Goal: Information Seeking & Learning: Learn about a topic

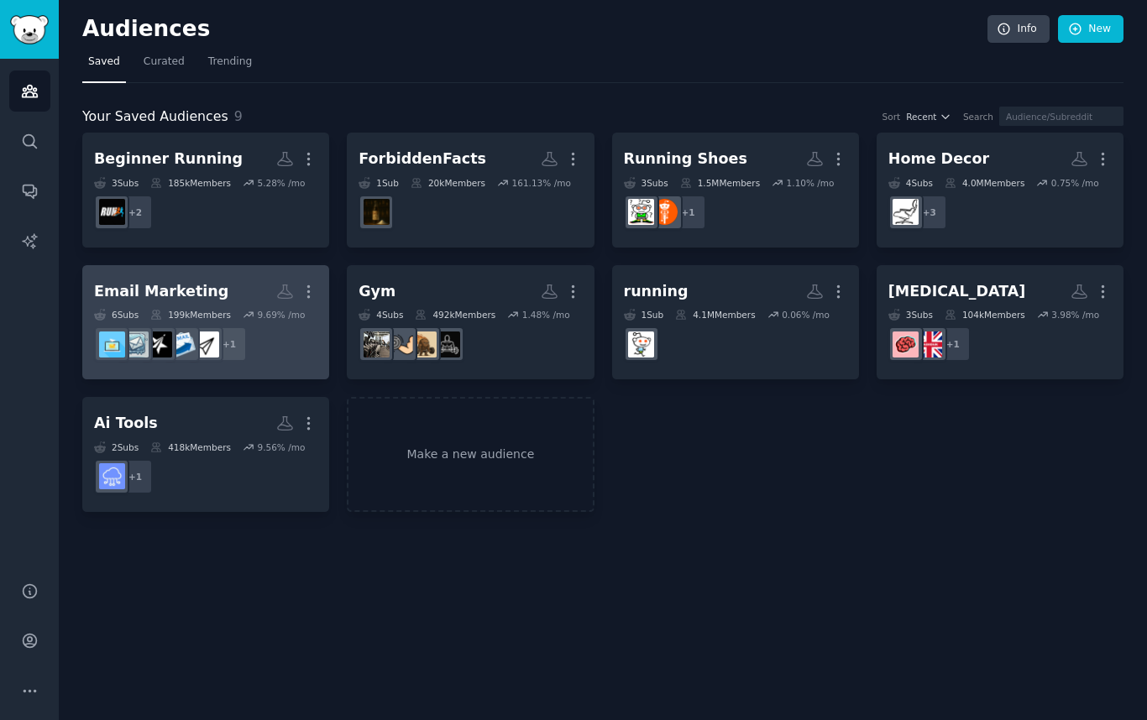
click at [238, 278] on h2 "Email Marketing More" at bounding box center [205, 291] width 223 height 29
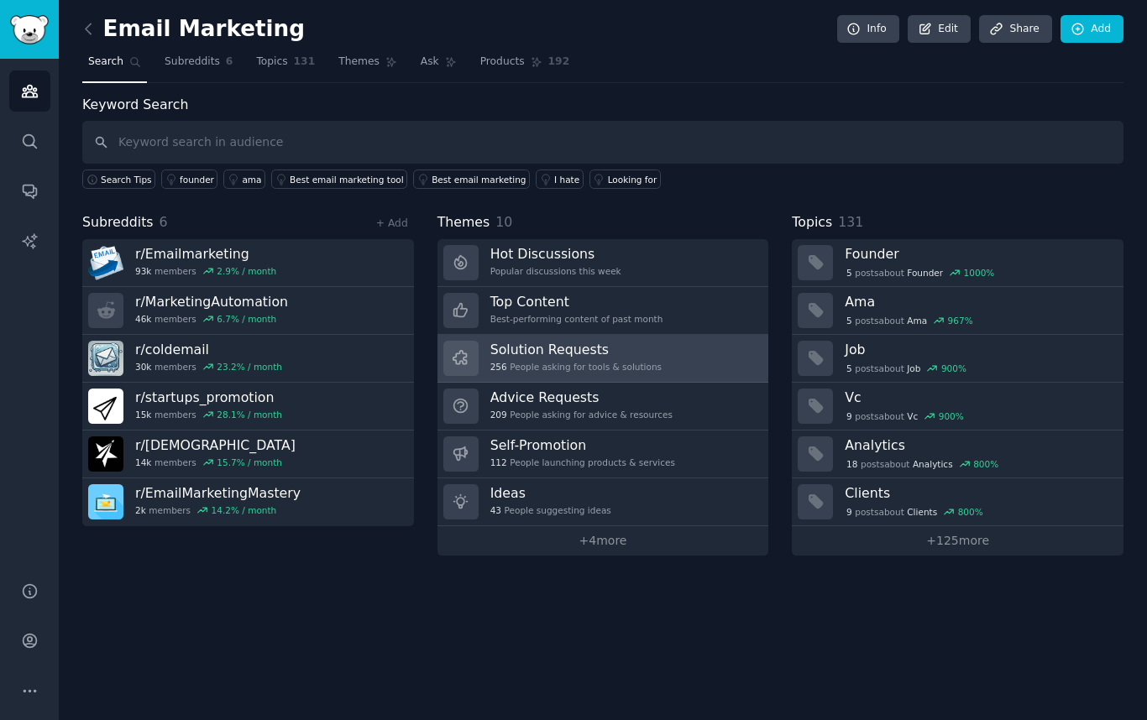
click at [677, 362] on link "Solution Requests 256 People asking for tools & solutions" at bounding box center [603, 359] width 332 height 48
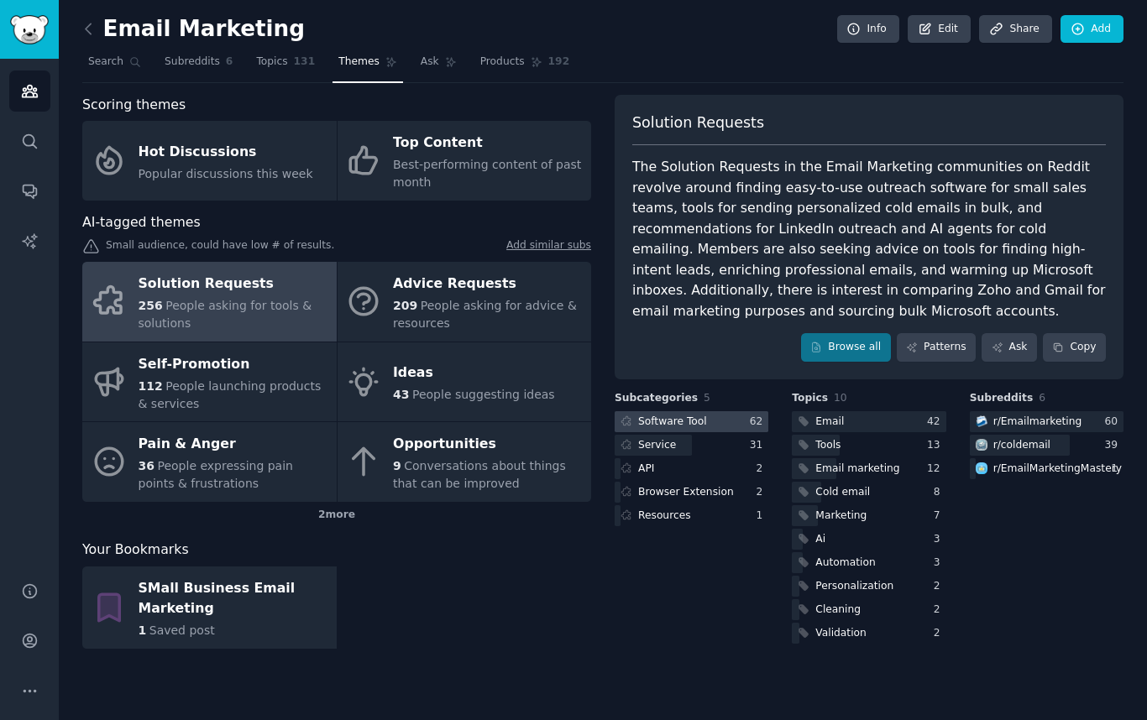
click at [666, 415] on div "Software Tool" at bounding box center [672, 422] width 69 height 15
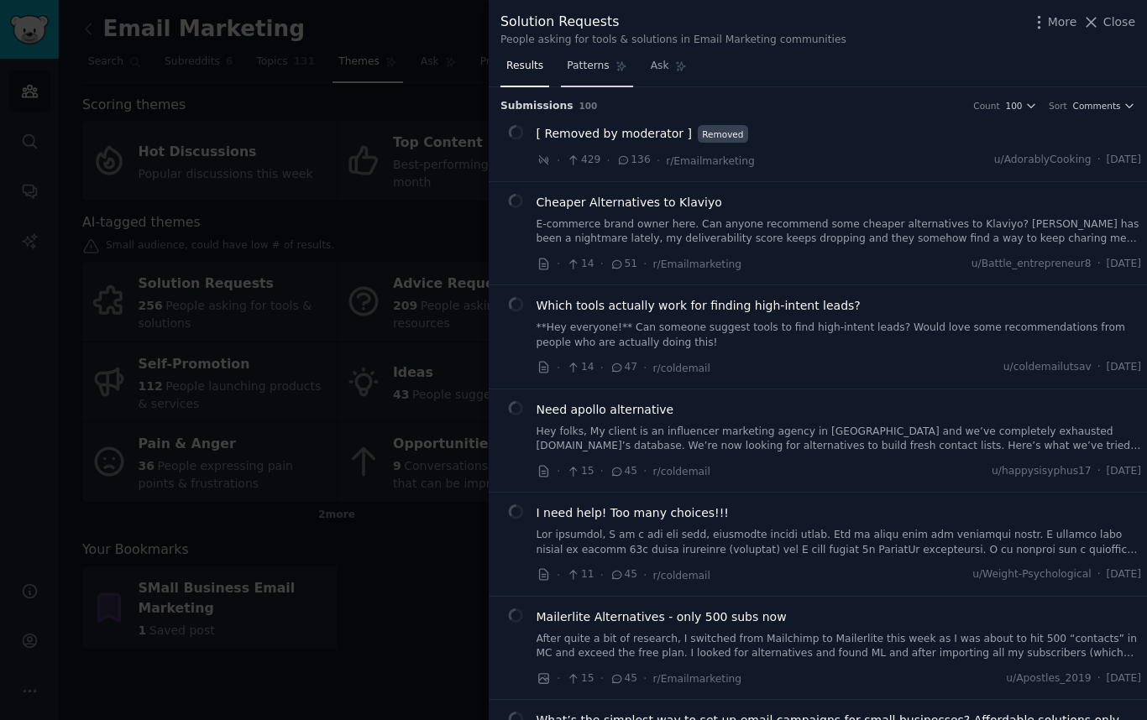
click at [595, 63] on span "Patterns" at bounding box center [588, 66] width 42 height 15
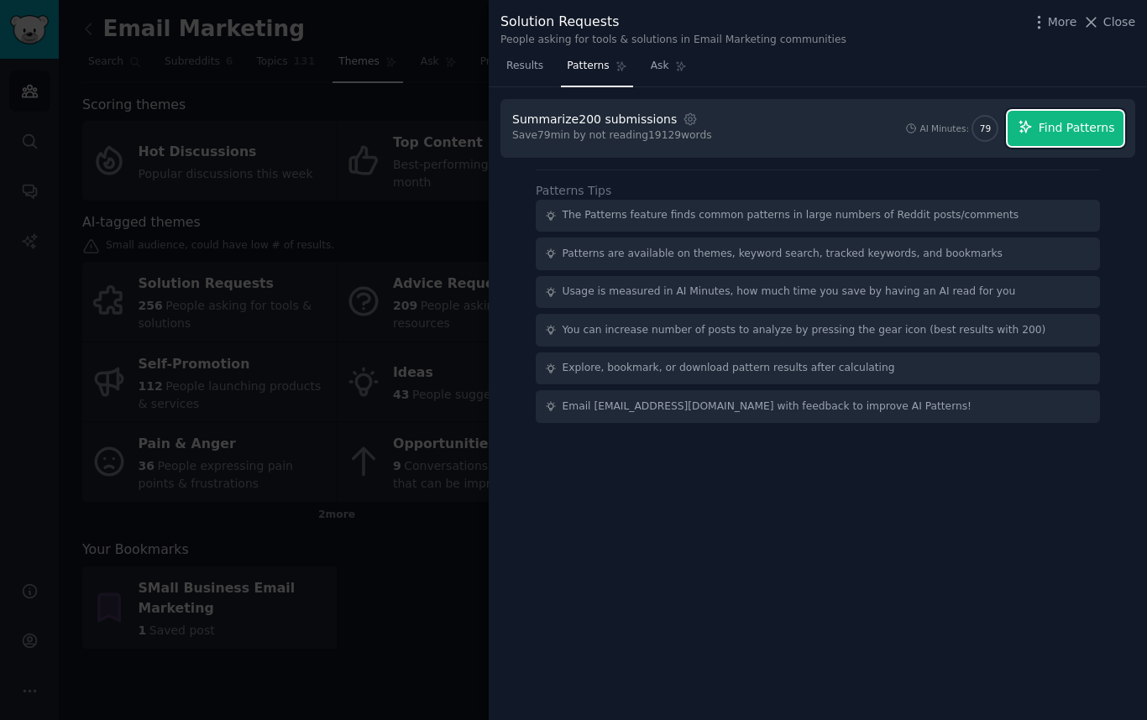
click at [1053, 129] on span "Find Patterns" at bounding box center [1076, 128] width 76 height 18
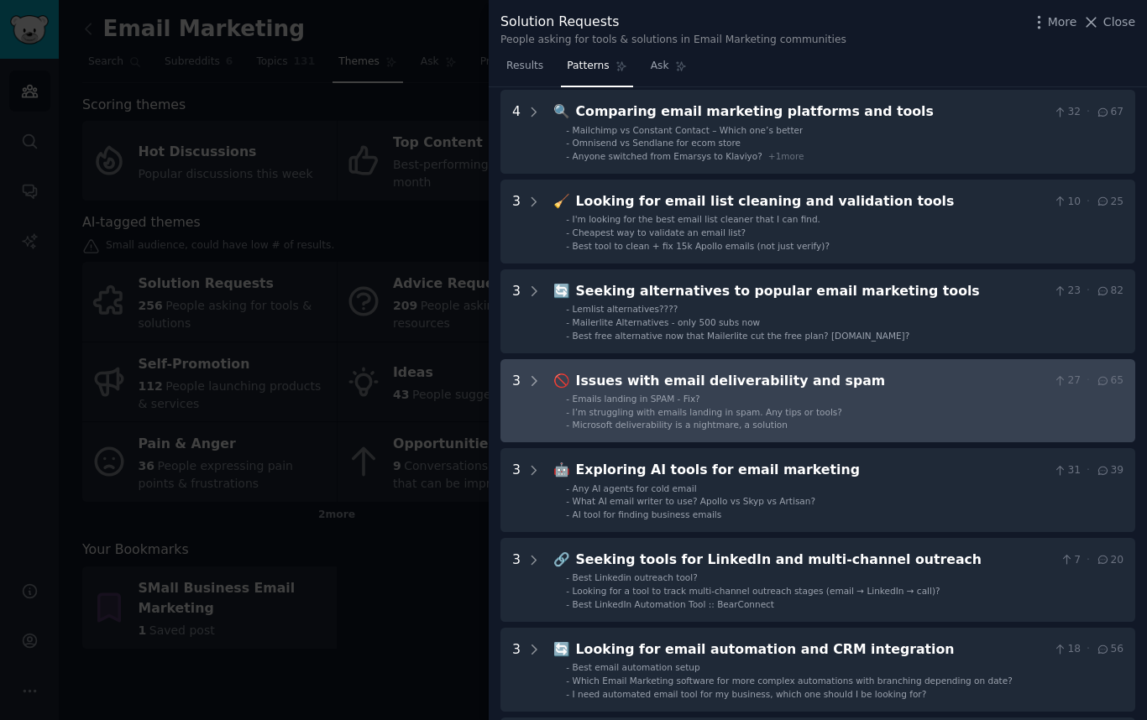
scroll to position [249, 0]
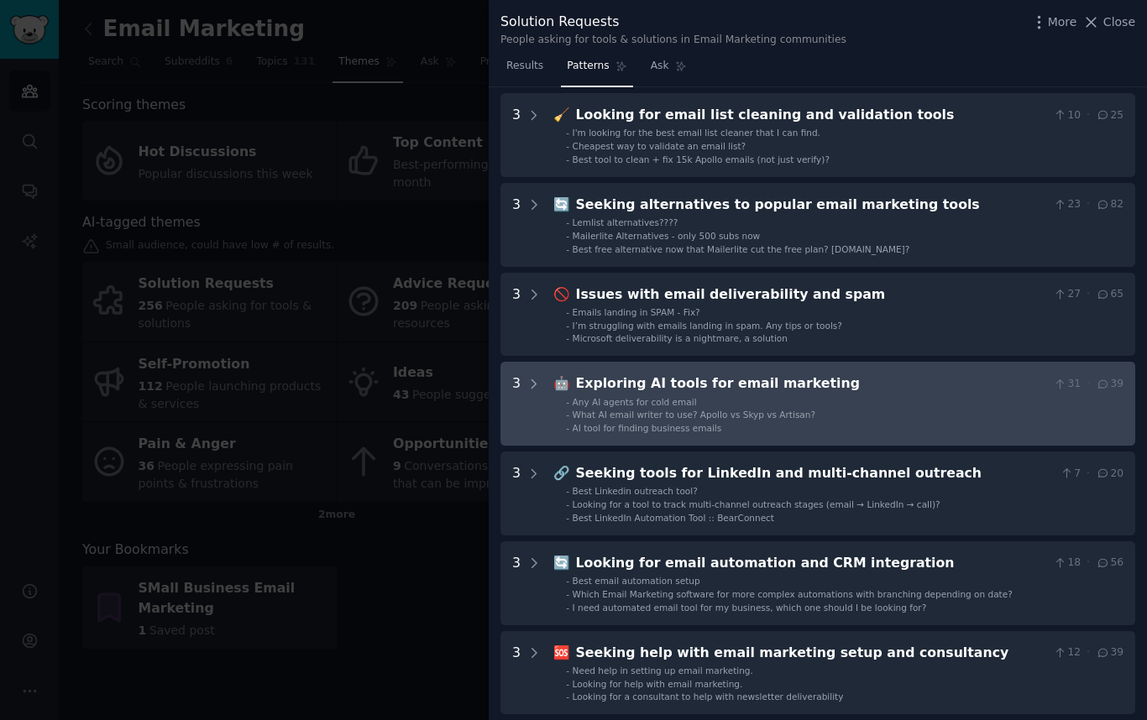
click at [879, 406] on li "- Any AI agents for cold email" at bounding box center [844, 402] width 557 height 12
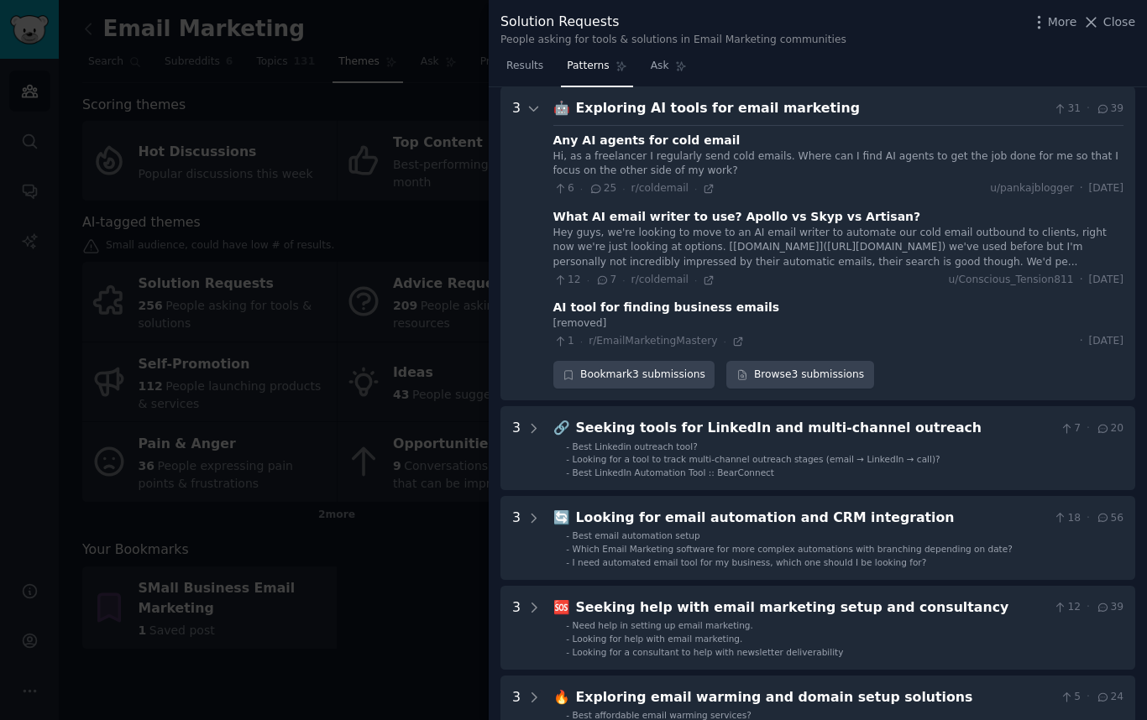
scroll to position [504, 0]
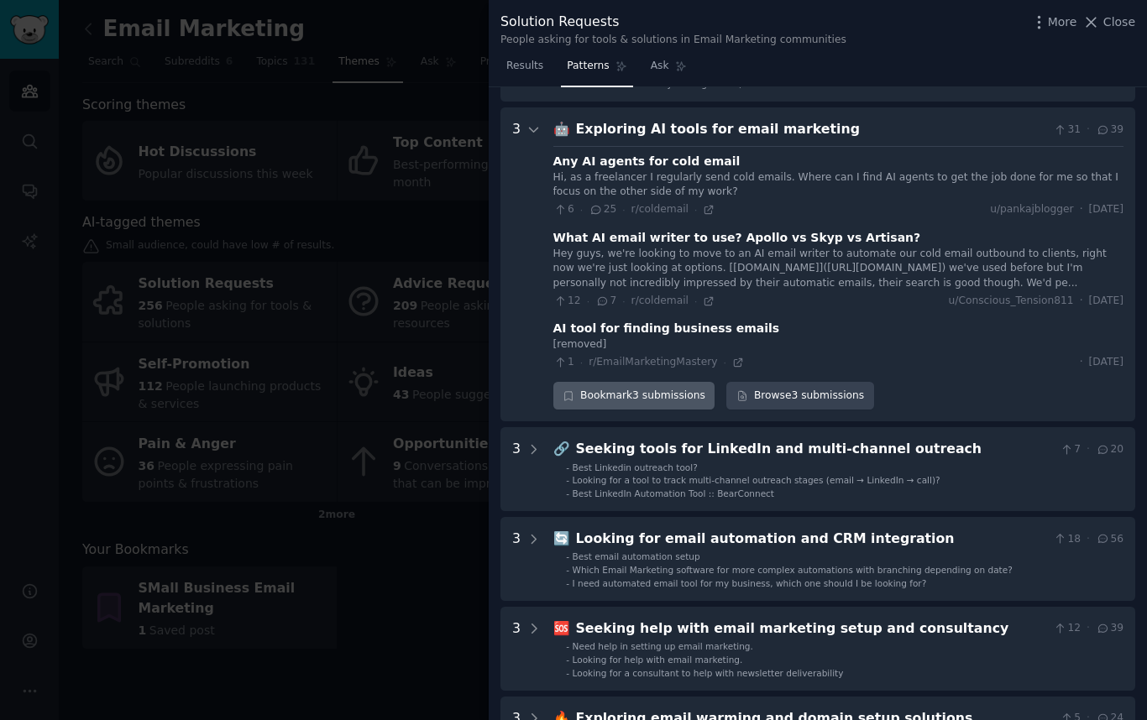
click at [576, 399] on div "Bookmark 3 submissions" at bounding box center [634, 396] width 162 height 29
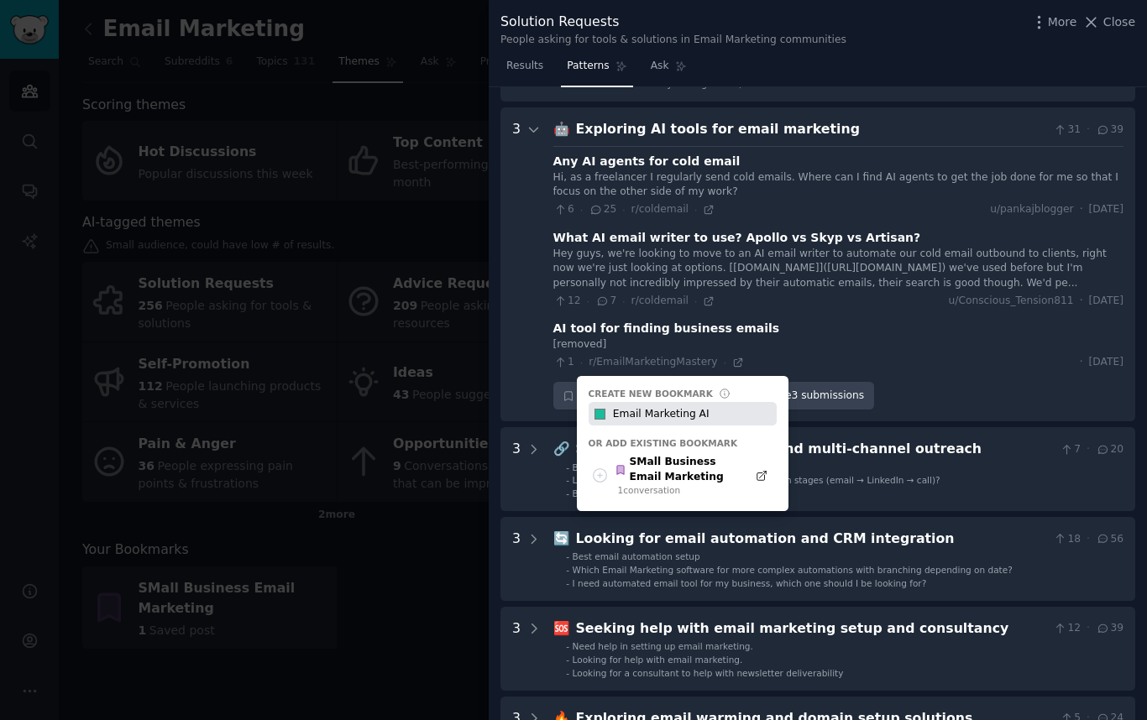
type input "Email Marketing AI"
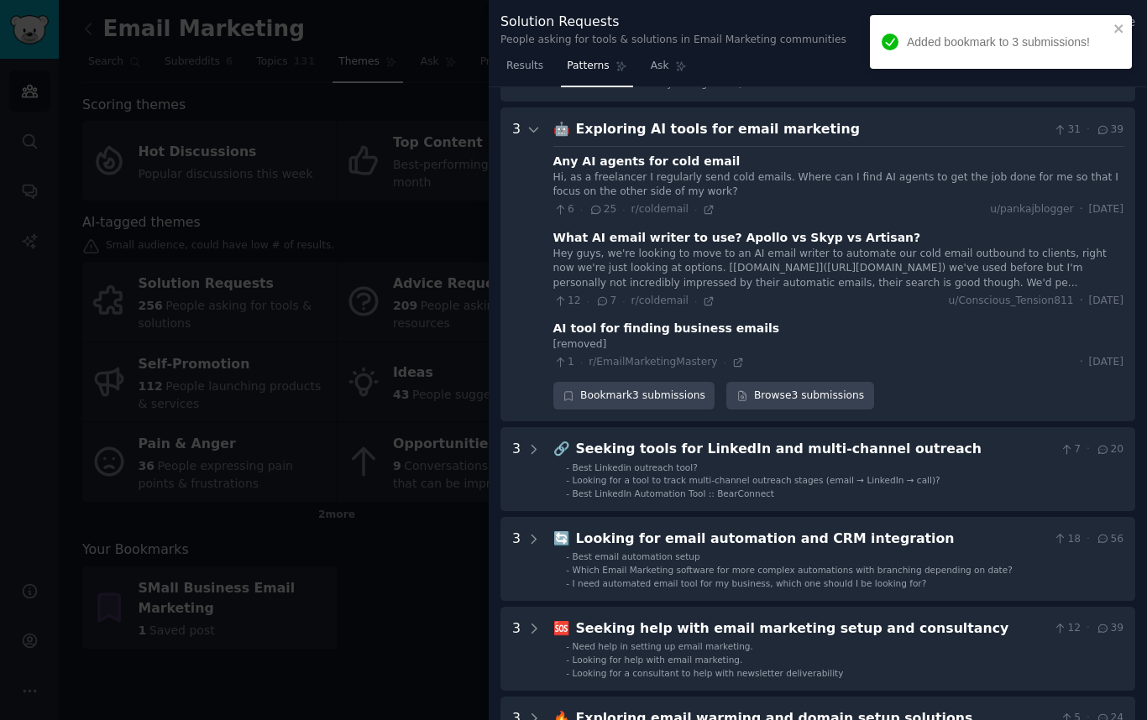
click at [793, 282] on div "Hey guys, we're looking to move to an AI email writer to automate our cold emai…" at bounding box center [838, 269] width 570 height 44
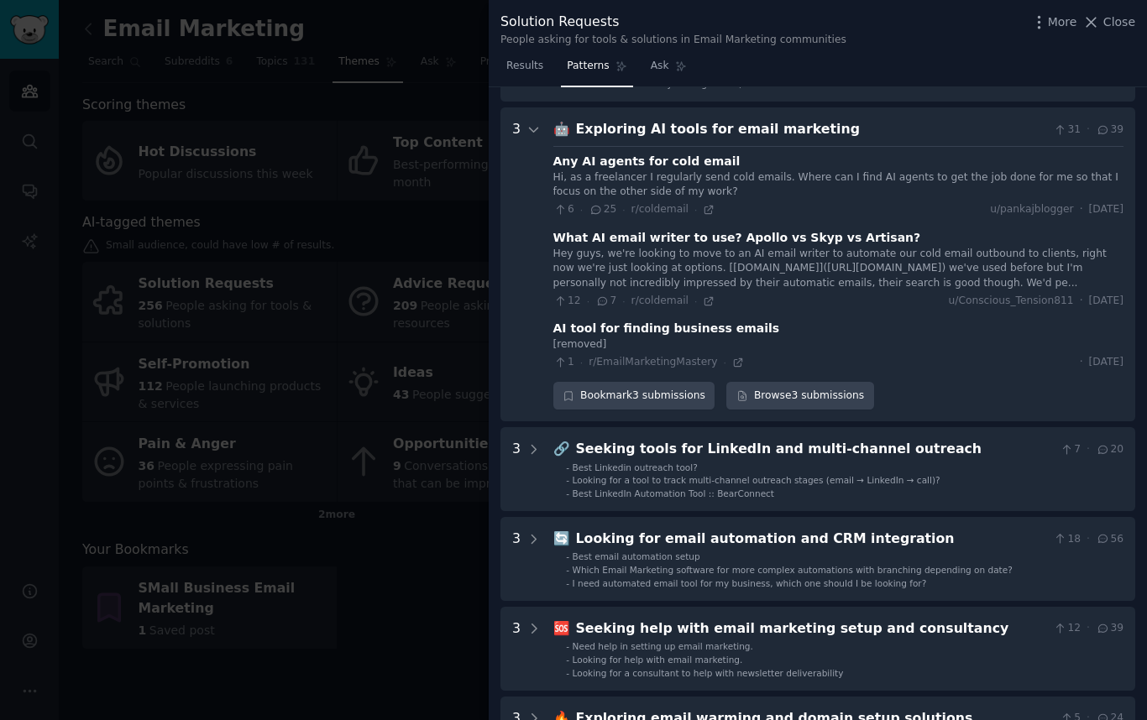
click at [403, 508] on div at bounding box center [573, 360] width 1147 height 720
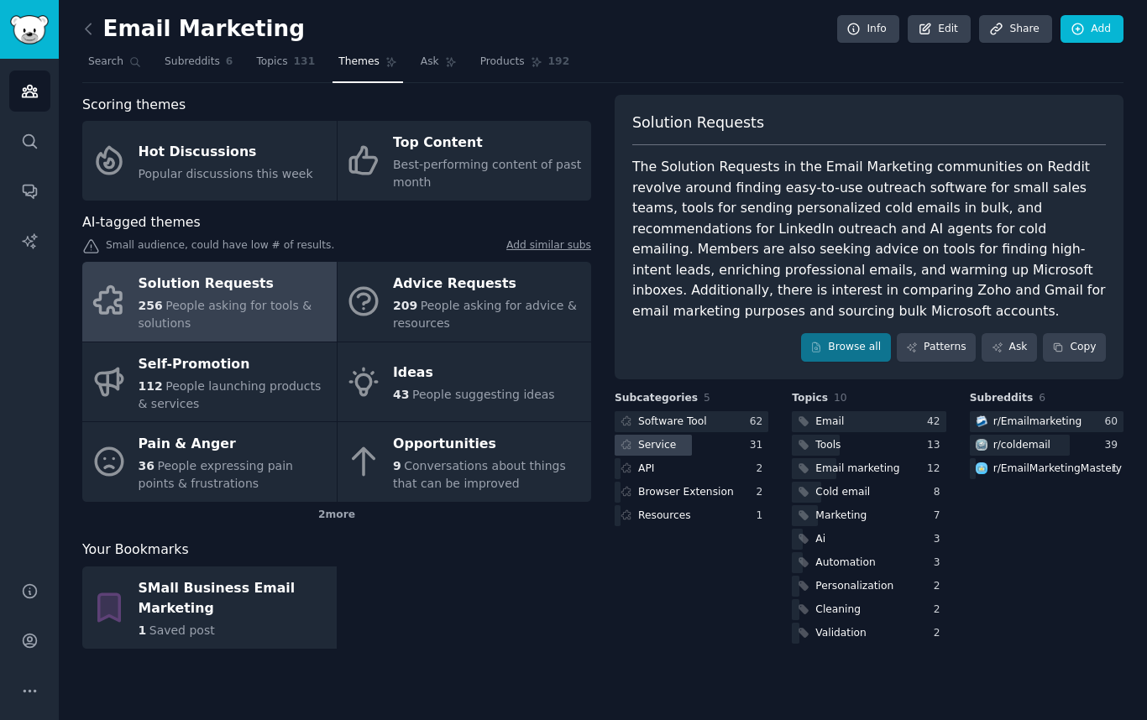
click at [682, 435] on div at bounding box center [652, 445] width 77 height 21
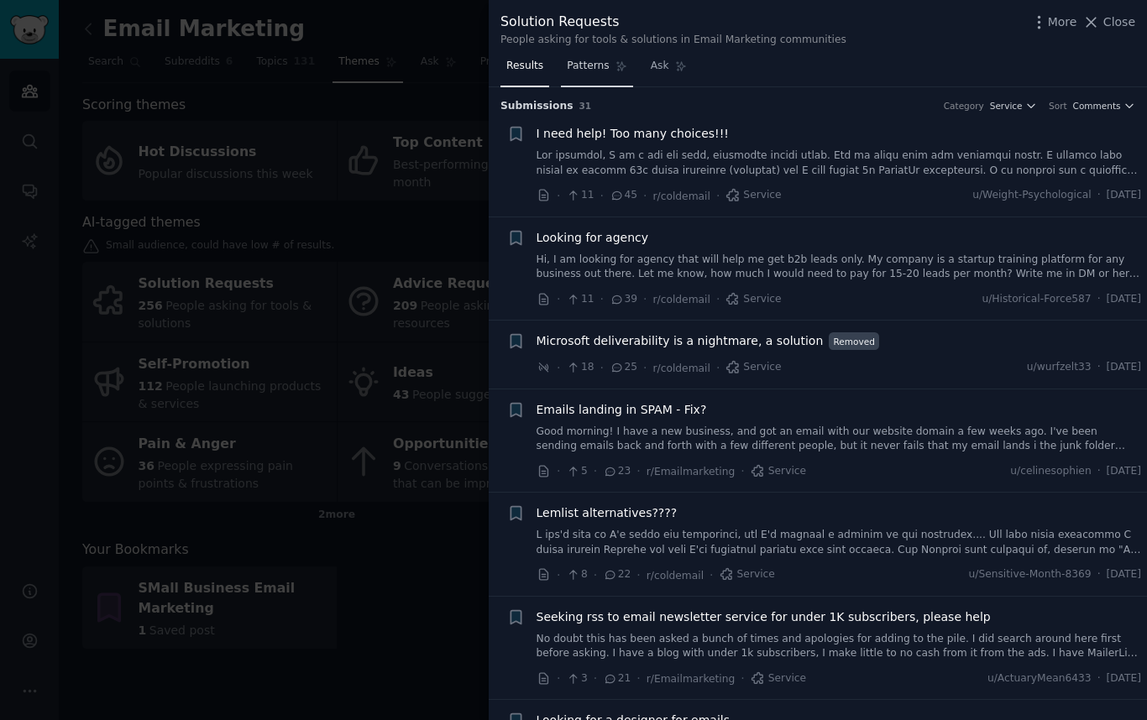
click at [605, 64] on span "Patterns" at bounding box center [588, 66] width 42 height 15
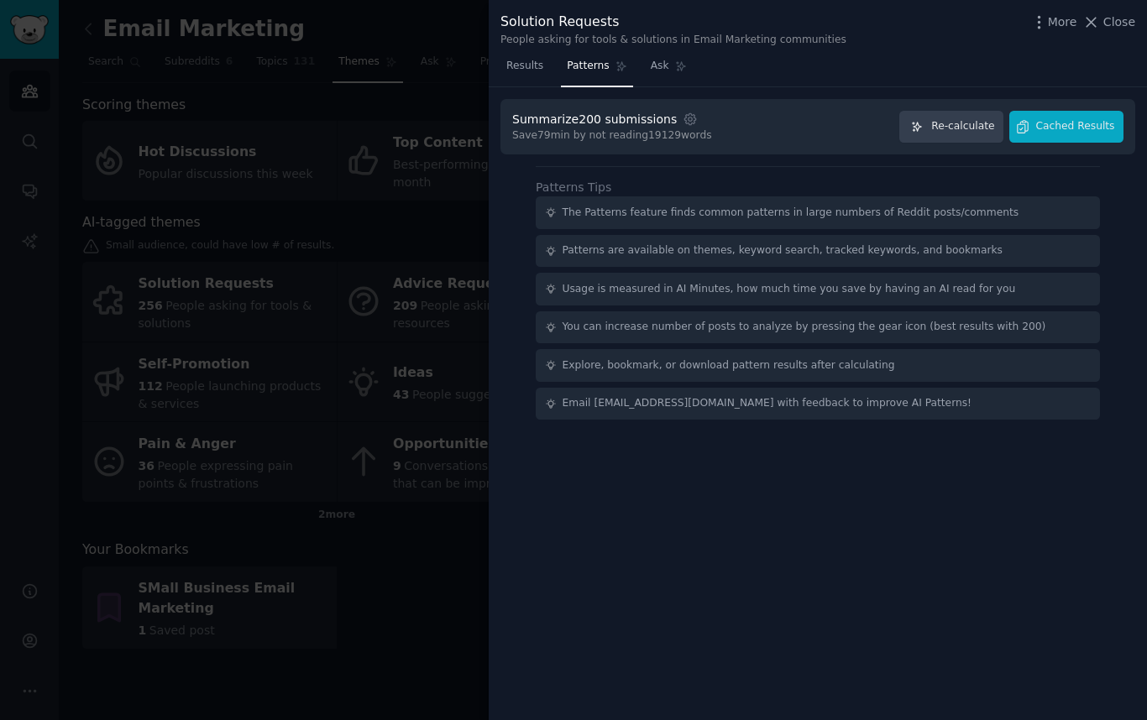
click at [443, 108] on div at bounding box center [573, 360] width 1147 height 720
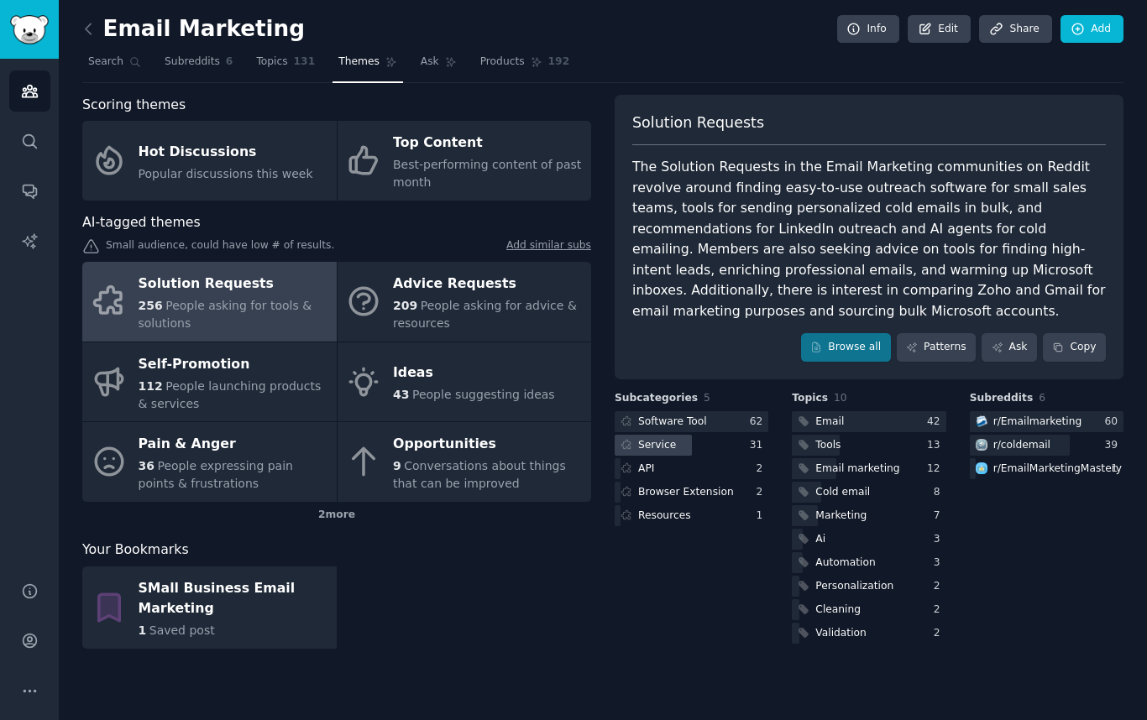
click at [676, 435] on div "Service" at bounding box center [646, 445] width 65 height 21
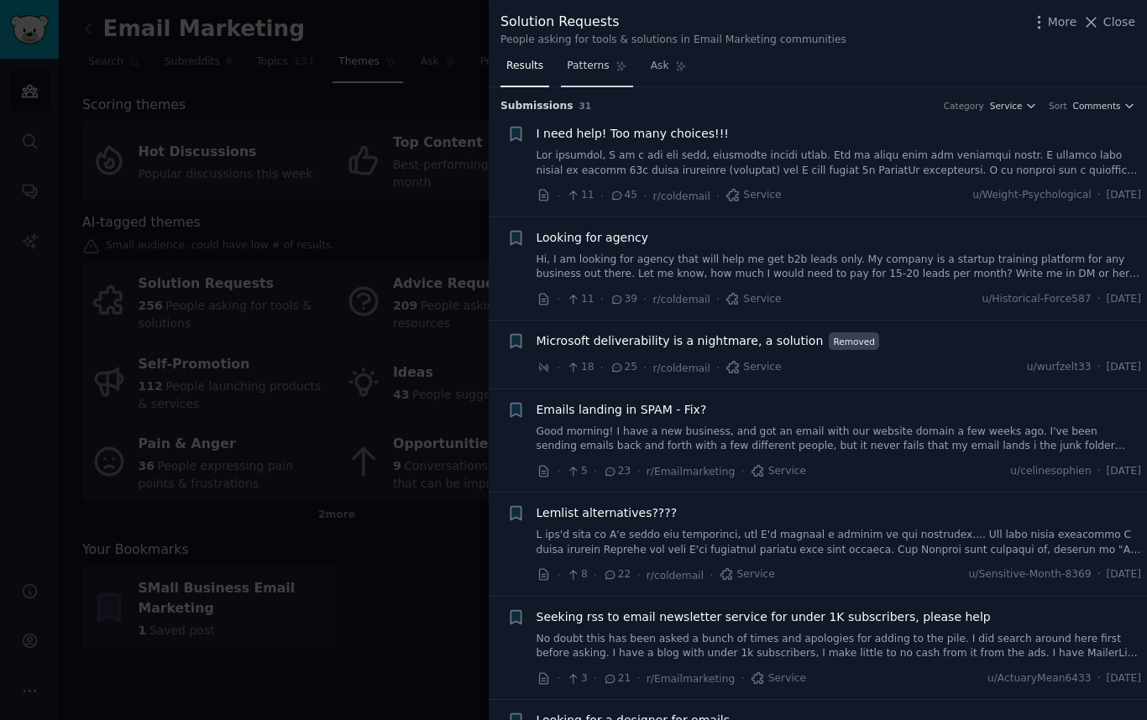
click at [588, 65] on span "Patterns" at bounding box center [588, 66] width 42 height 15
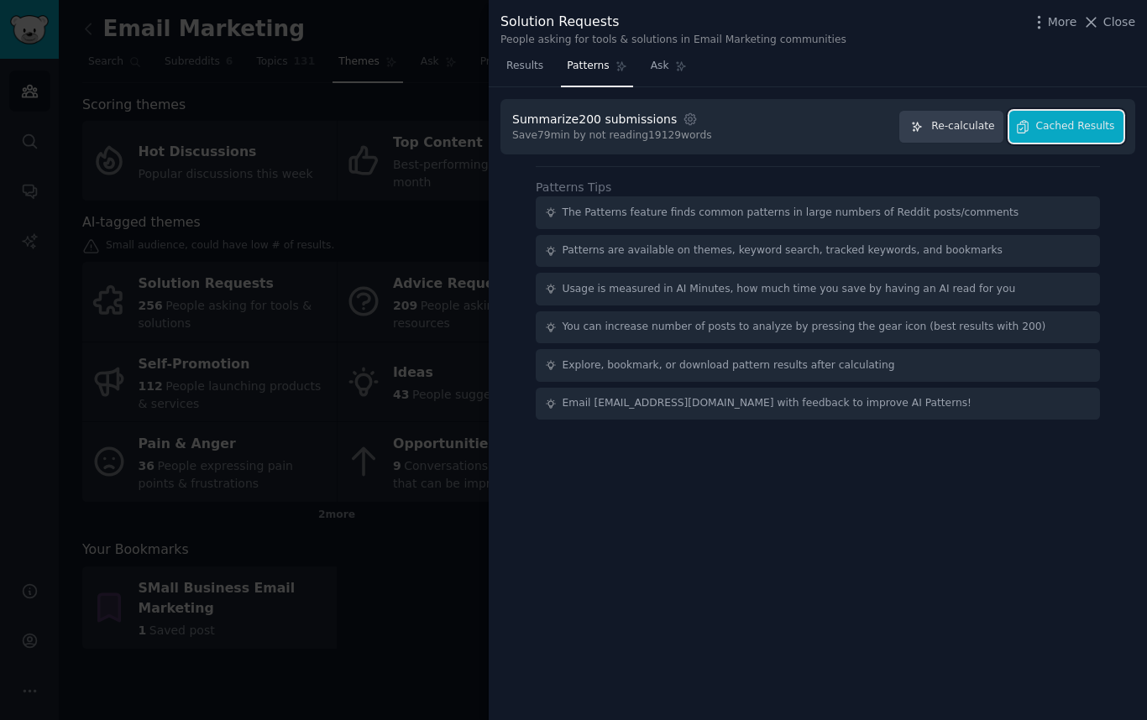
drag, startPoint x: 1066, startPoint y: 133, endPoint x: 695, endPoint y: 96, distance: 372.9
click at [719, 91] on div "Summarize 200 submissions Settings Save 79 min by not reading 19129 words Re-ca…" at bounding box center [818, 404] width 658 height 634
click at [688, 118] on icon "button" at bounding box center [689, 119] width 3 height 3
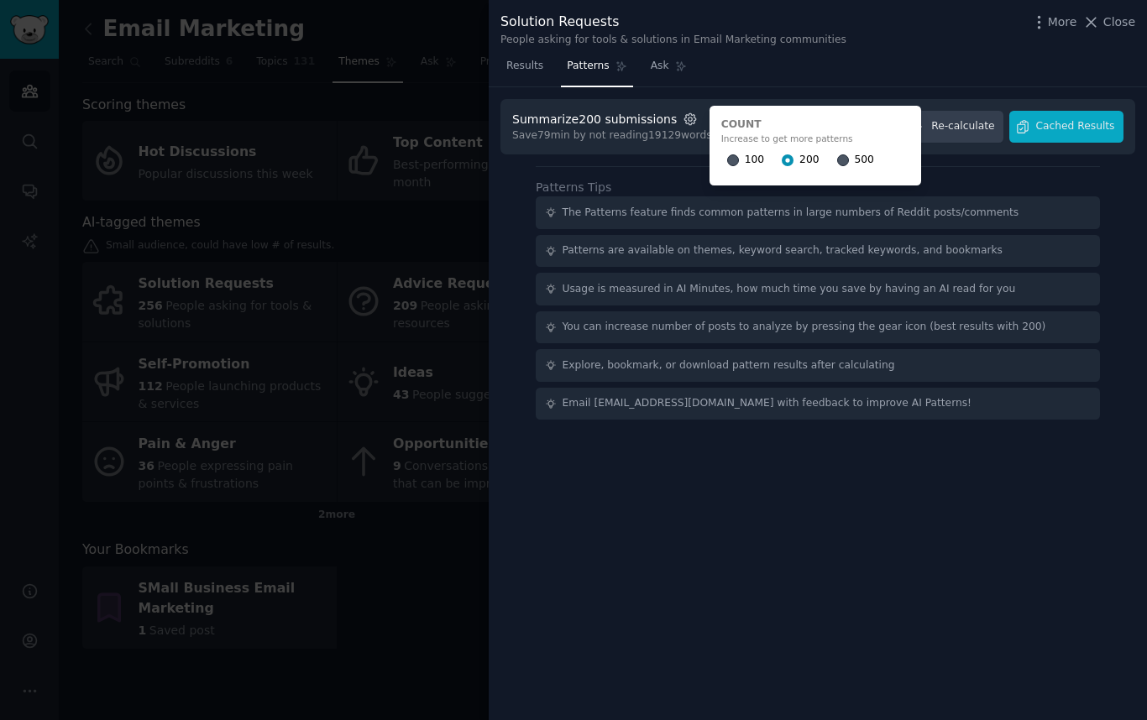
click at [688, 118] on icon "button" at bounding box center [689, 119] width 3 height 3
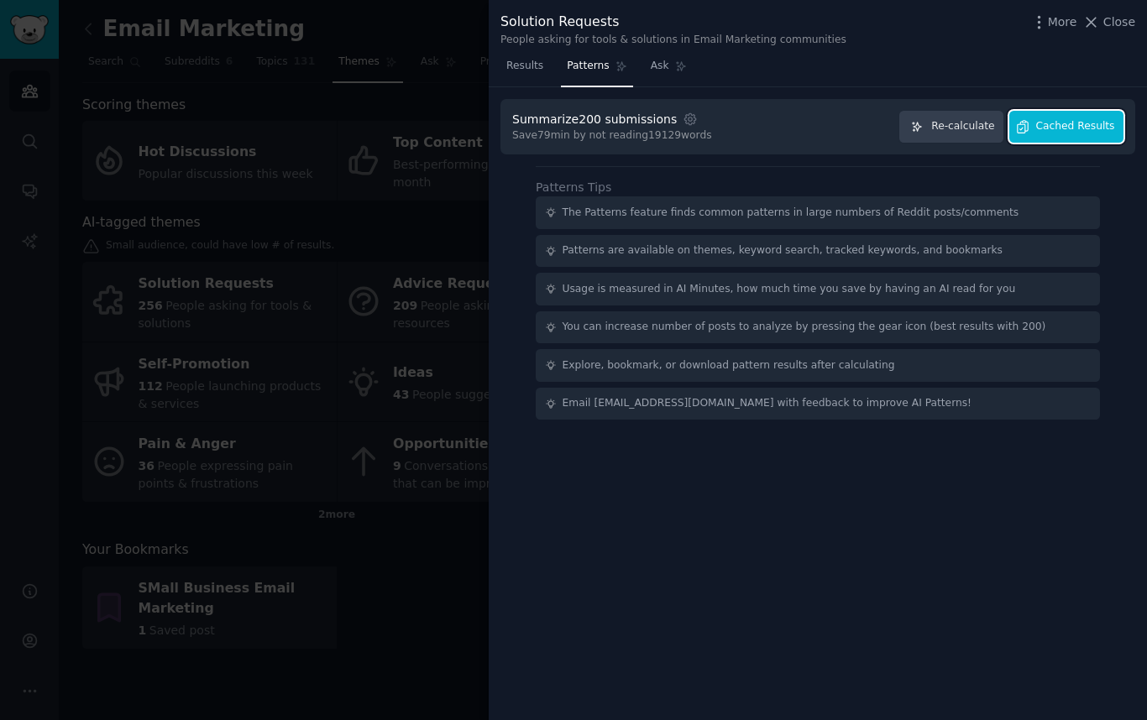
click at [1064, 128] on span "Cached Results" at bounding box center [1075, 126] width 79 height 15
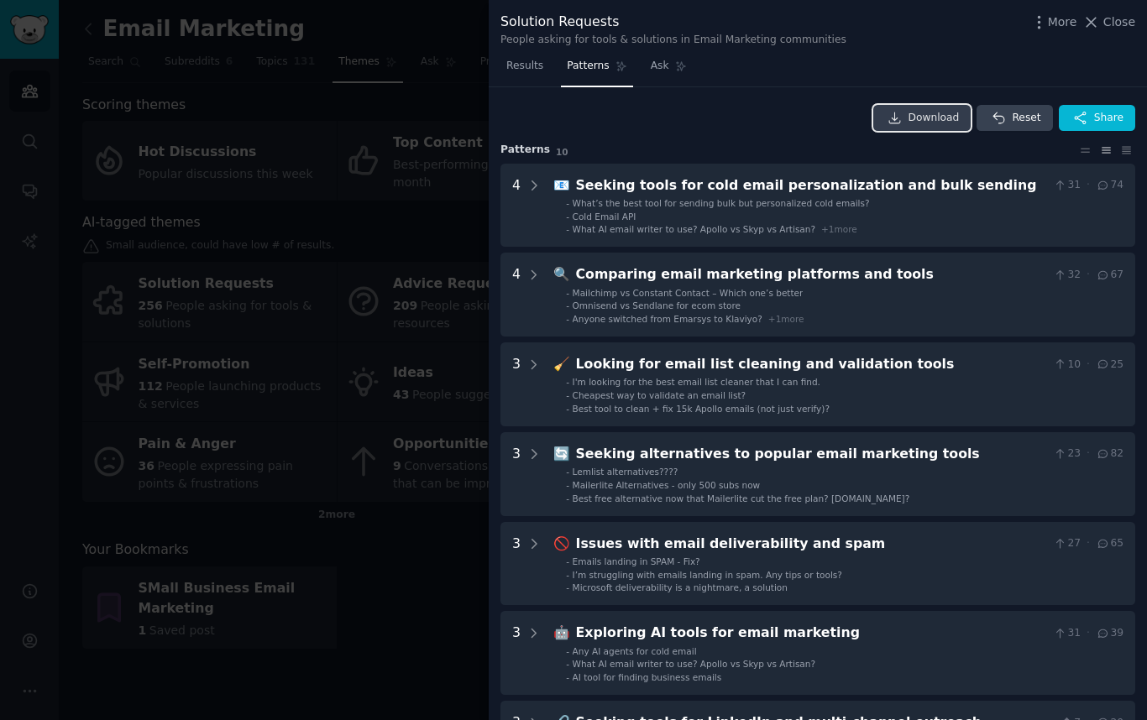
click at [925, 120] on span "Download" at bounding box center [933, 118] width 51 height 15
click at [535, 68] on span "Results" at bounding box center [524, 66] width 37 height 15
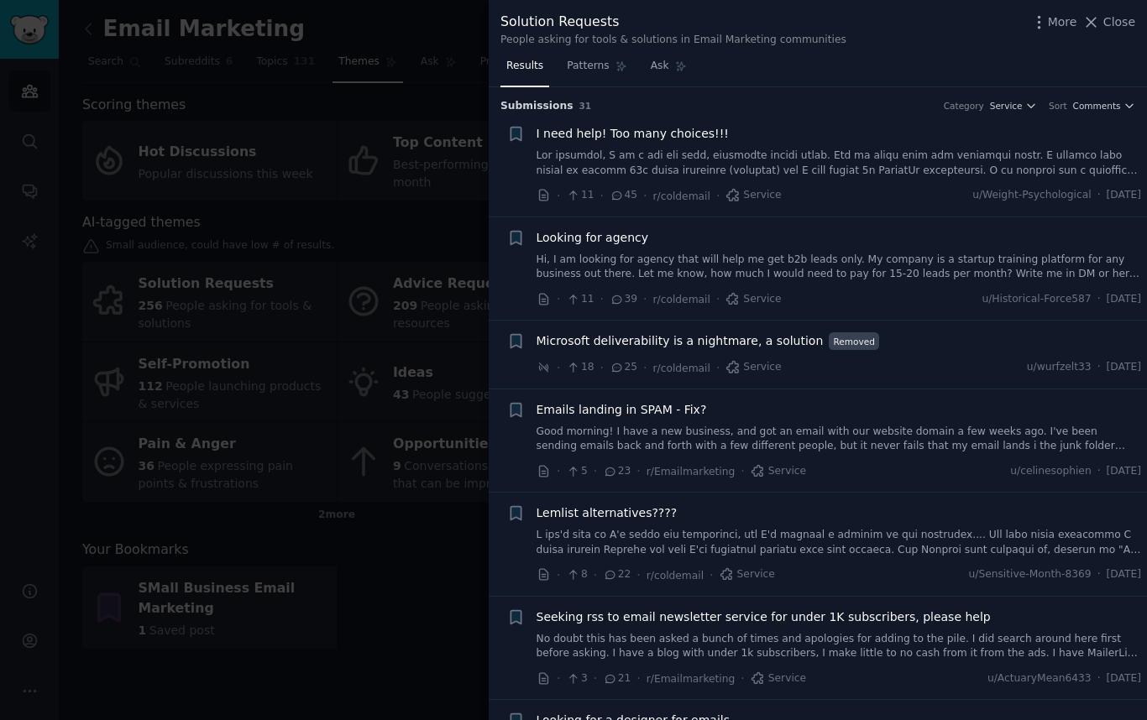
click at [410, 329] on div at bounding box center [573, 360] width 1147 height 720
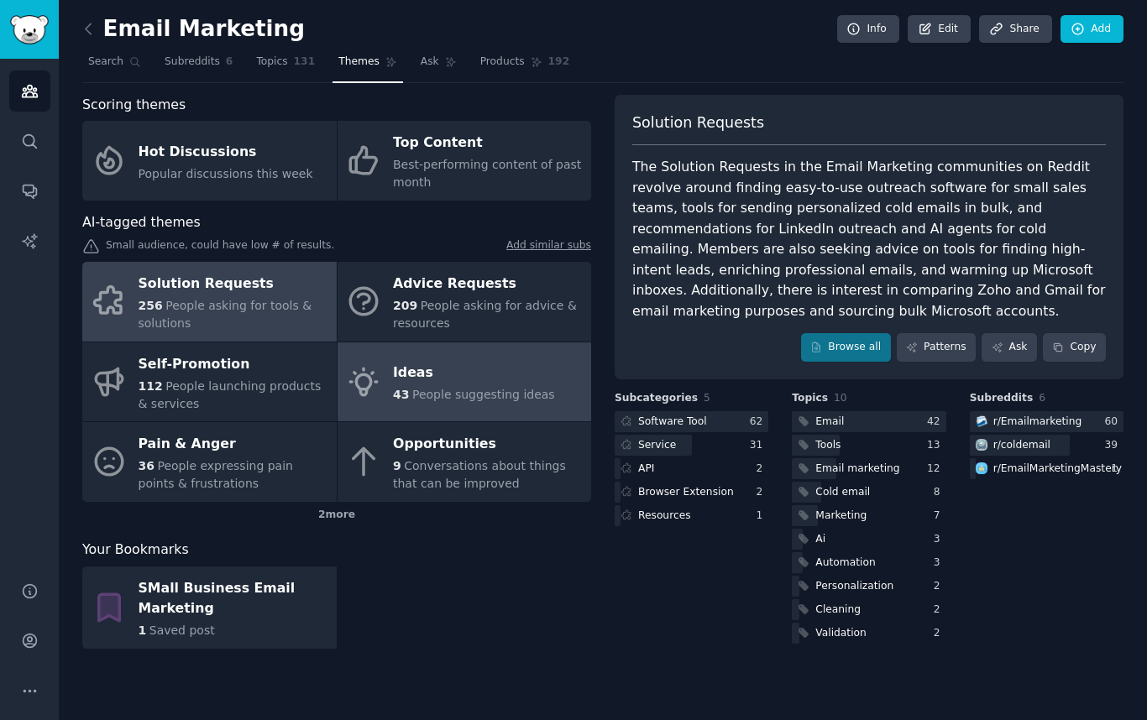
click at [459, 384] on div "Ideas" at bounding box center [474, 373] width 162 height 27
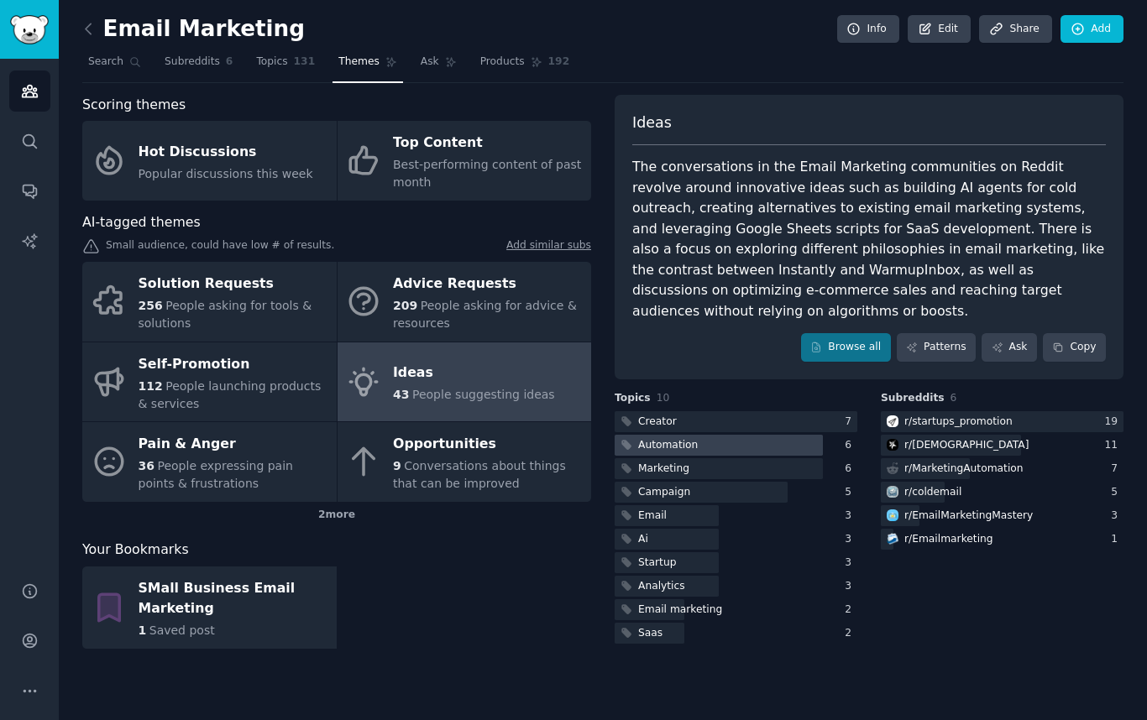
click at [679, 438] on div "Automation" at bounding box center [668, 445] width 60 height 15
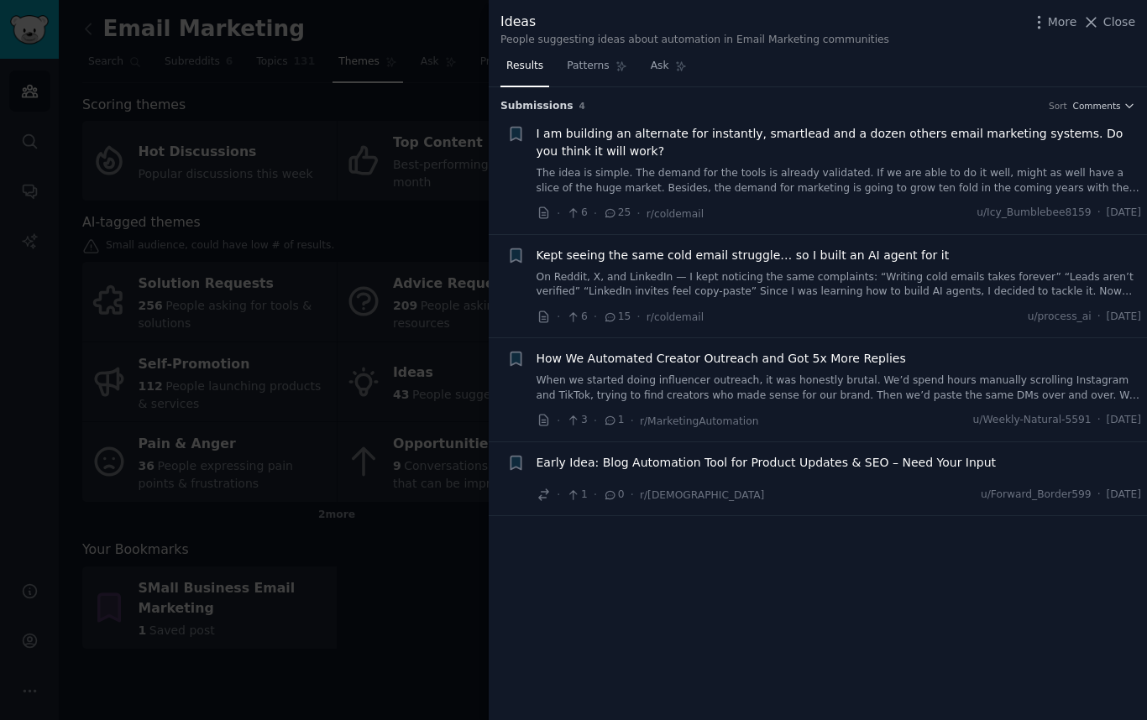
click at [355, 186] on div at bounding box center [573, 360] width 1147 height 720
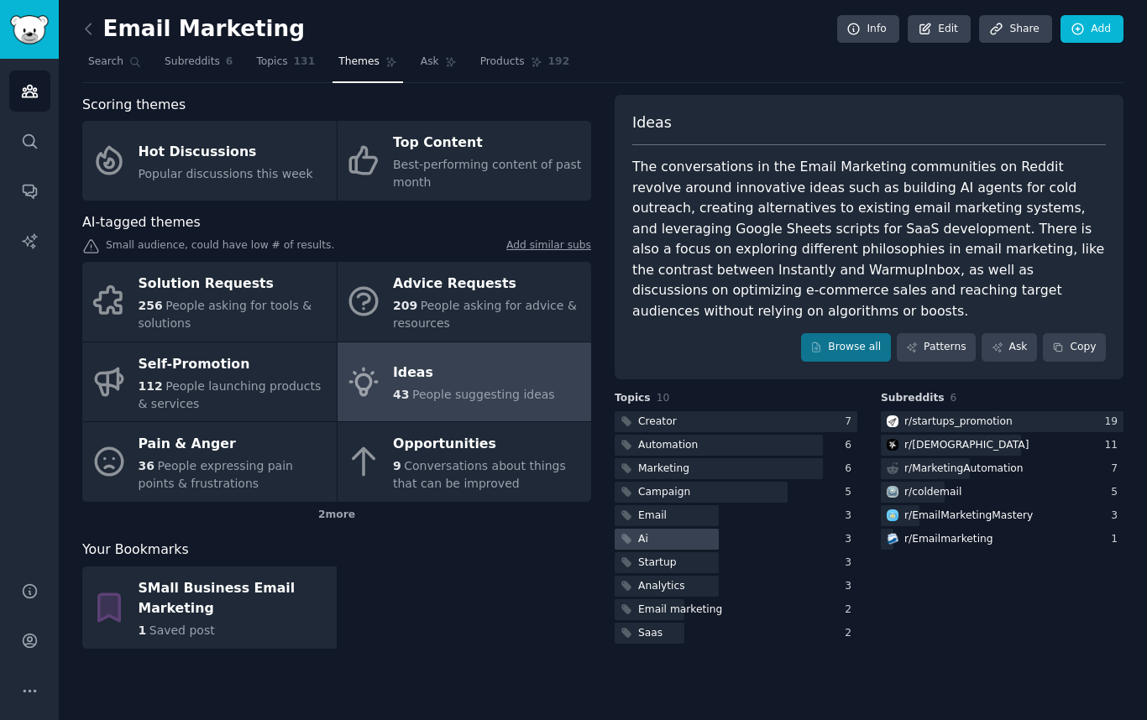
click at [664, 529] on div at bounding box center [666, 539] width 104 height 21
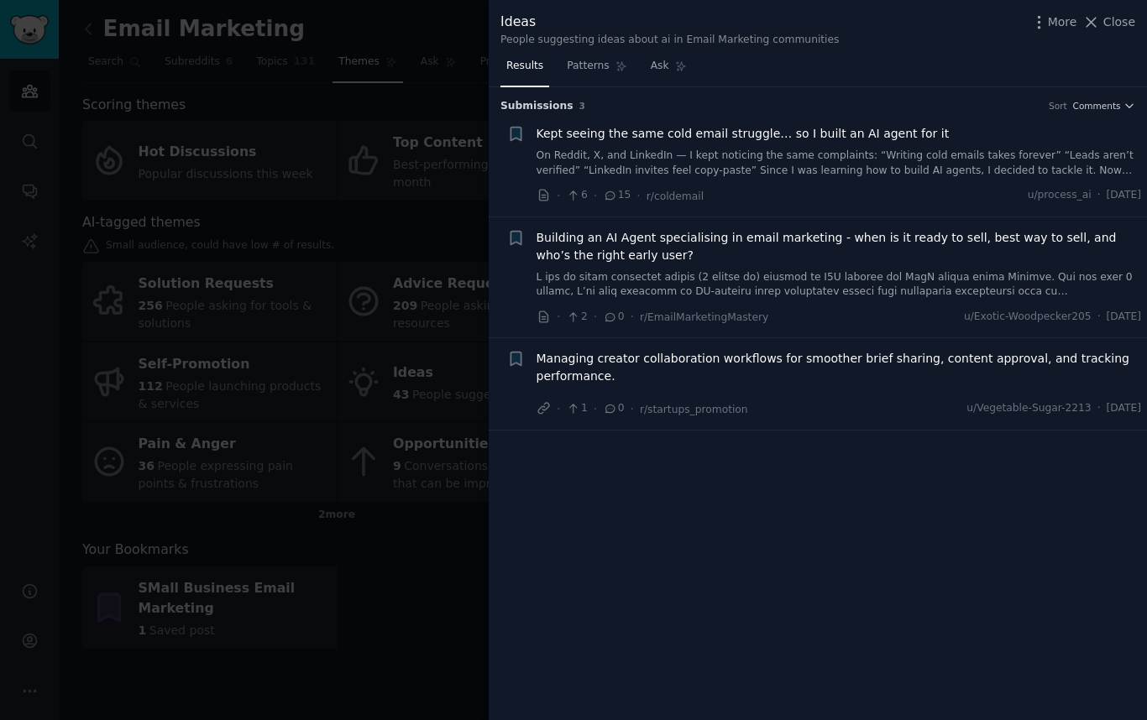
click at [808, 241] on span "Building an AI Agent specialising in email marketing - when is it ready to sell…" at bounding box center [838, 246] width 605 height 35
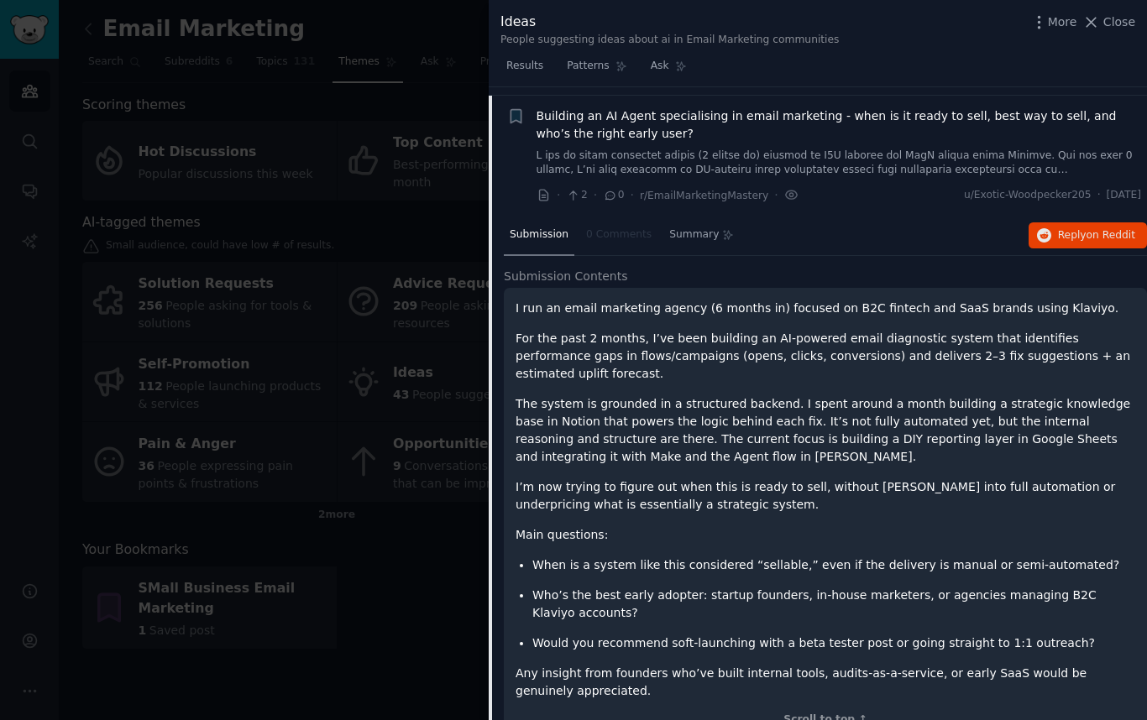
scroll to position [130, 0]
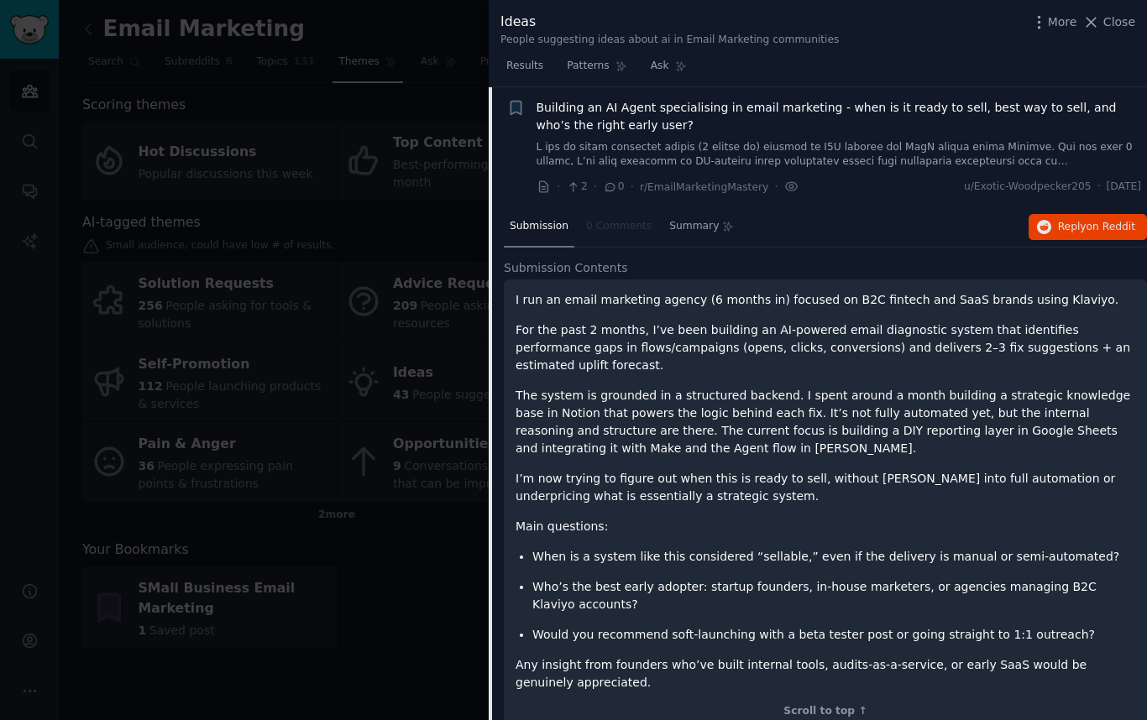
click at [347, 232] on div at bounding box center [573, 360] width 1147 height 720
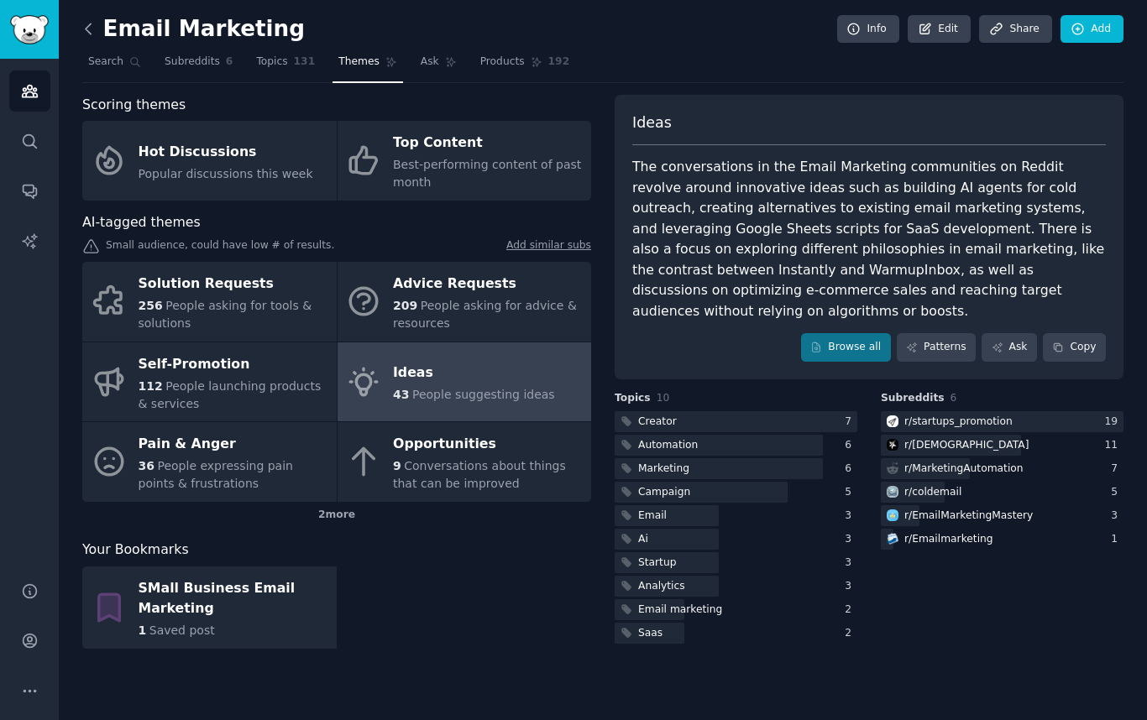
click at [91, 30] on icon at bounding box center [89, 29] width 18 height 18
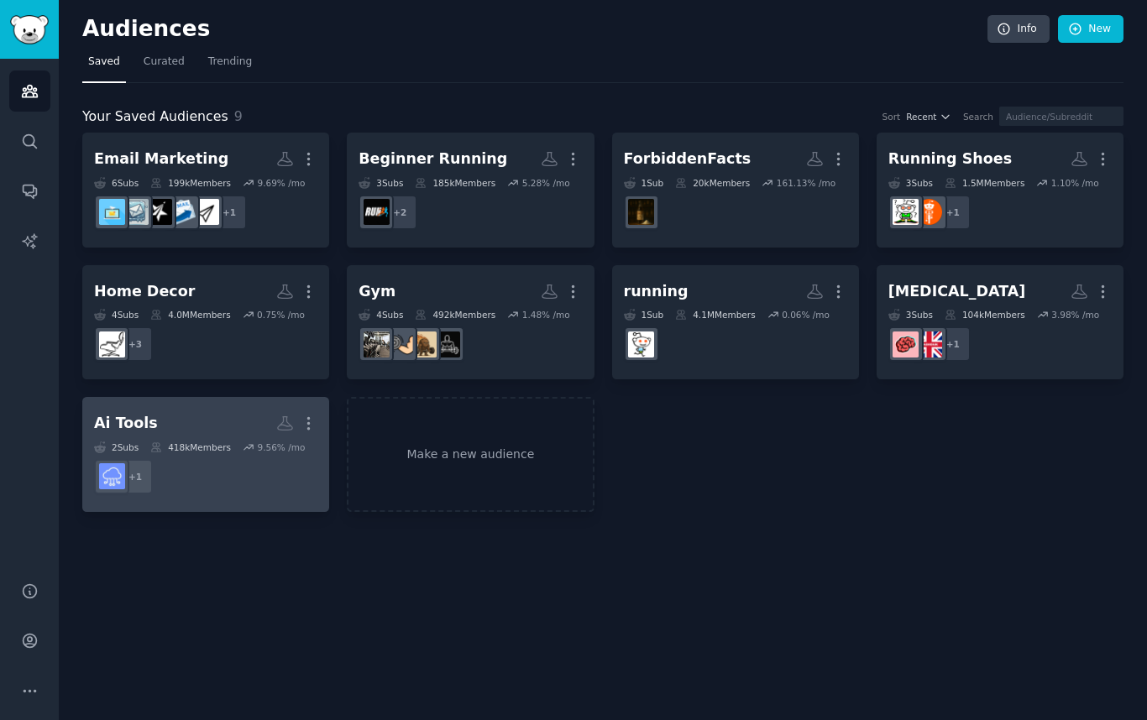
click at [166, 426] on h2 "Ai Tools More" at bounding box center [205, 423] width 223 height 29
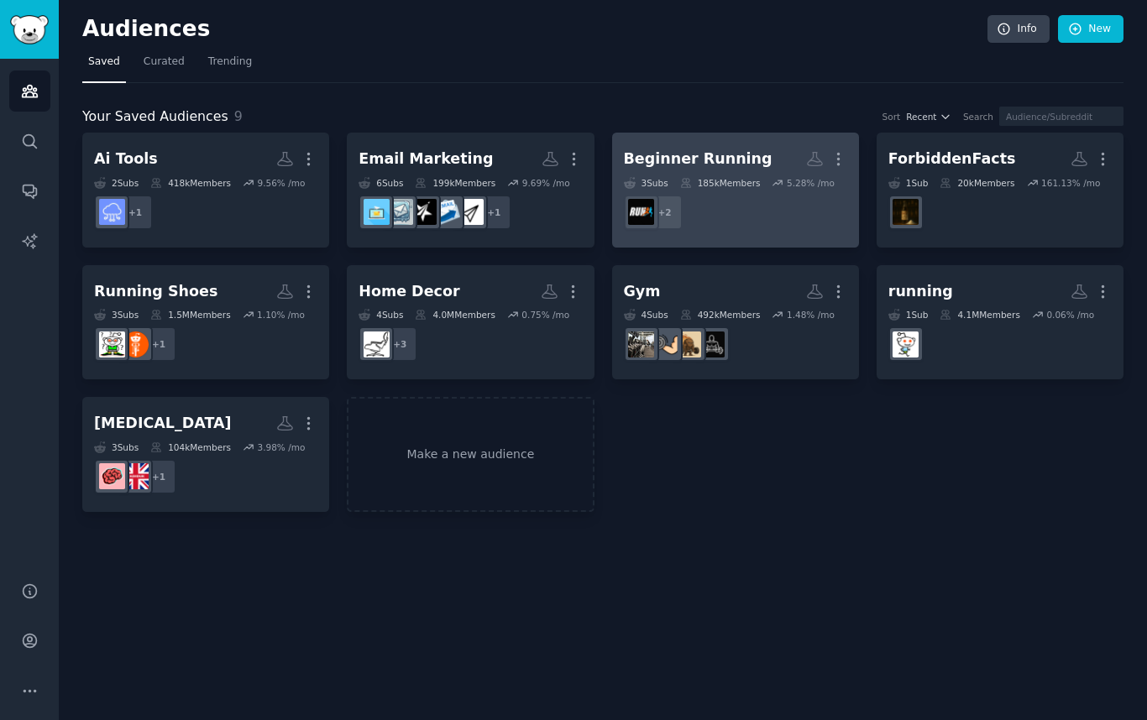
click at [726, 232] on dd "r/runninglifestyle, r/BeginnersRunning + 2" at bounding box center [735, 212] width 223 height 47
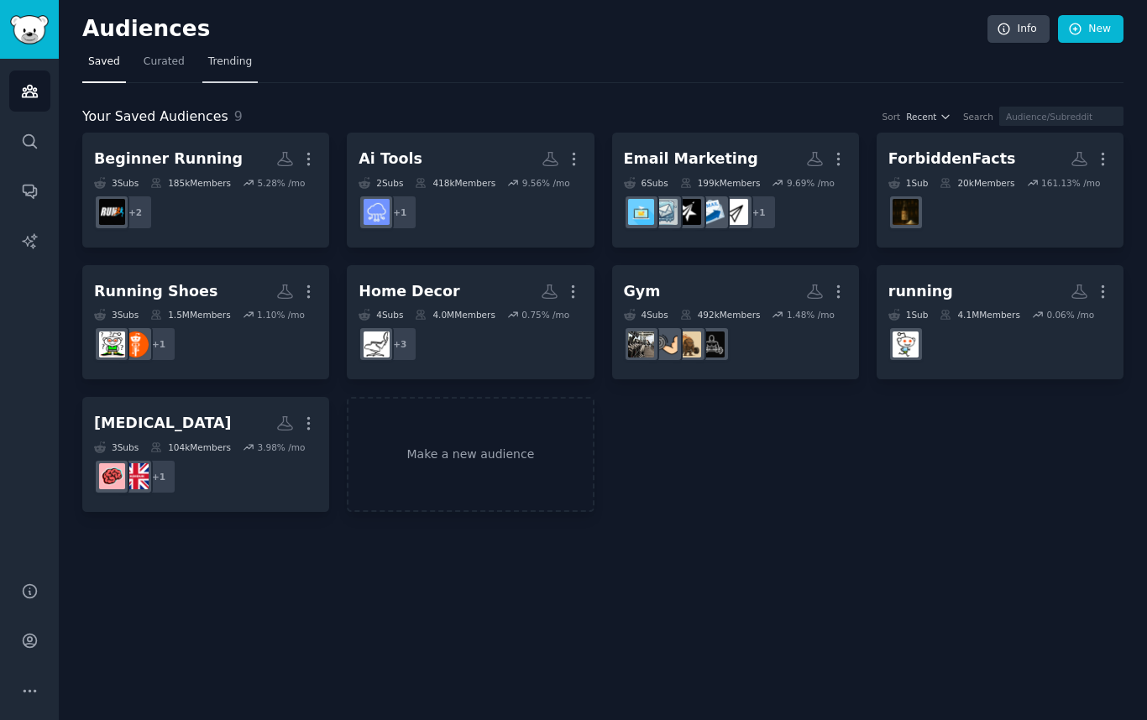
click at [240, 69] on link "Trending" at bounding box center [229, 66] width 55 height 34
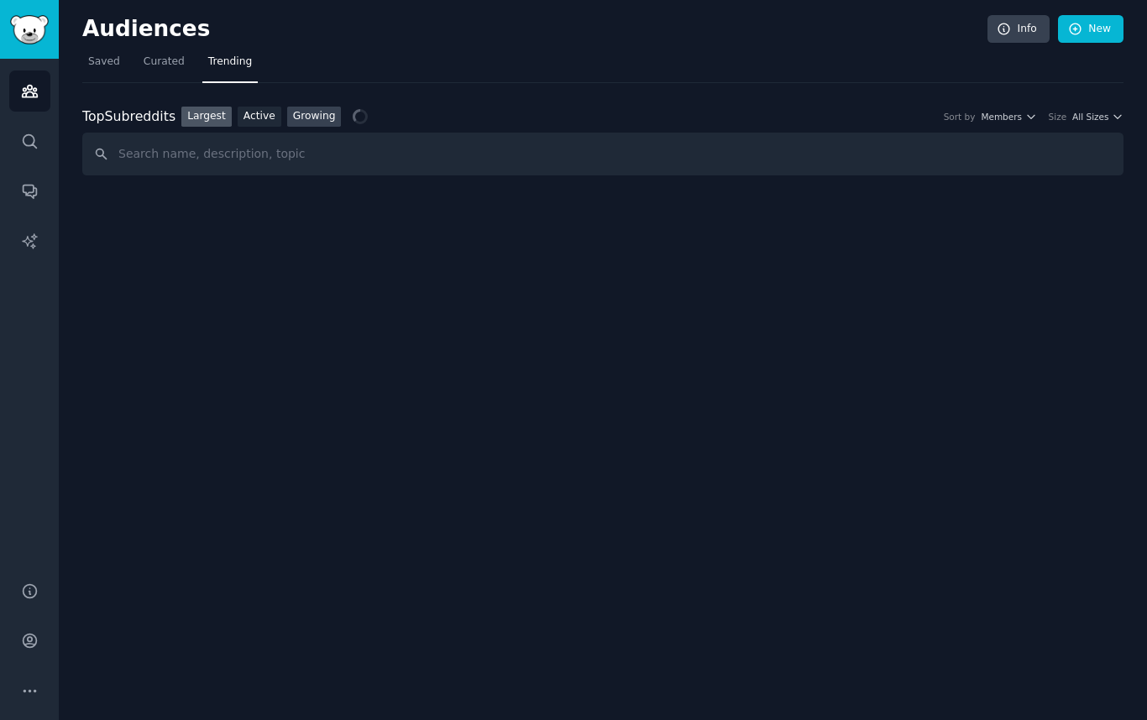
click at [329, 117] on link "Growing" at bounding box center [314, 117] width 55 height 21
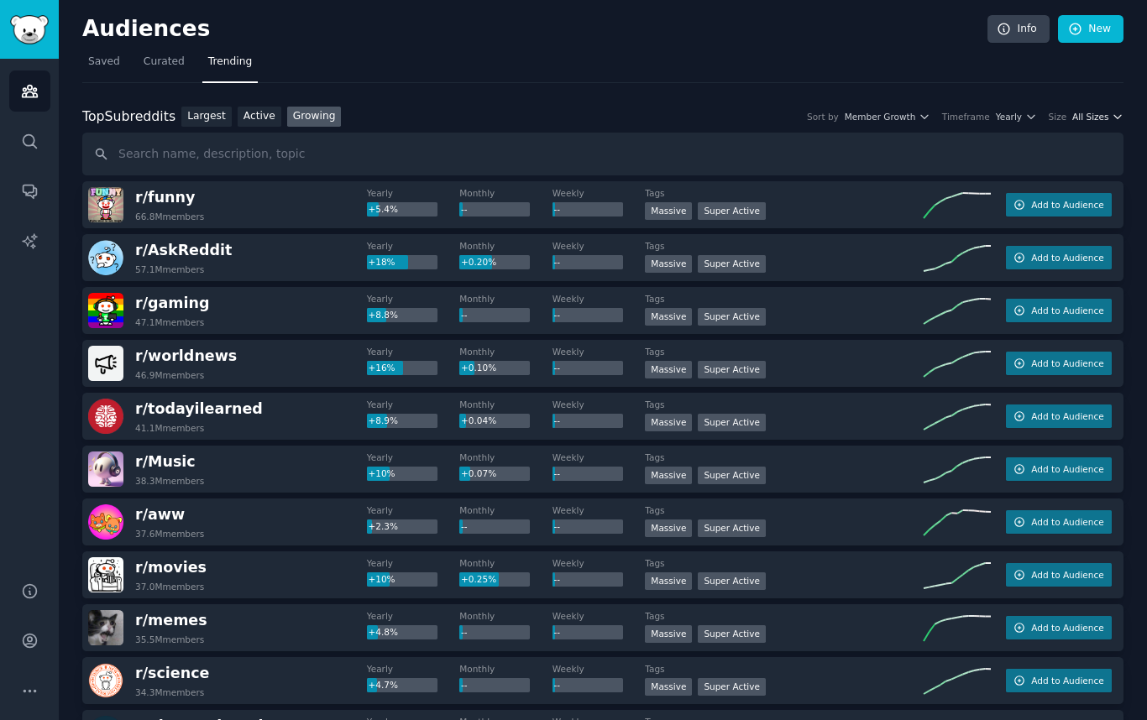
click at [1091, 114] on span "All Sizes" at bounding box center [1090, 117] width 36 height 12
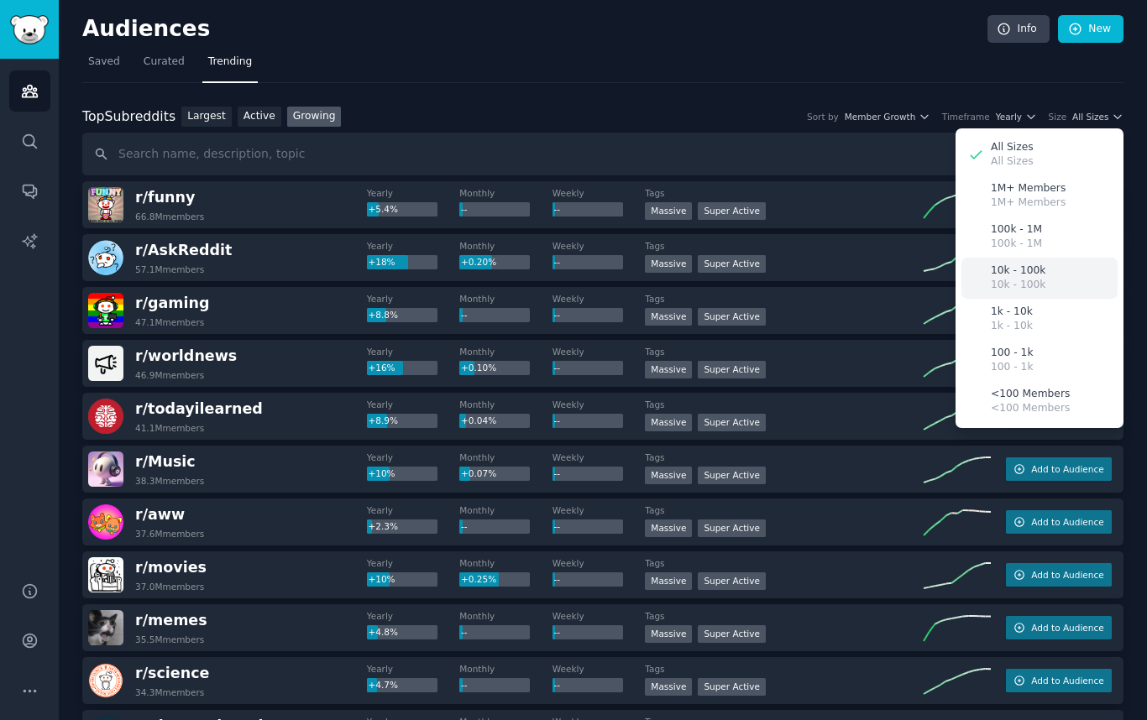
click at [1018, 286] on p "10k - 100k" at bounding box center [1018, 285] width 55 height 15
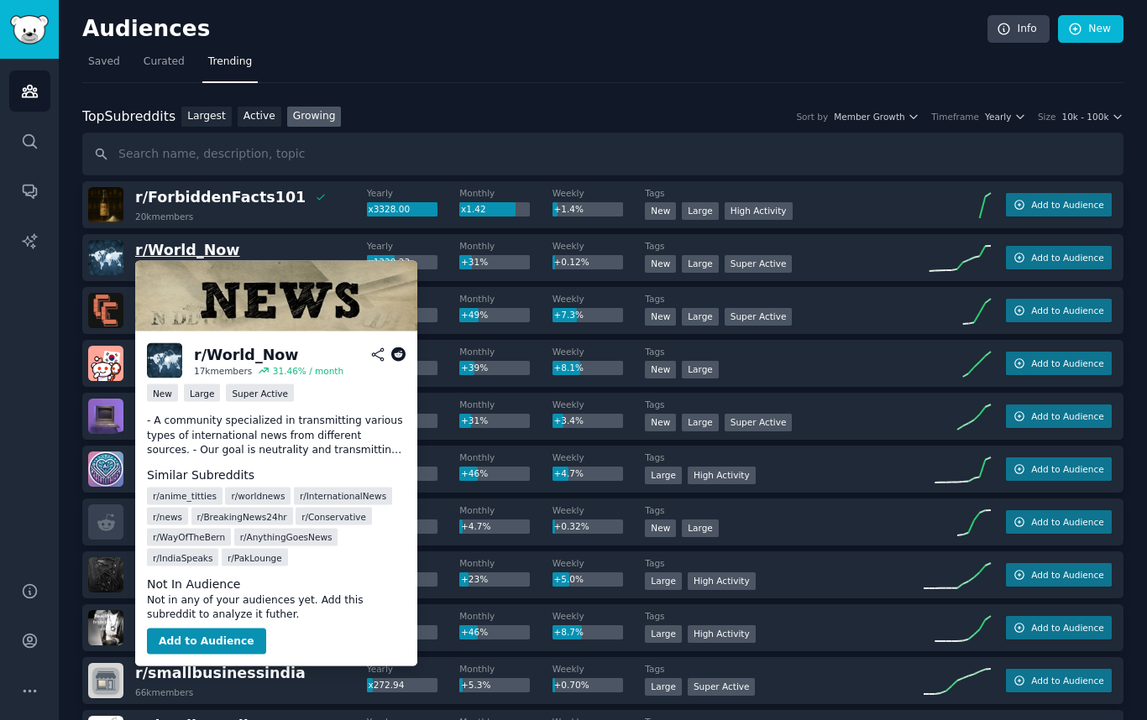
click at [139, 249] on span "r/ World_Now" at bounding box center [187, 250] width 104 height 17
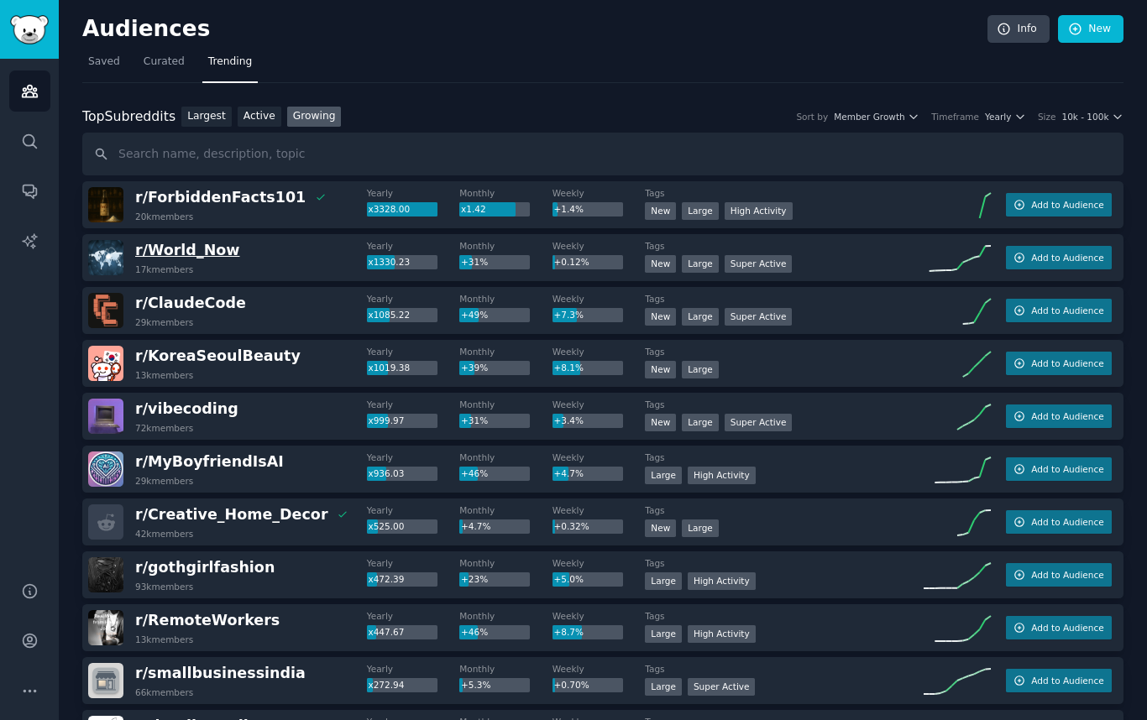
click at [154, 248] on span "r/ World_Now" at bounding box center [187, 250] width 104 height 17
click at [227, 457] on span "r/ [PERSON_NAME]" at bounding box center [209, 461] width 149 height 17
click at [207, 463] on span "r/ [PERSON_NAME]" at bounding box center [209, 461] width 149 height 17
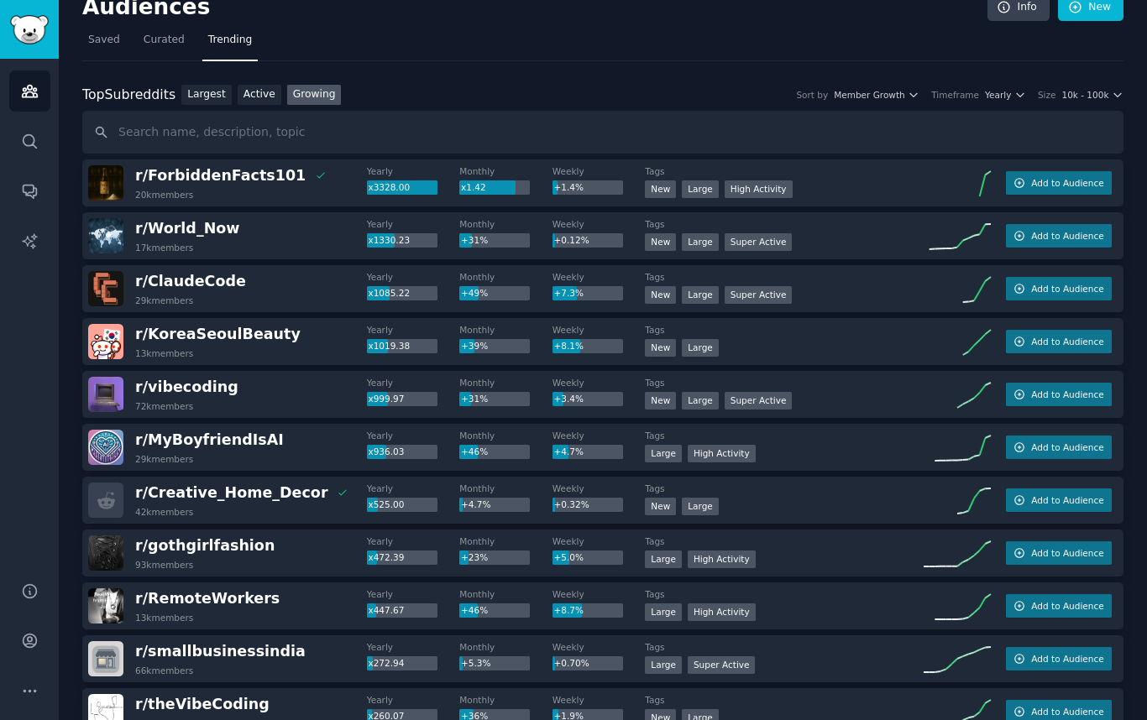
scroll to position [33, 0]
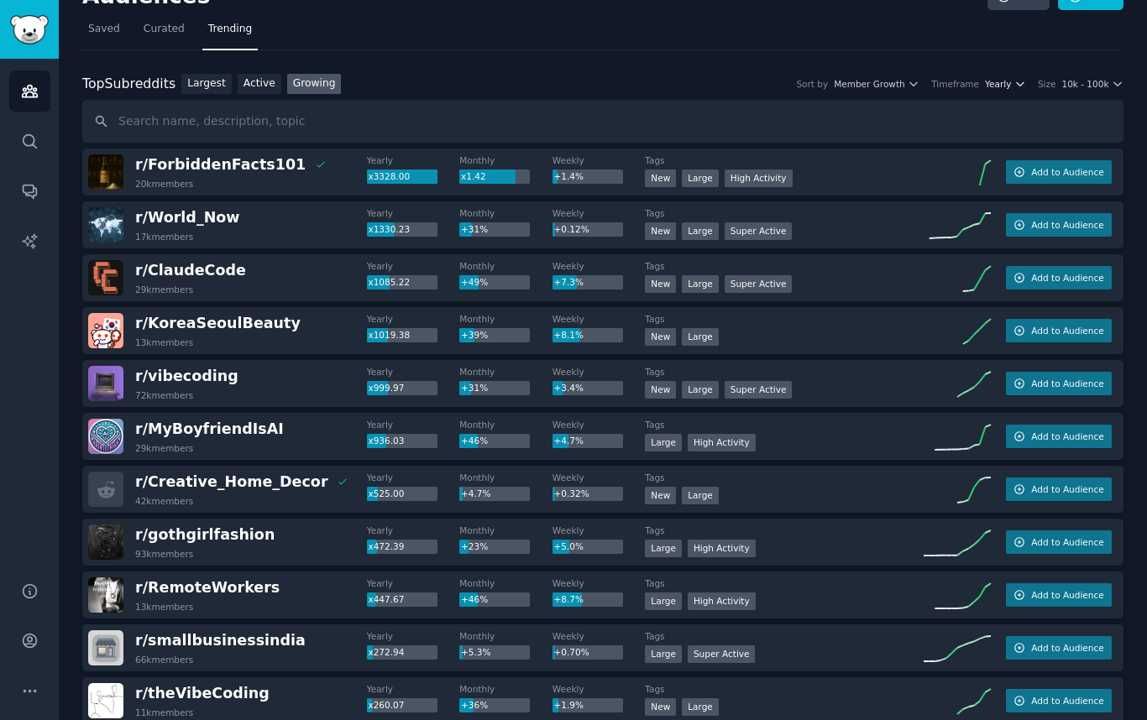
click at [996, 89] on span "Yearly" at bounding box center [998, 84] width 26 height 12
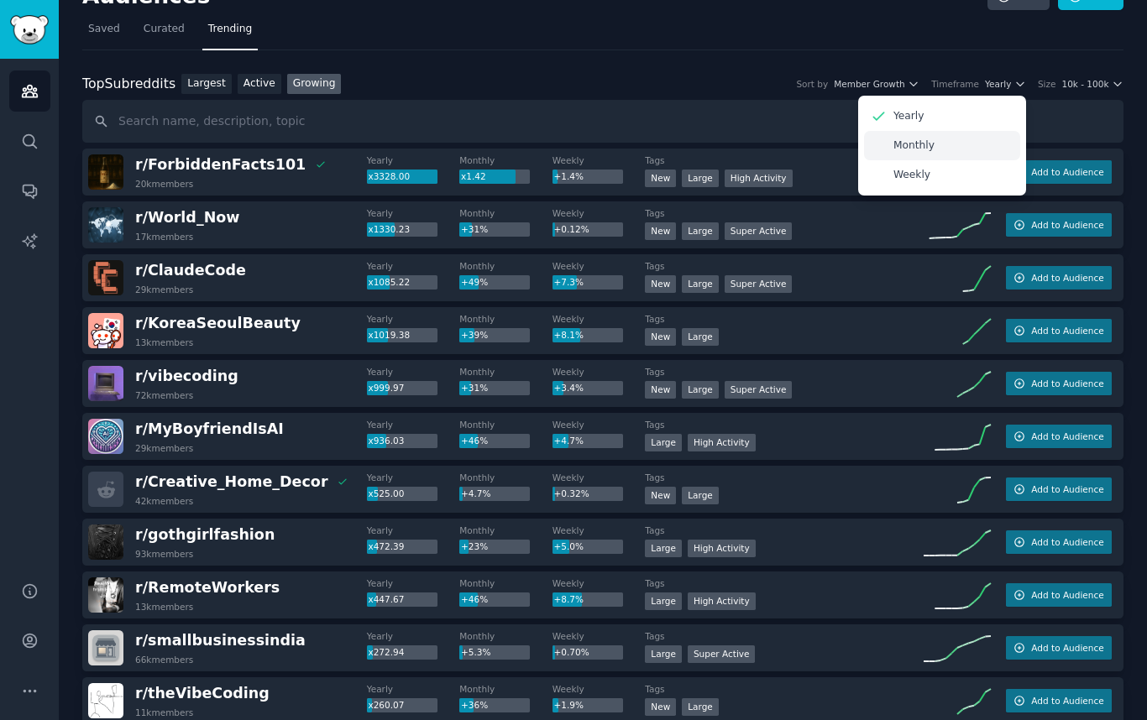
click at [912, 155] on div "Monthly" at bounding box center [942, 145] width 156 height 29
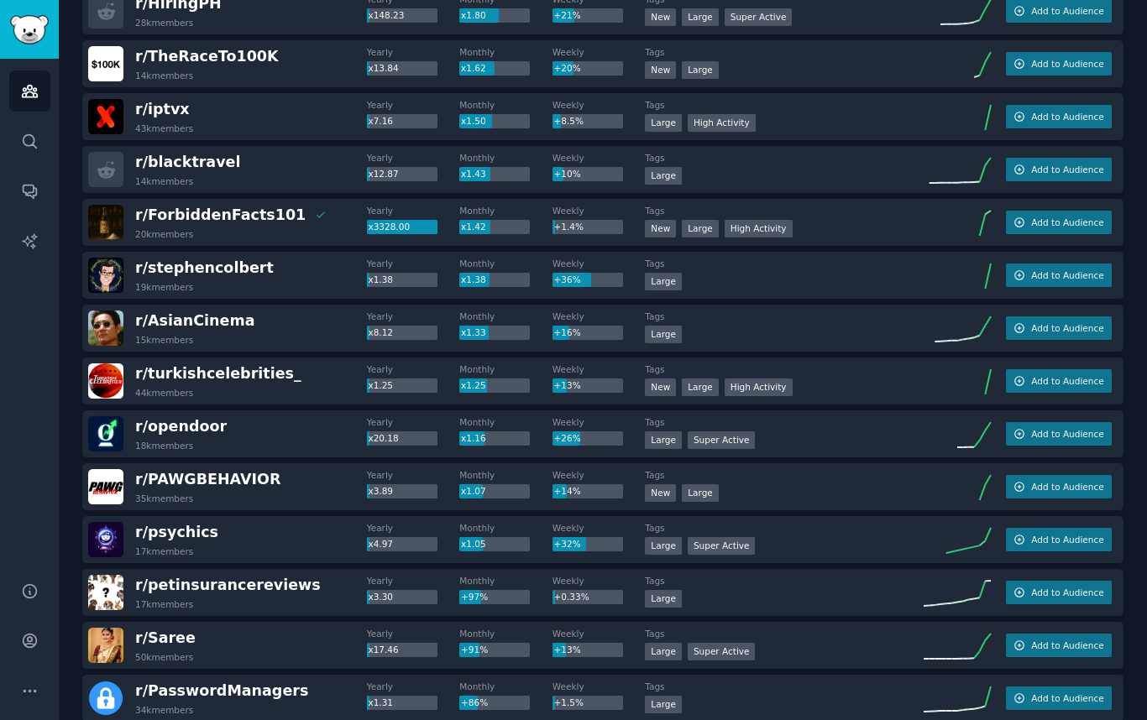
scroll to position [0, 0]
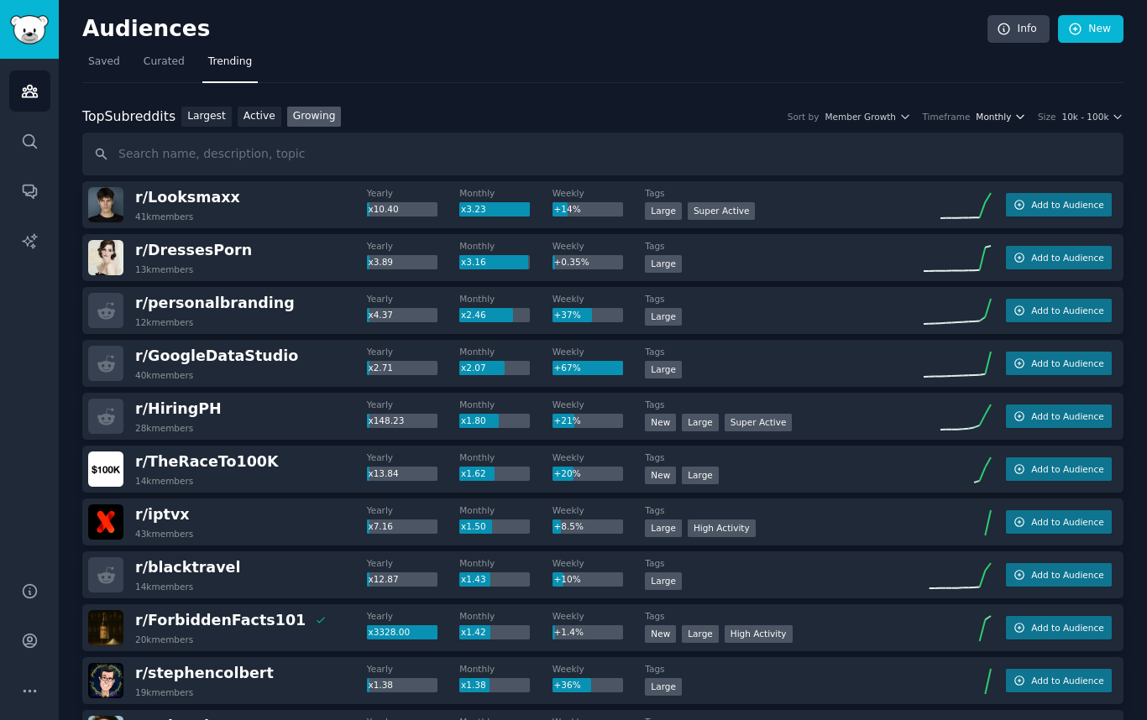
click at [1010, 122] on button "Monthly" at bounding box center [1000, 117] width 50 height 12
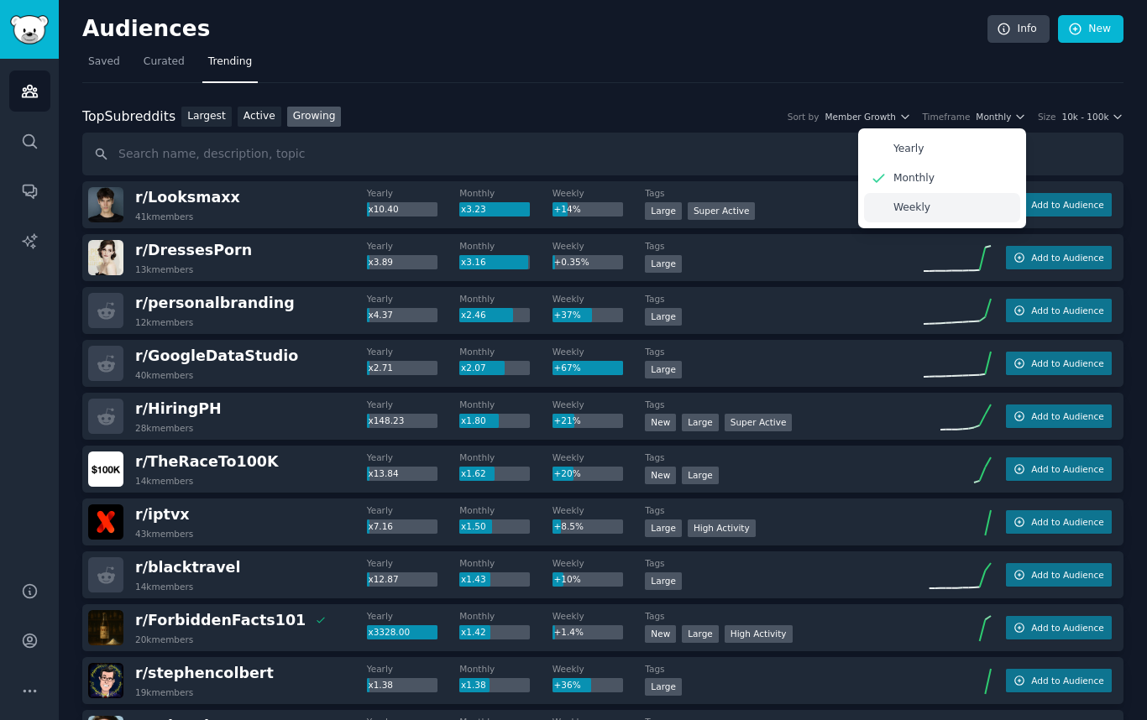
click at [895, 206] on p "Weekly" at bounding box center [911, 208] width 37 height 15
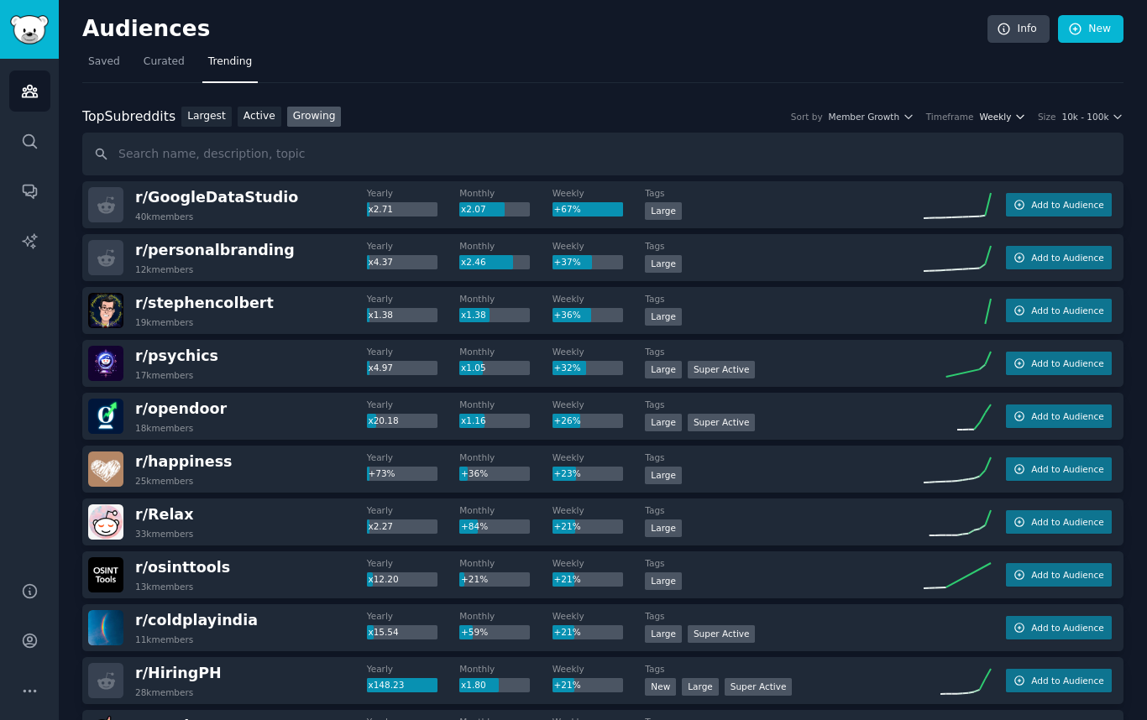
click at [995, 118] on span "Weekly" at bounding box center [996, 117] width 32 height 12
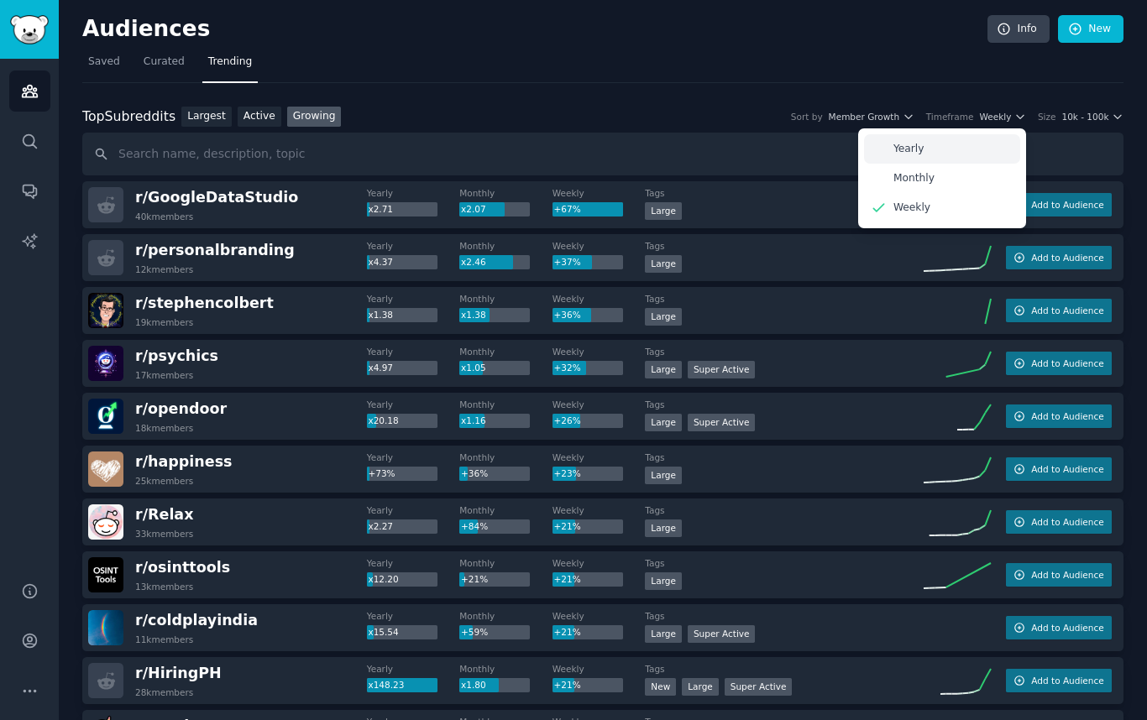
click at [944, 154] on div "Yearly" at bounding box center [942, 148] width 156 height 29
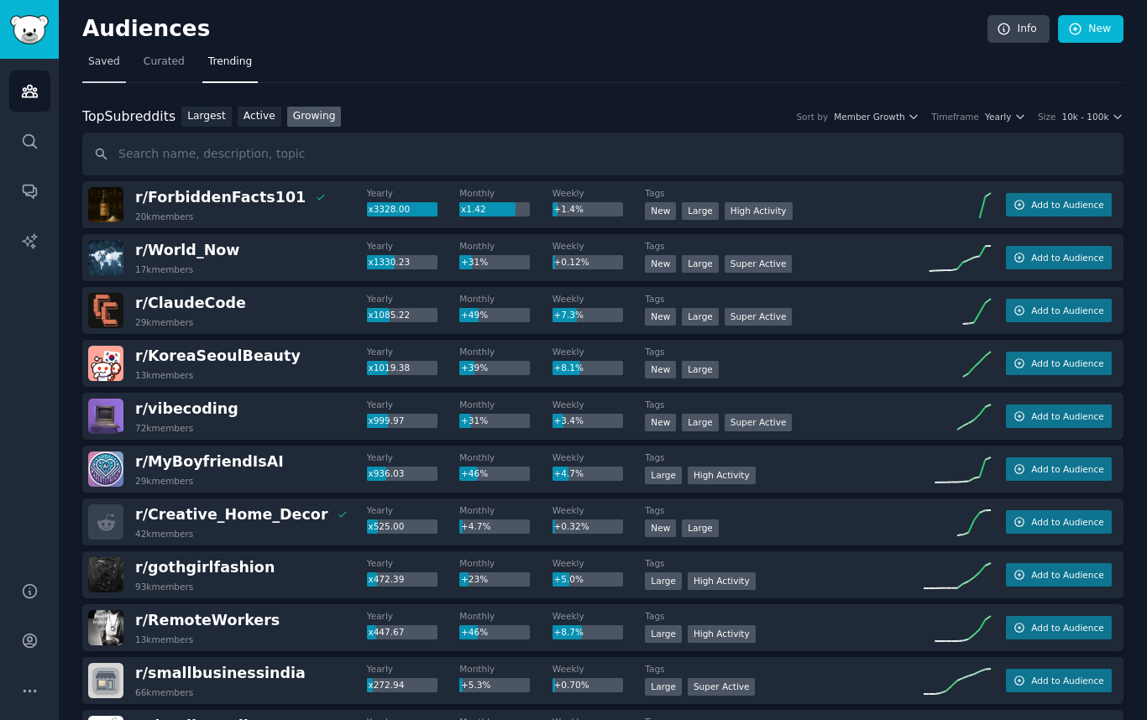
click at [104, 74] on link "Saved" at bounding box center [104, 66] width 44 height 34
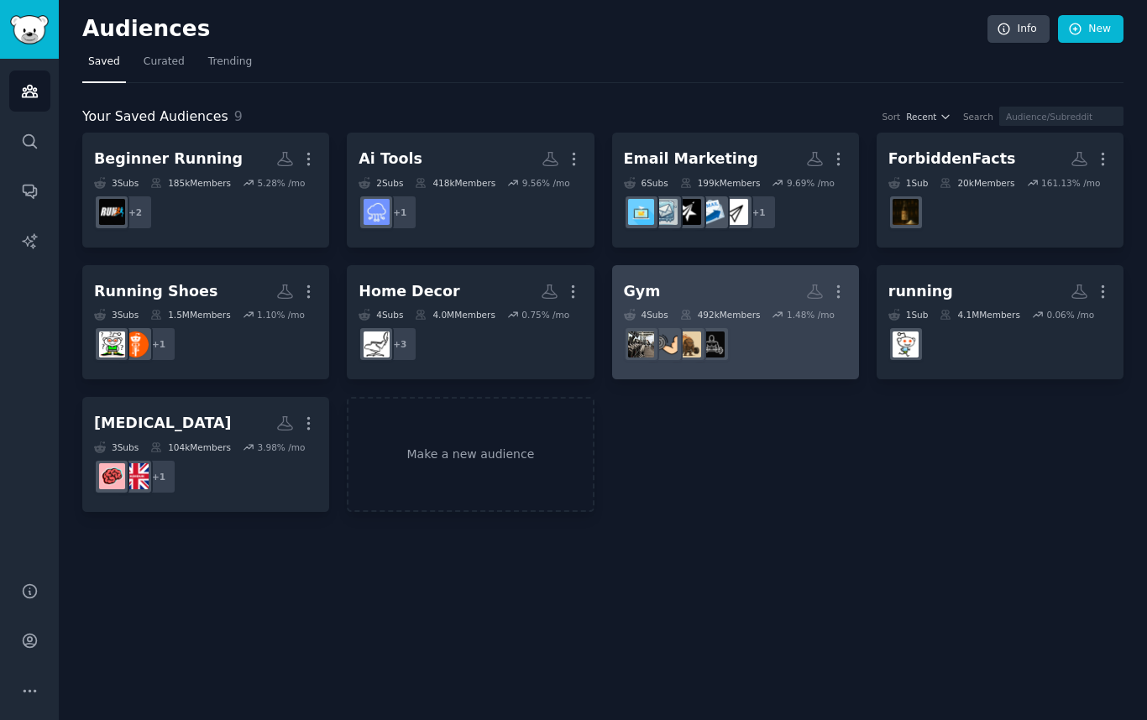
click at [765, 349] on dd "r/workouts" at bounding box center [735, 344] width 223 height 47
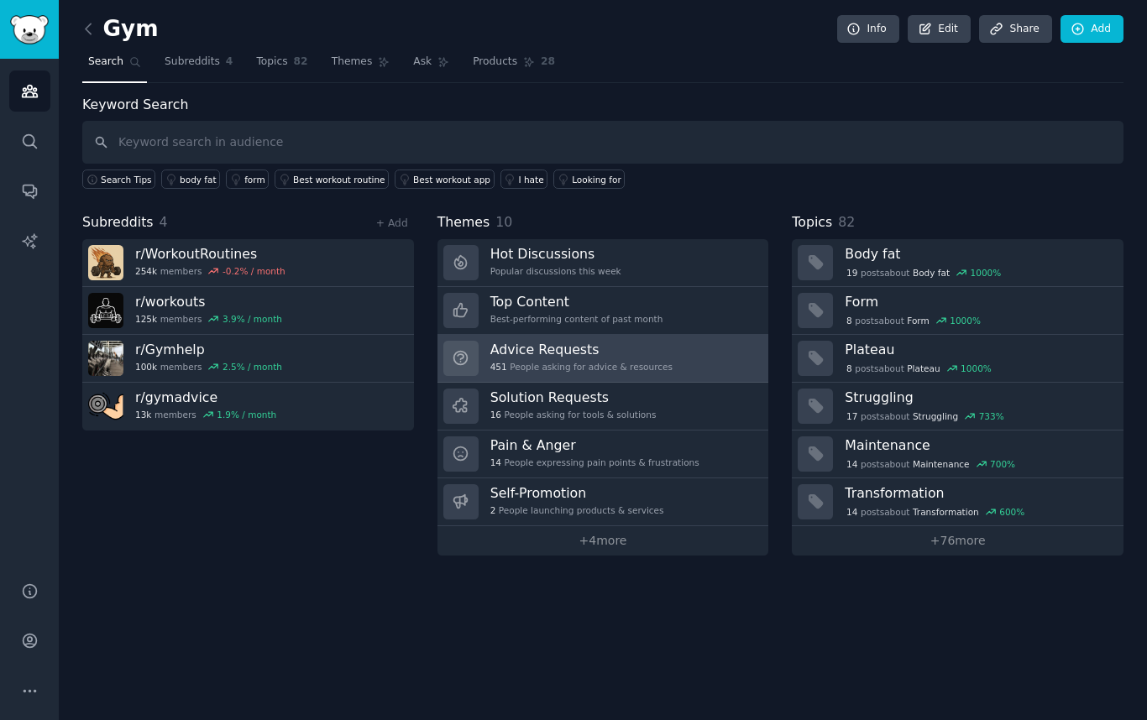
click at [658, 372] on div "451 People asking for advice & resources" at bounding box center [581, 367] width 182 height 12
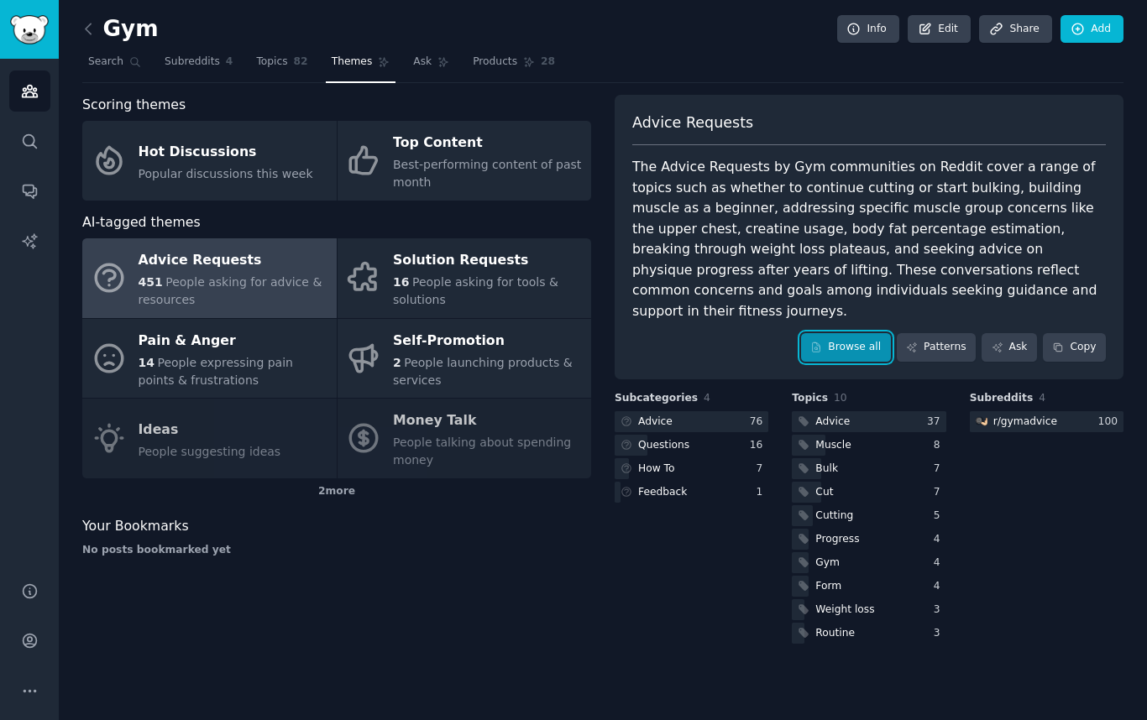
click at [869, 333] on link "Browse all" at bounding box center [846, 347] width 90 height 29
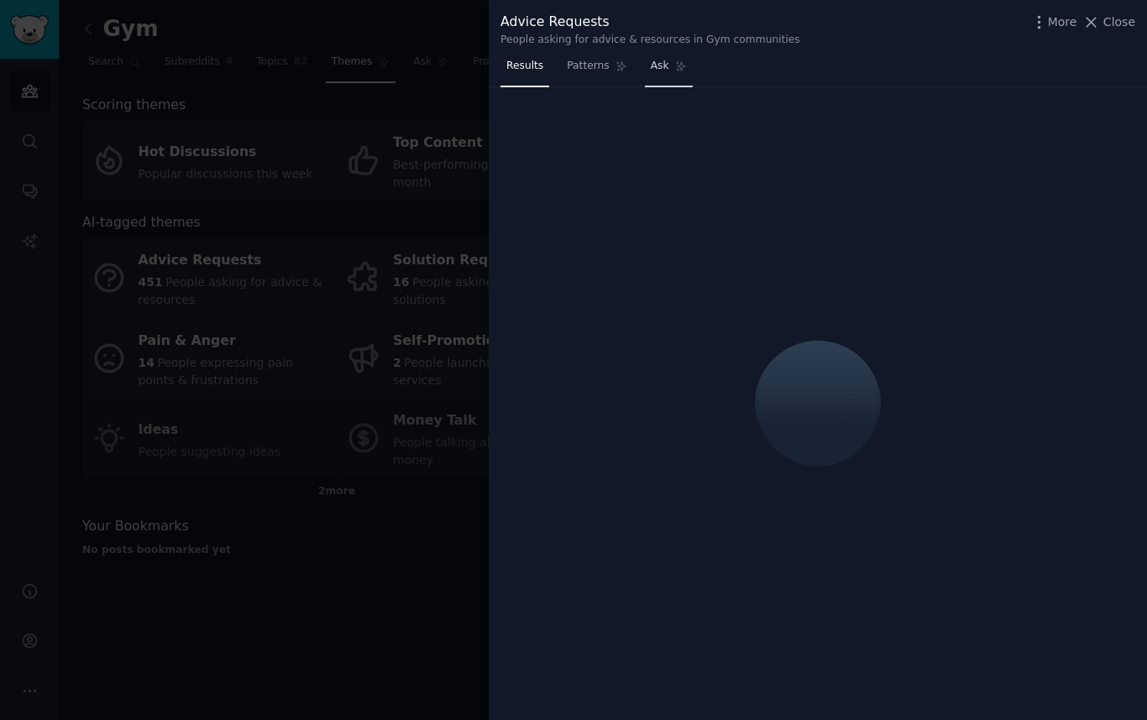
click at [667, 77] on link "Ask" at bounding box center [669, 70] width 48 height 34
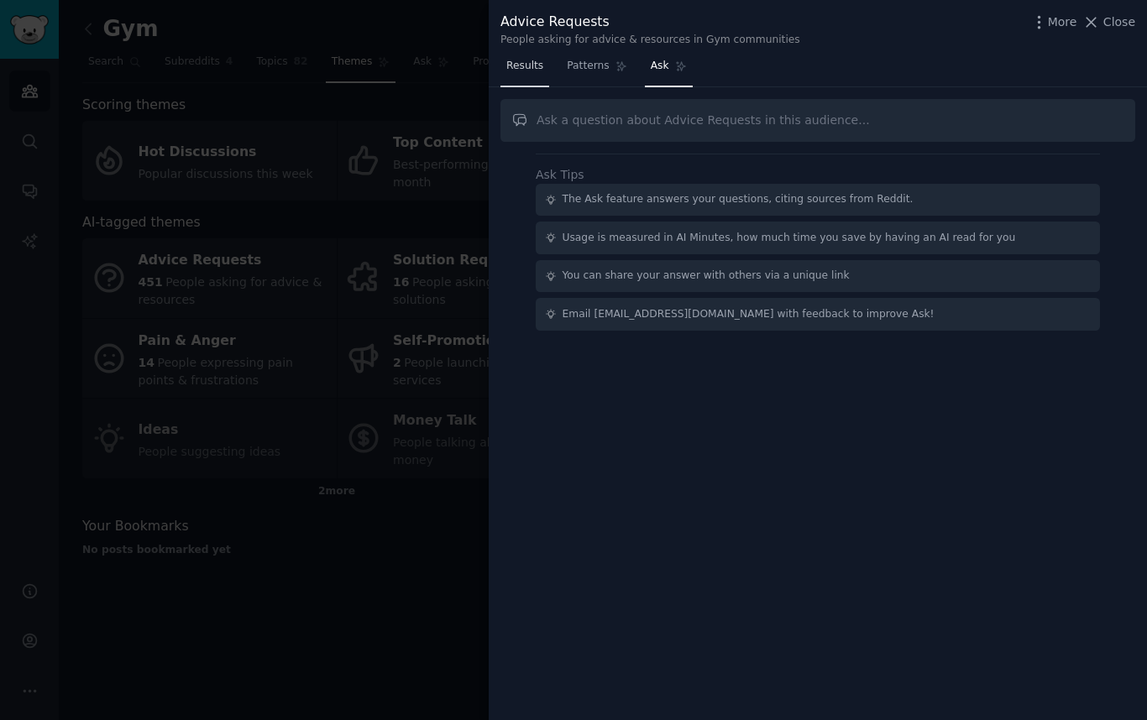
click at [528, 65] on span "Results" at bounding box center [524, 66] width 37 height 15
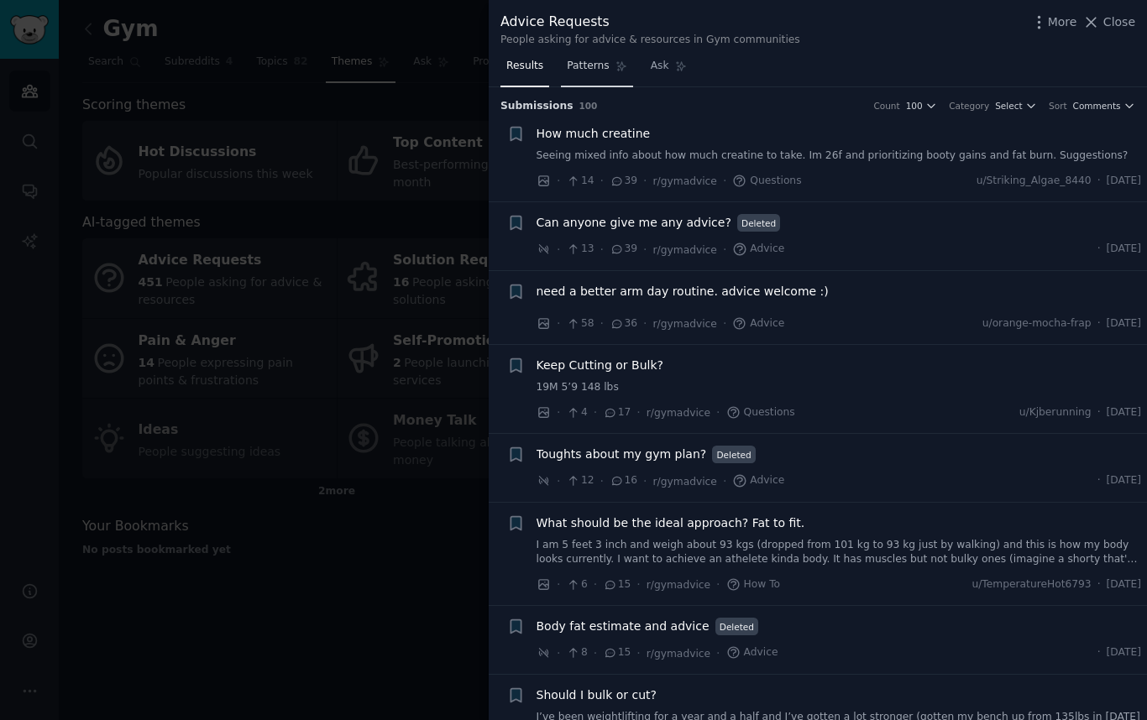
click at [583, 71] on span "Patterns" at bounding box center [588, 66] width 42 height 15
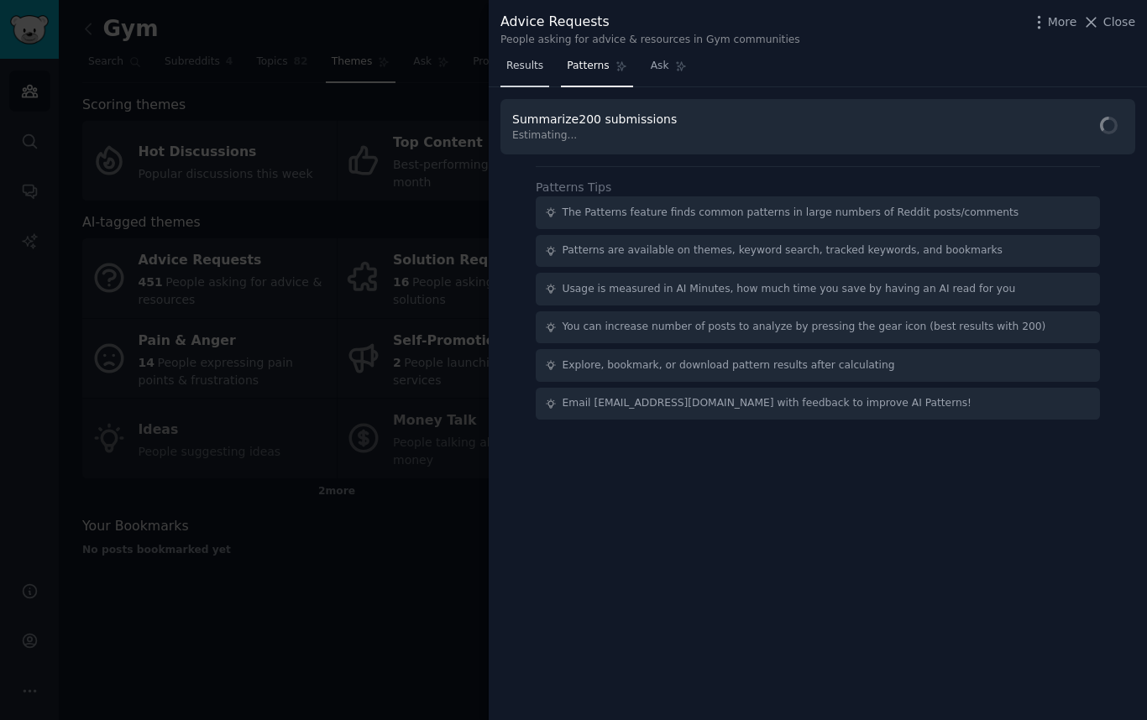
click at [539, 75] on link "Results" at bounding box center [524, 70] width 49 height 34
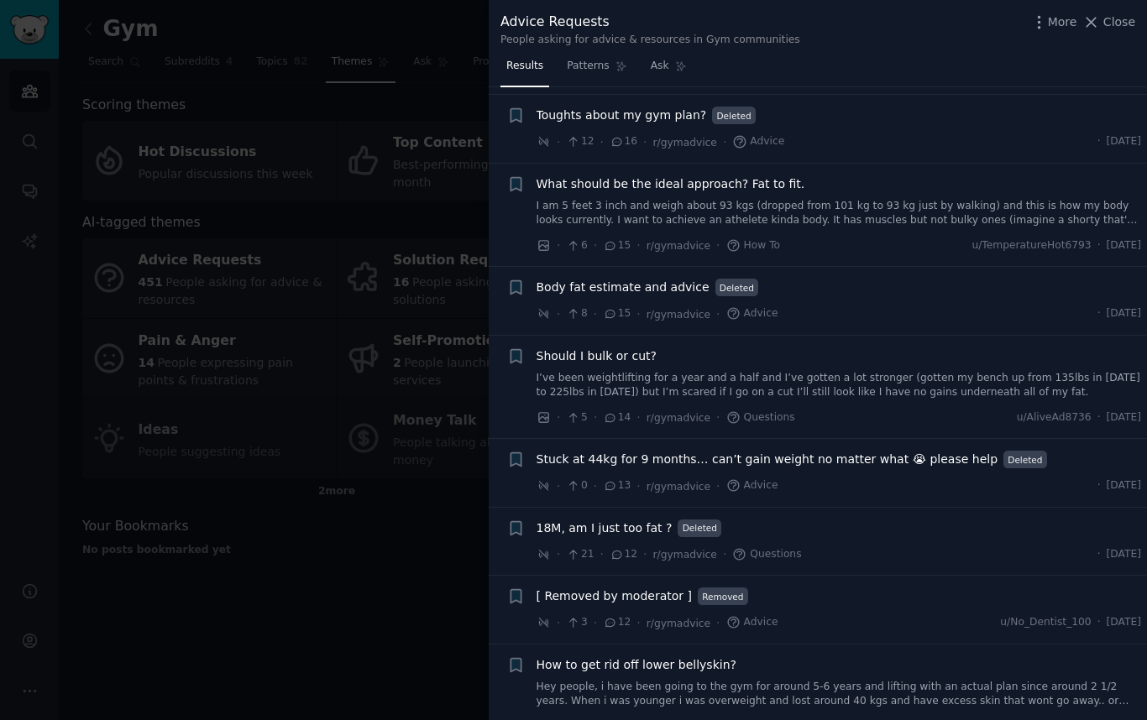
scroll to position [597, 0]
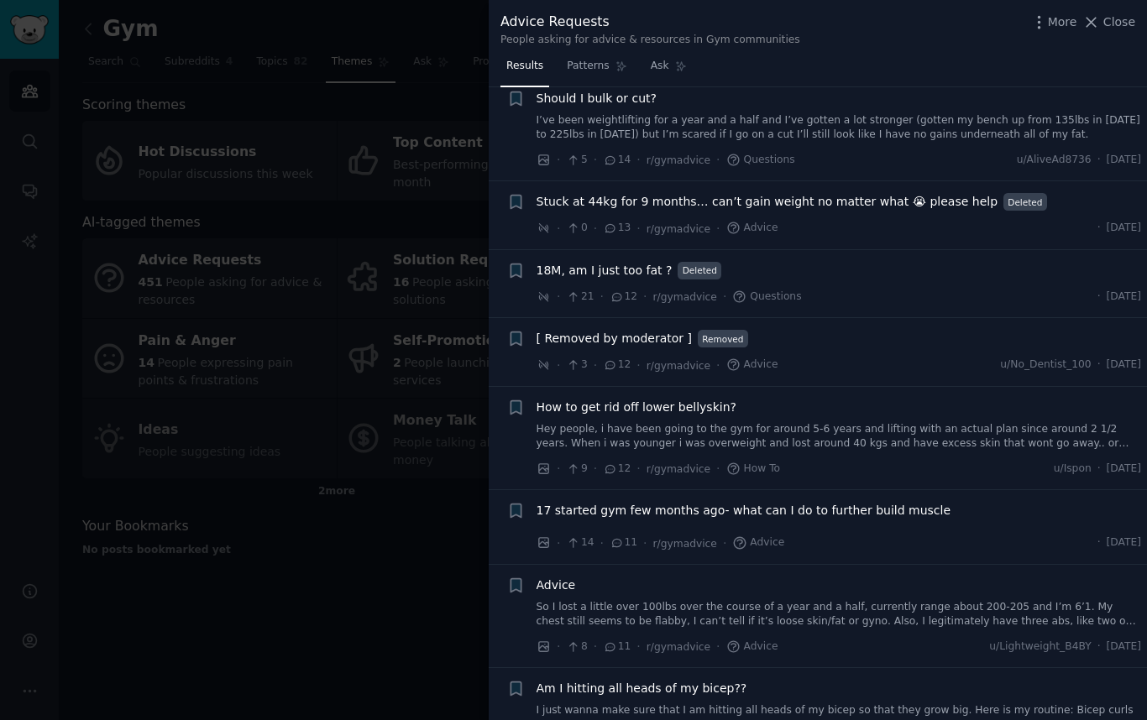
drag, startPoint x: 400, startPoint y: 595, endPoint x: 405, endPoint y: 579, distance: 16.7
click at [400, 595] on div at bounding box center [573, 360] width 1147 height 720
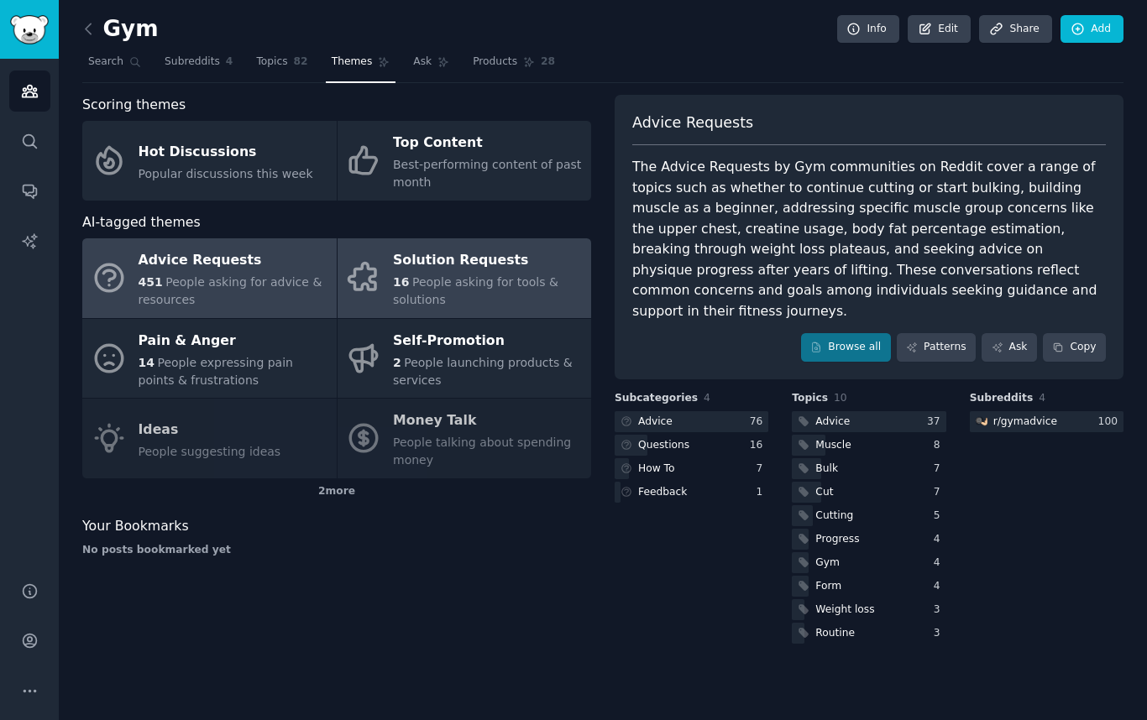
click at [432, 268] on div "Solution Requests" at bounding box center [488, 261] width 190 height 27
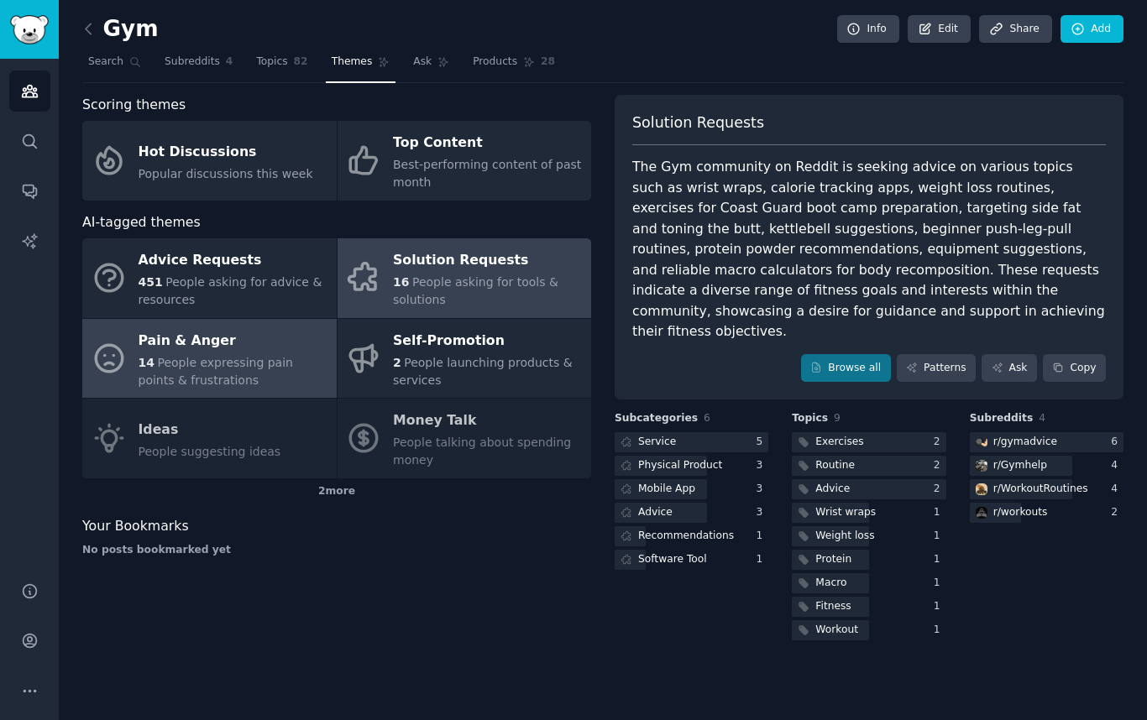
click at [162, 344] on div "Pain & Anger" at bounding box center [234, 340] width 190 height 27
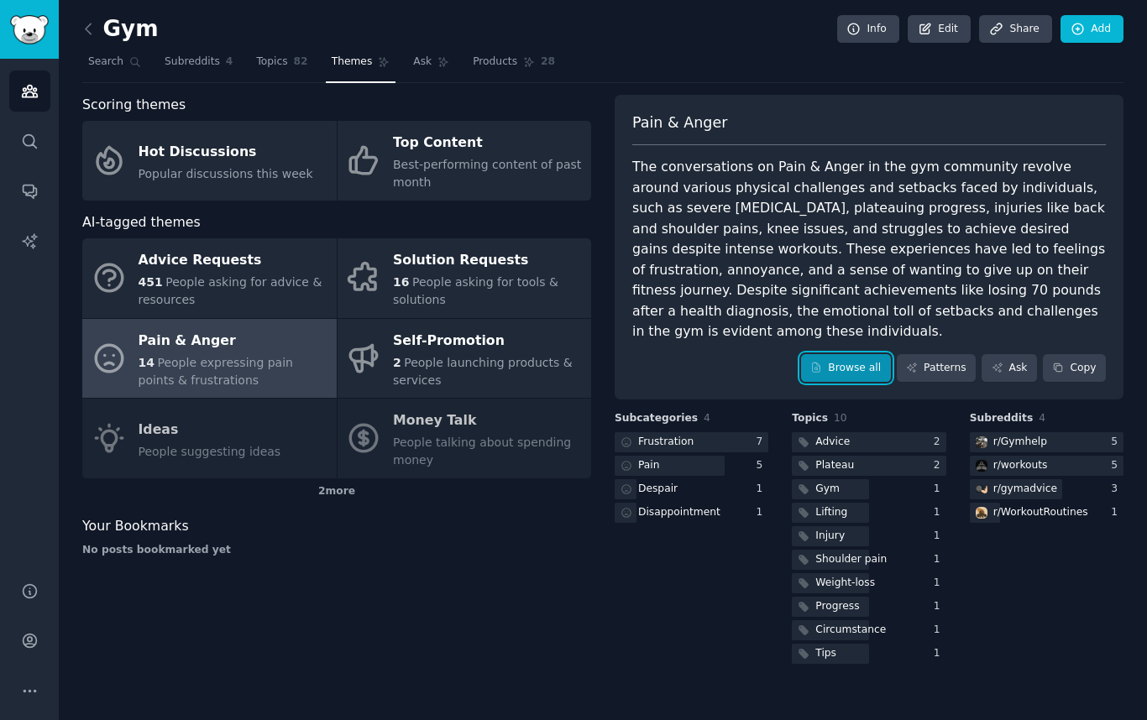
click at [857, 354] on link "Browse all" at bounding box center [846, 368] width 90 height 29
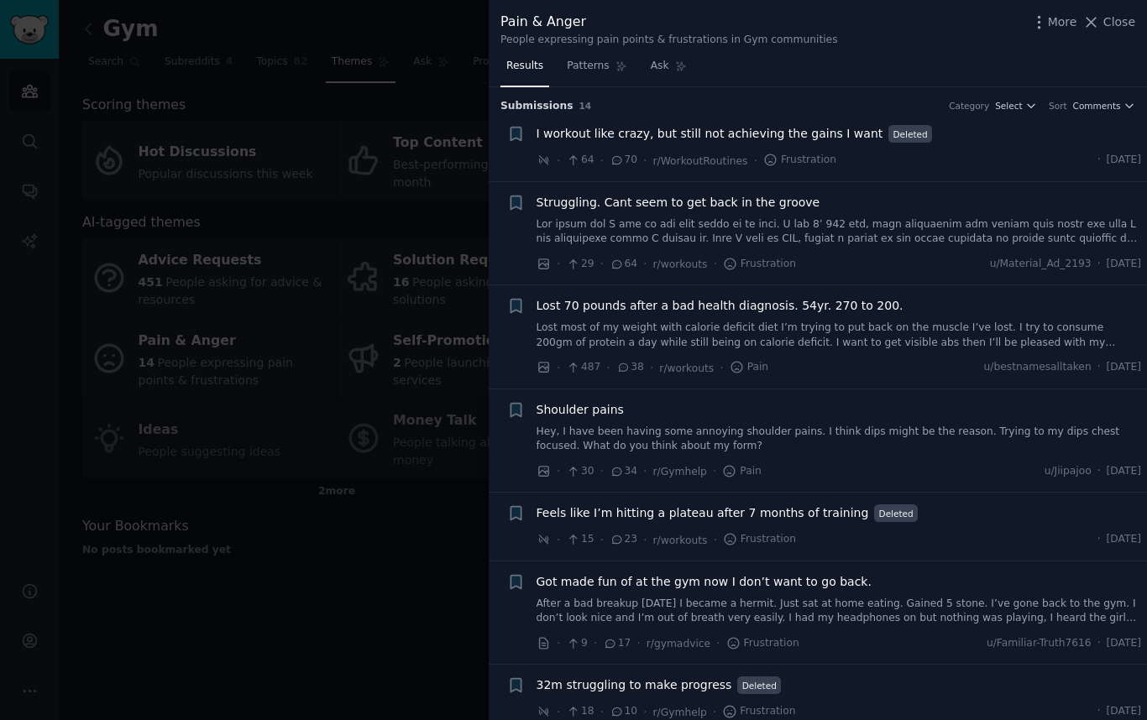
click at [398, 583] on div at bounding box center [573, 360] width 1147 height 720
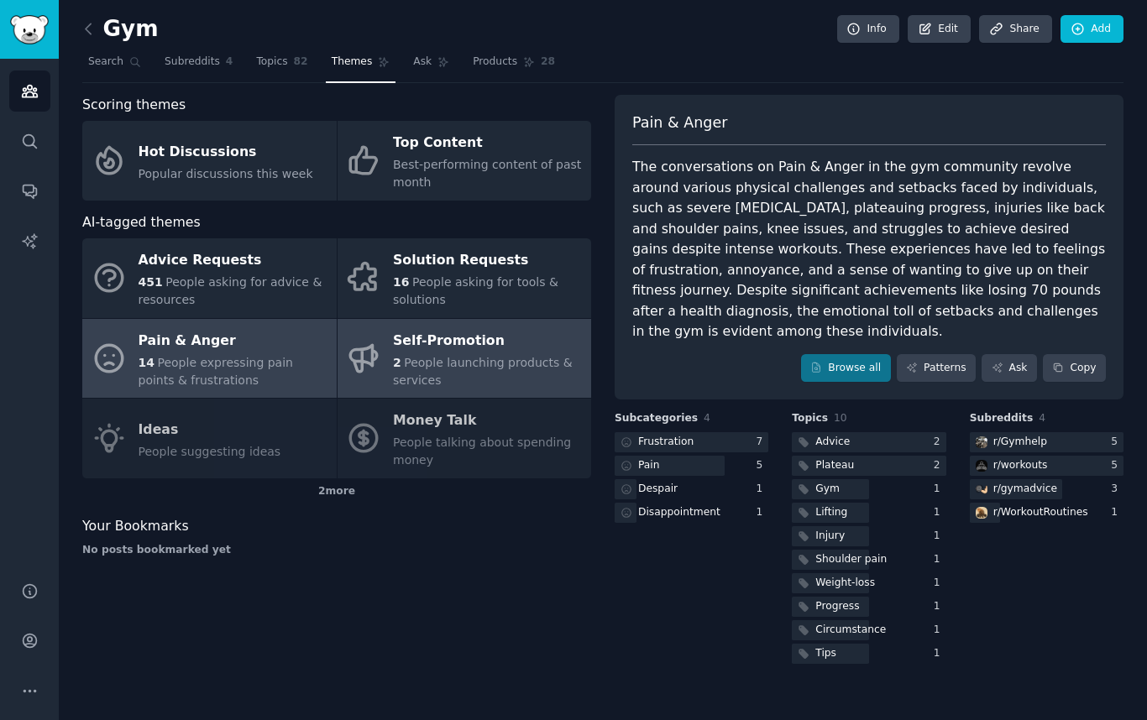
click at [442, 370] on div "2 People launching products & services" at bounding box center [488, 371] width 190 height 35
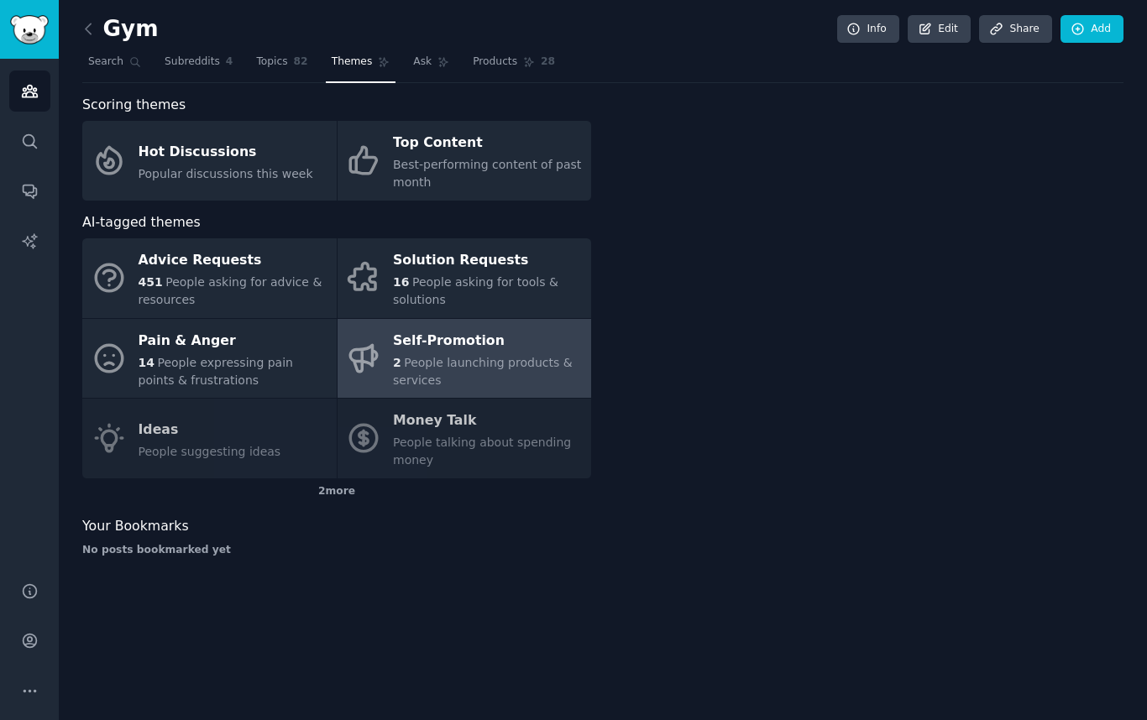
click at [442, 370] on div "2 People launching products & services" at bounding box center [488, 371] width 190 height 35
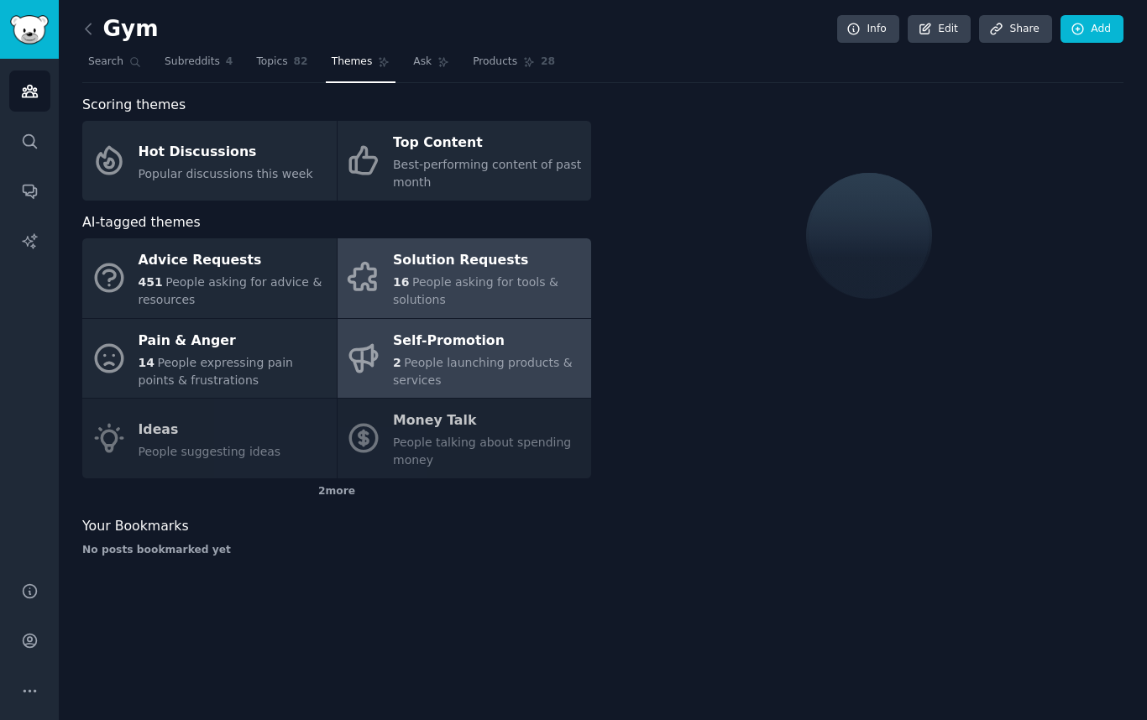
click at [451, 261] on div "Solution Requests" at bounding box center [488, 261] width 190 height 27
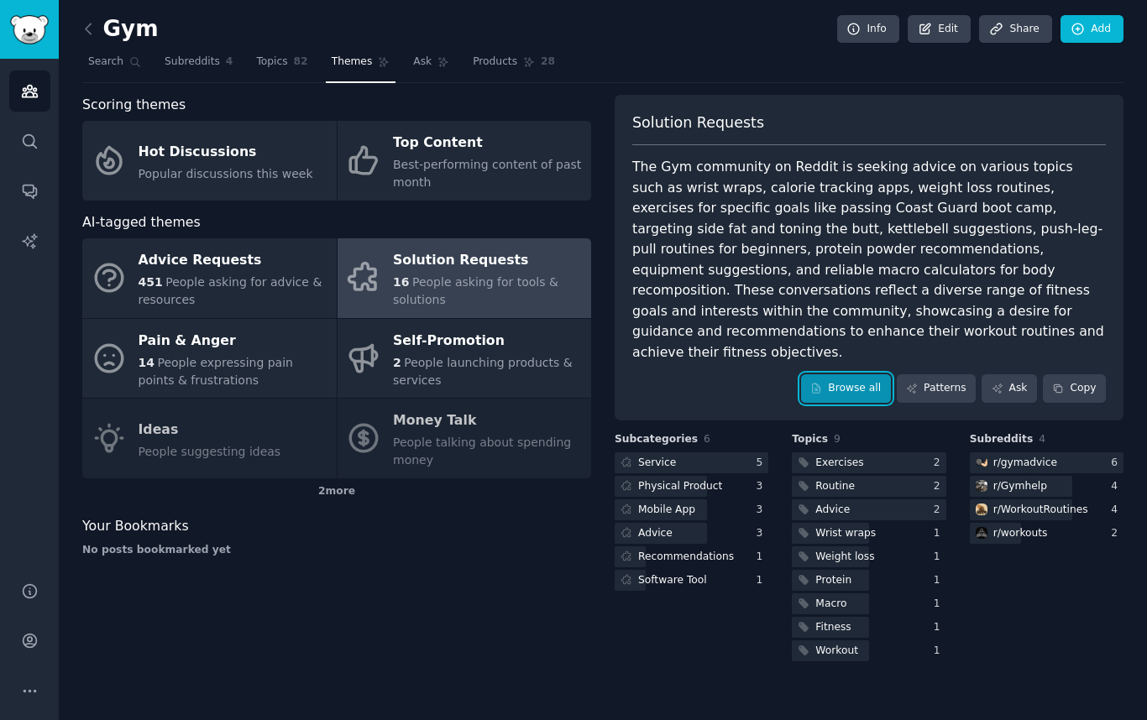
click at [835, 374] on link "Browse all" at bounding box center [846, 388] width 90 height 29
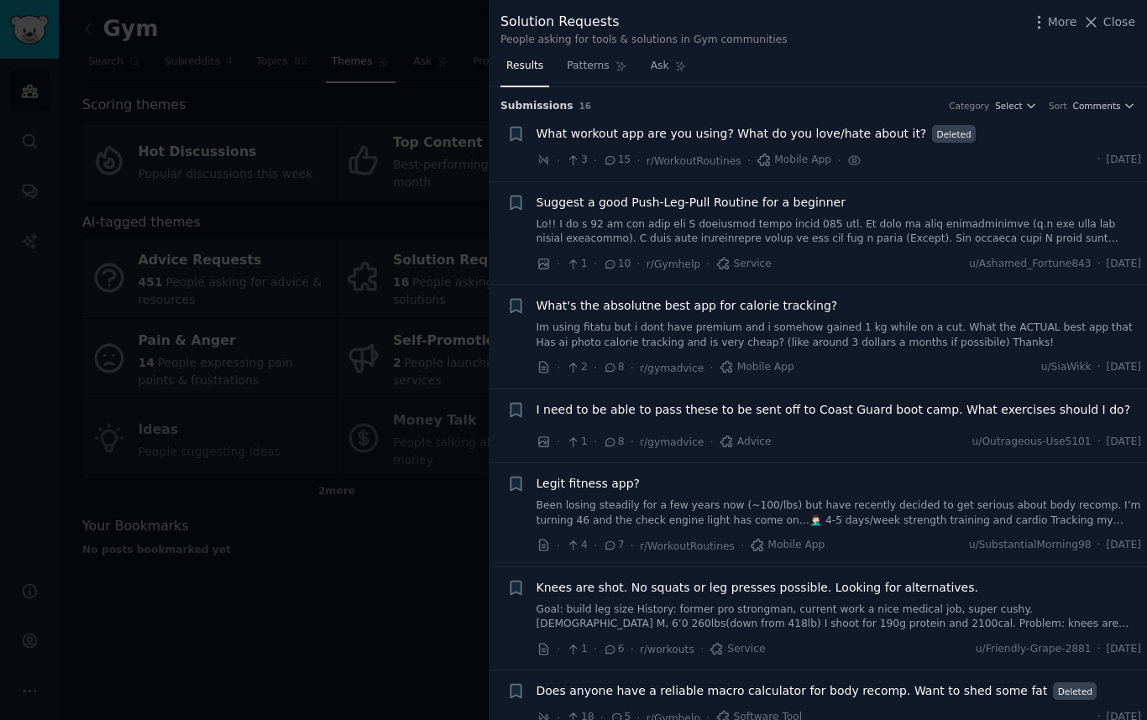
click at [261, 604] on div at bounding box center [573, 360] width 1147 height 720
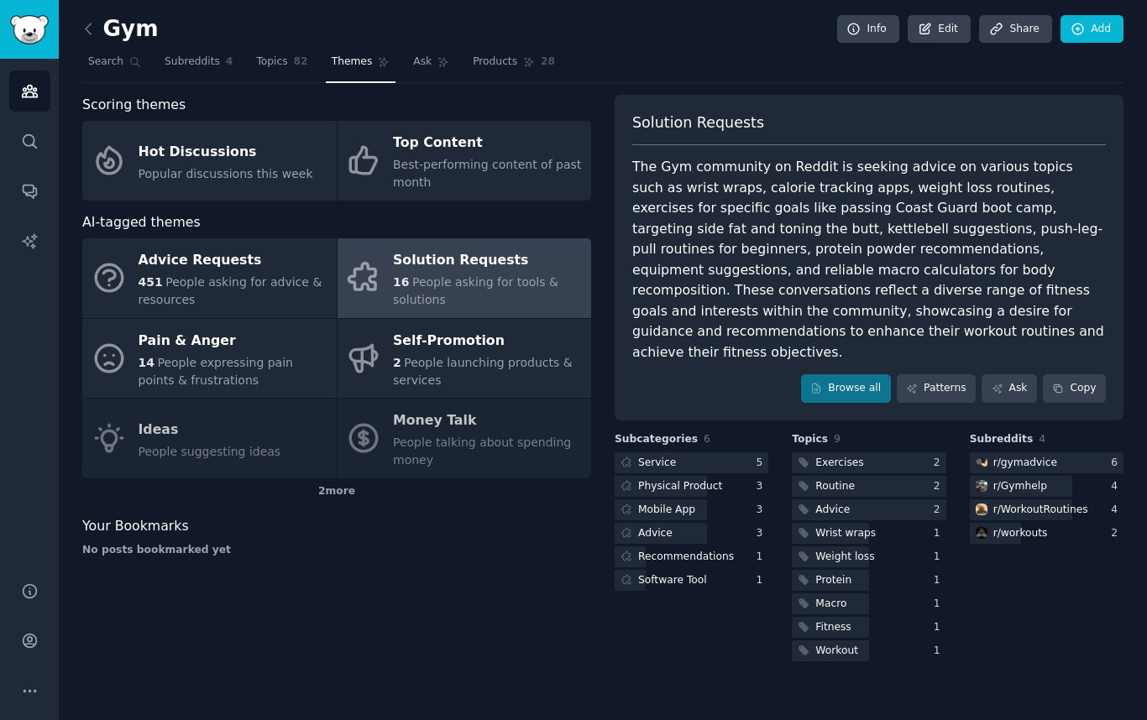
click at [467, 290] on div "16 People asking for tools & solutions" at bounding box center [488, 291] width 190 height 35
click at [858, 374] on link "Browse all" at bounding box center [846, 388] width 90 height 29
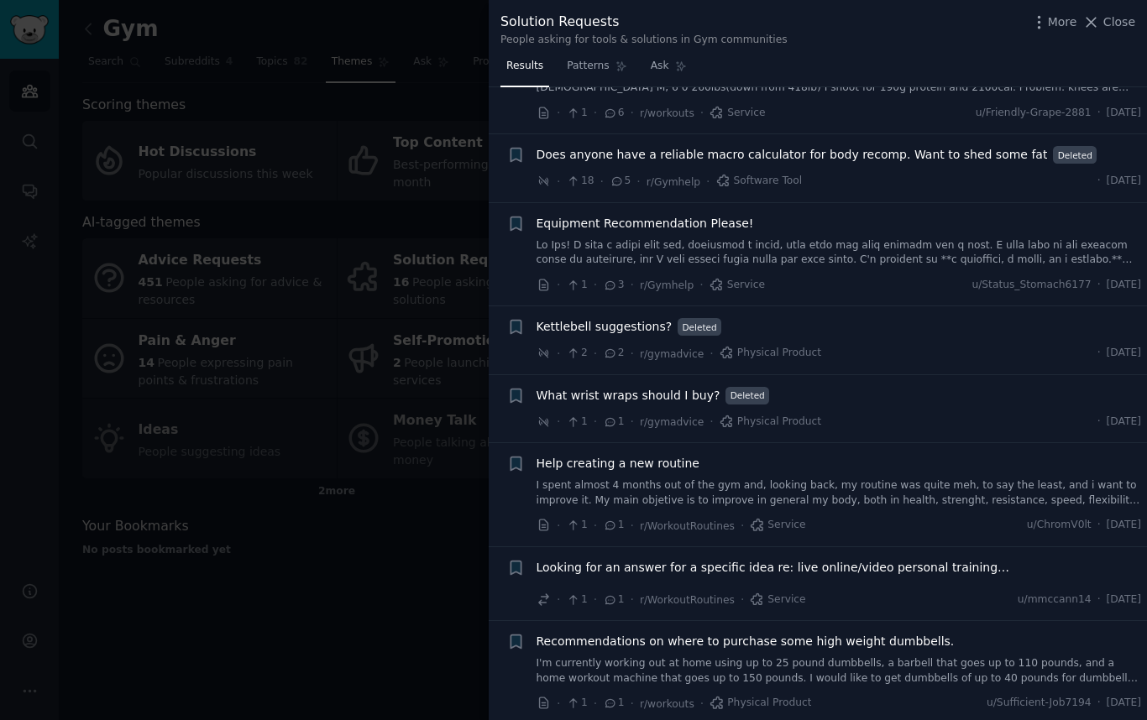
scroll to position [547, 0]
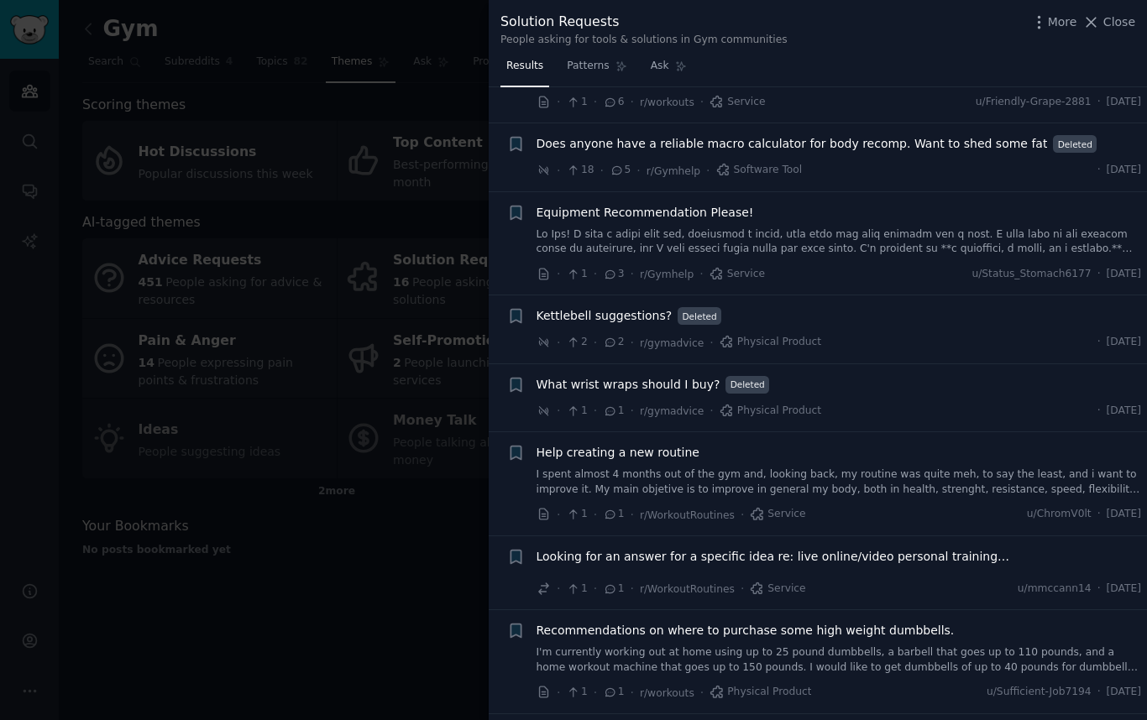
click at [367, 572] on div at bounding box center [573, 360] width 1147 height 720
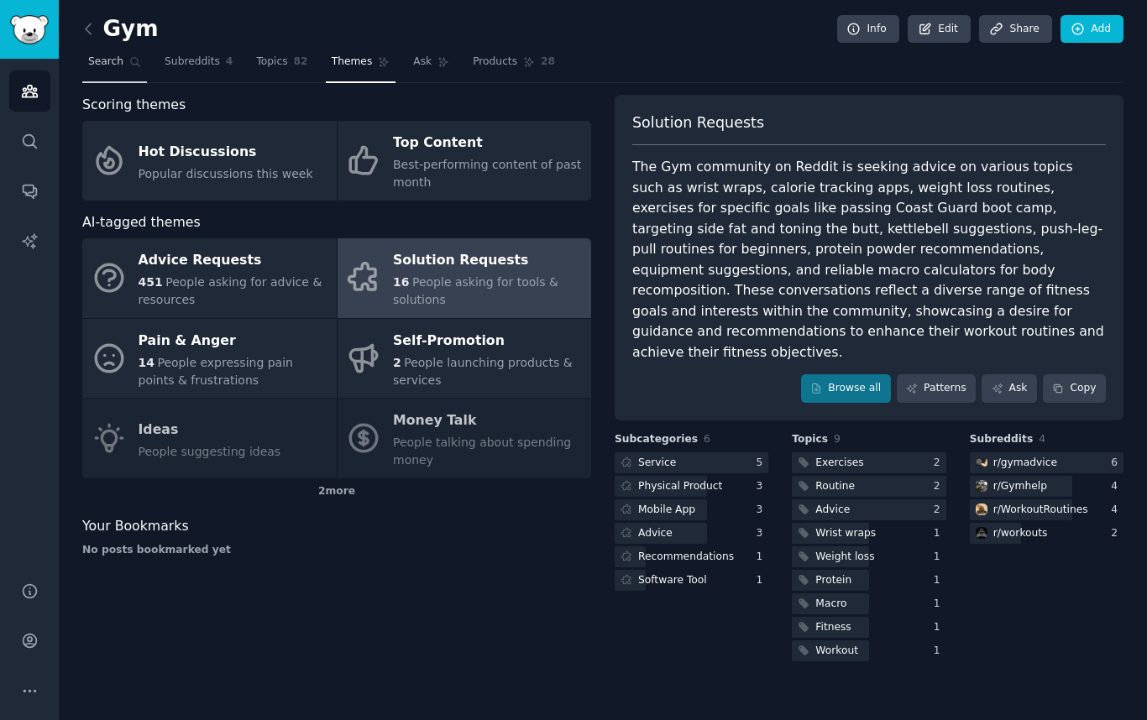
click at [97, 50] on link "Search" at bounding box center [114, 66] width 65 height 34
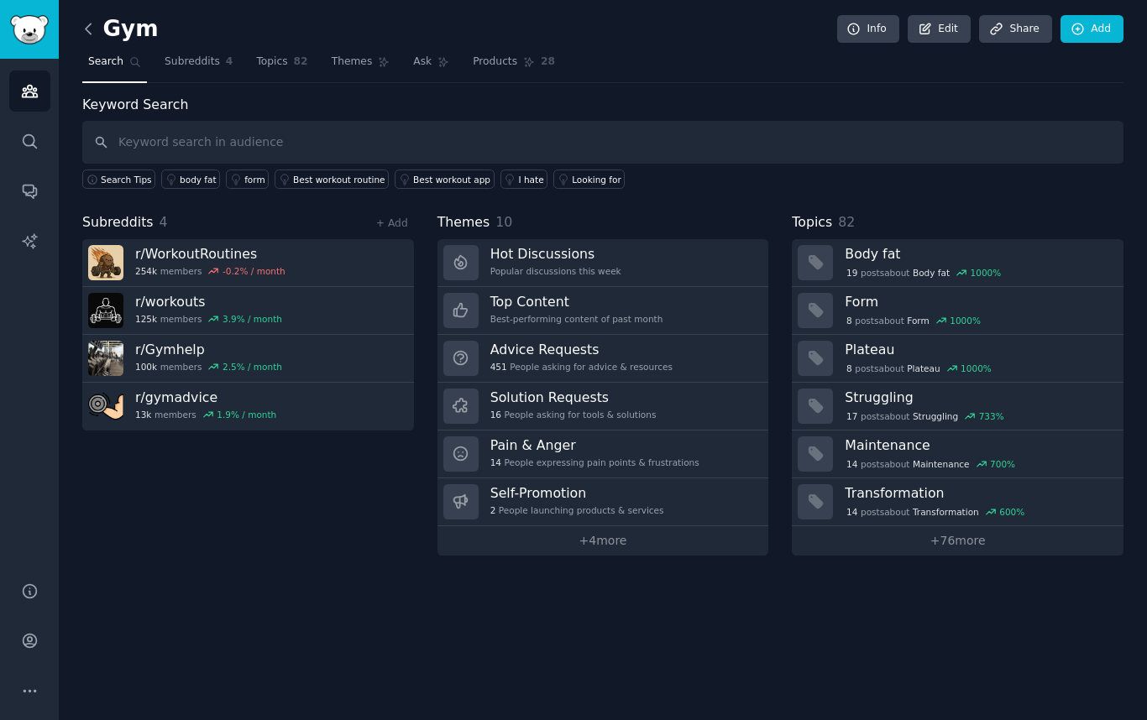
click at [95, 35] on icon at bounding box center [89, 29] width 18 height 18
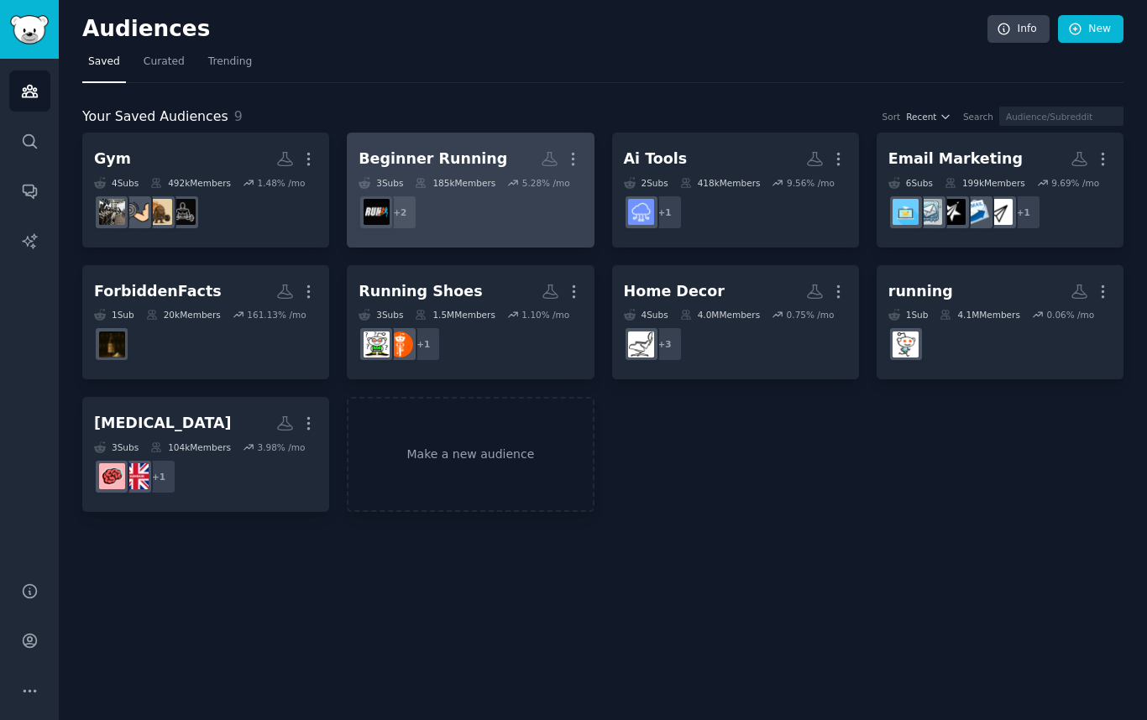
click at [519, 225] on dd "+ 2" at bounding box center [469, 212] width 223 height 47
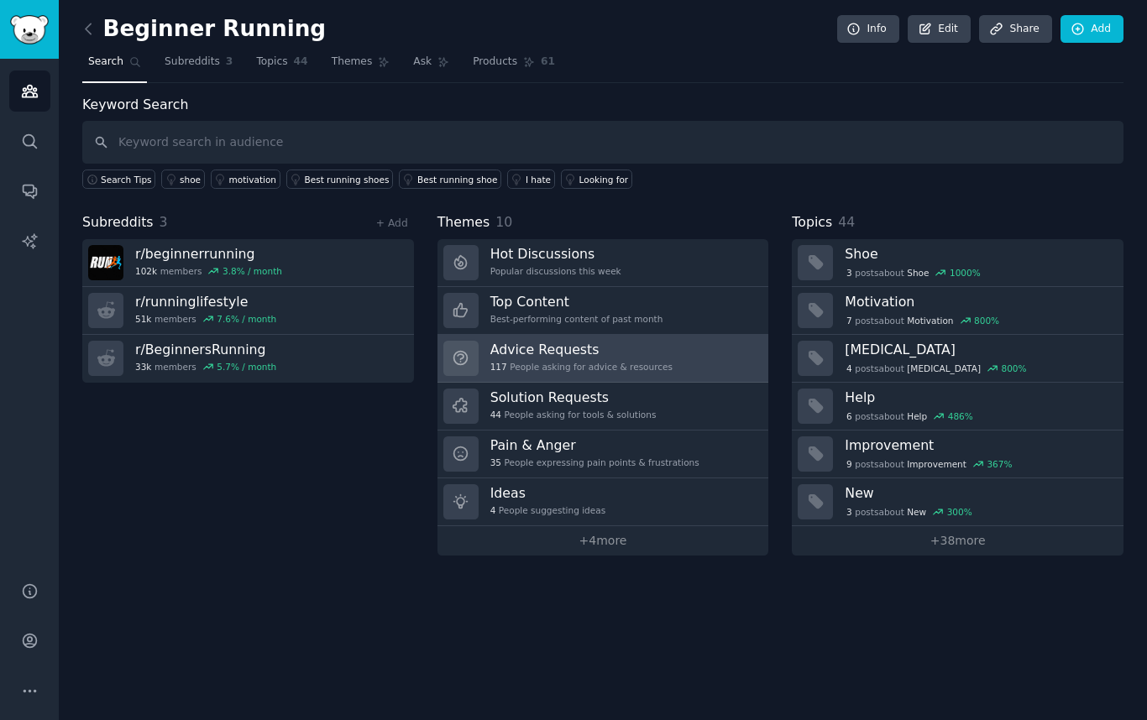
click at [641, 362] on div "117 People asking for advice & resources" at bounding box center [581, 367] width 182 height 12
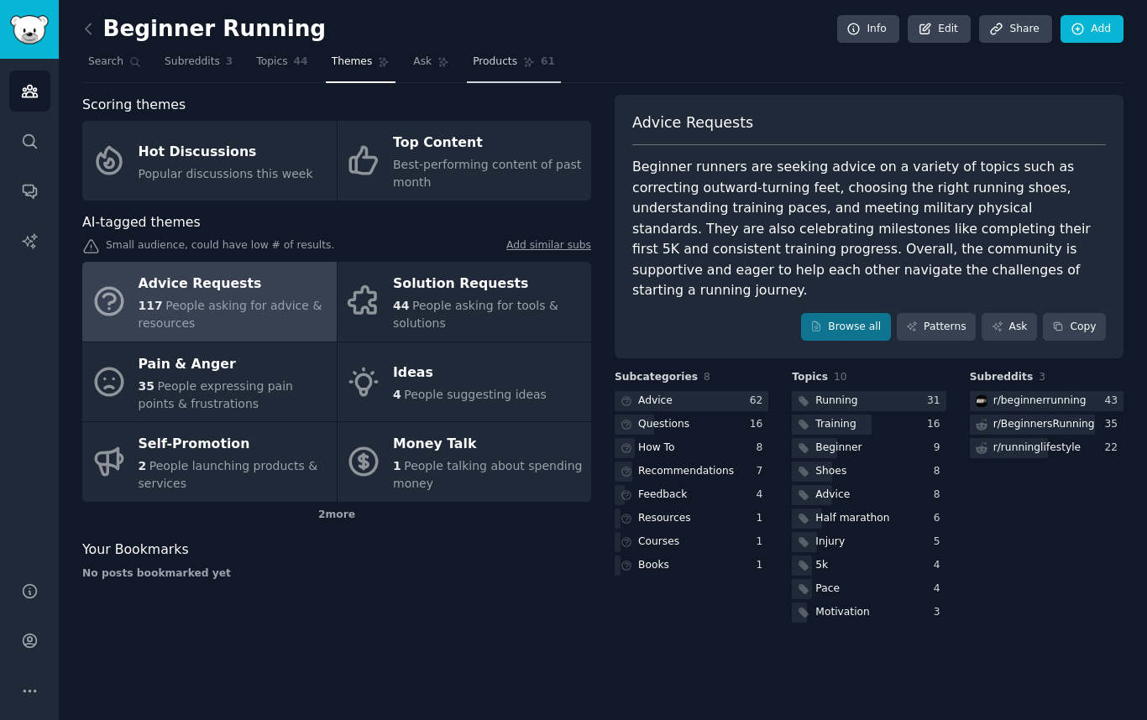
click at [520, 73] on link "Products 61" at bounding box center [514, 66] width 94 height 34
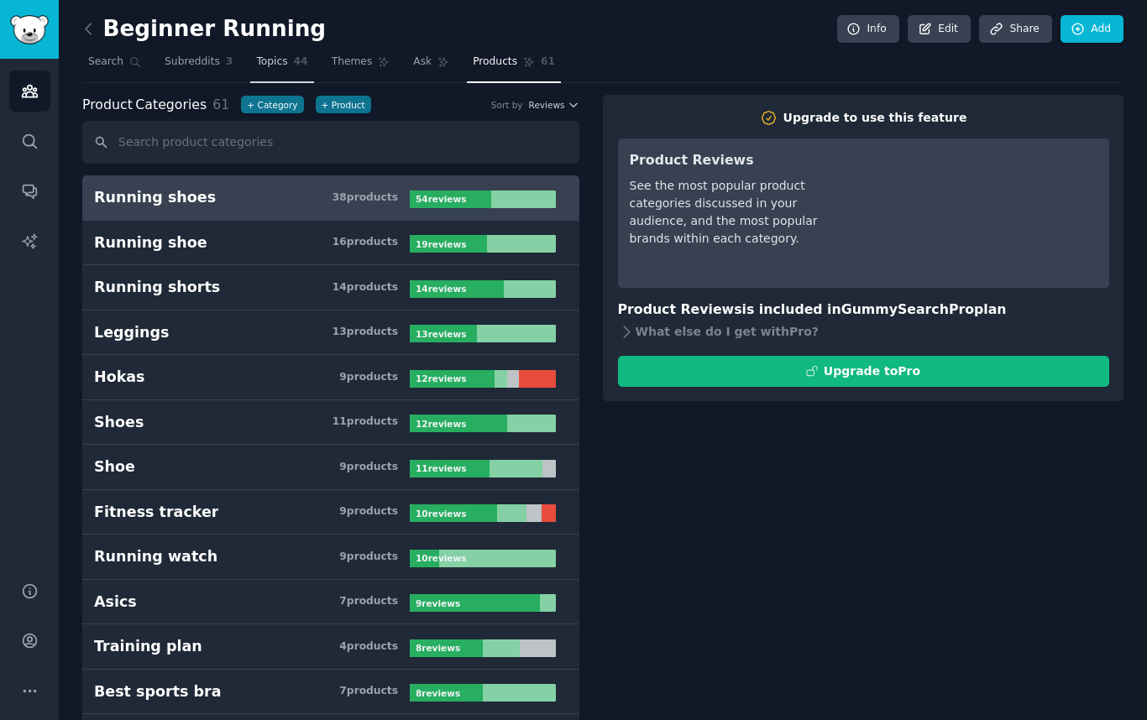
click at [288, 59] on link "Topics 44" at bounding box center [281, 66] width 63 height 34
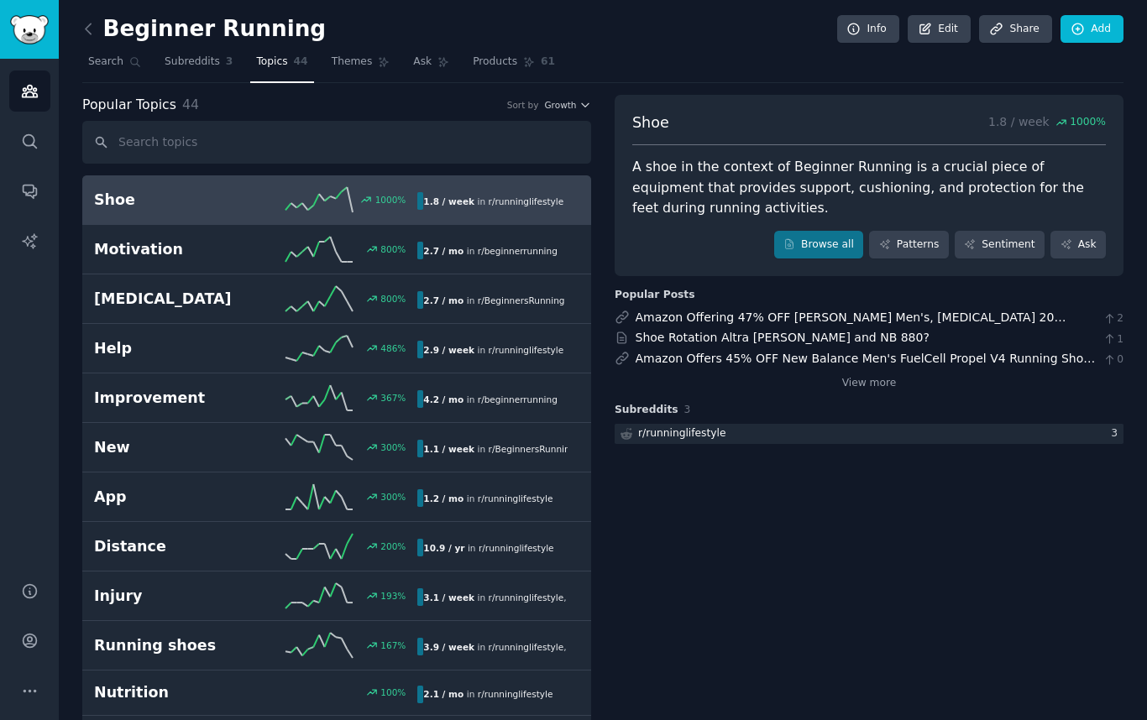
click at [107, 28] on h2 "Beginner Running" at bounding box center [203, 29] width 243 height 27
click at [97, 31] on link at bounding box center [92, 29] width 21 height 27
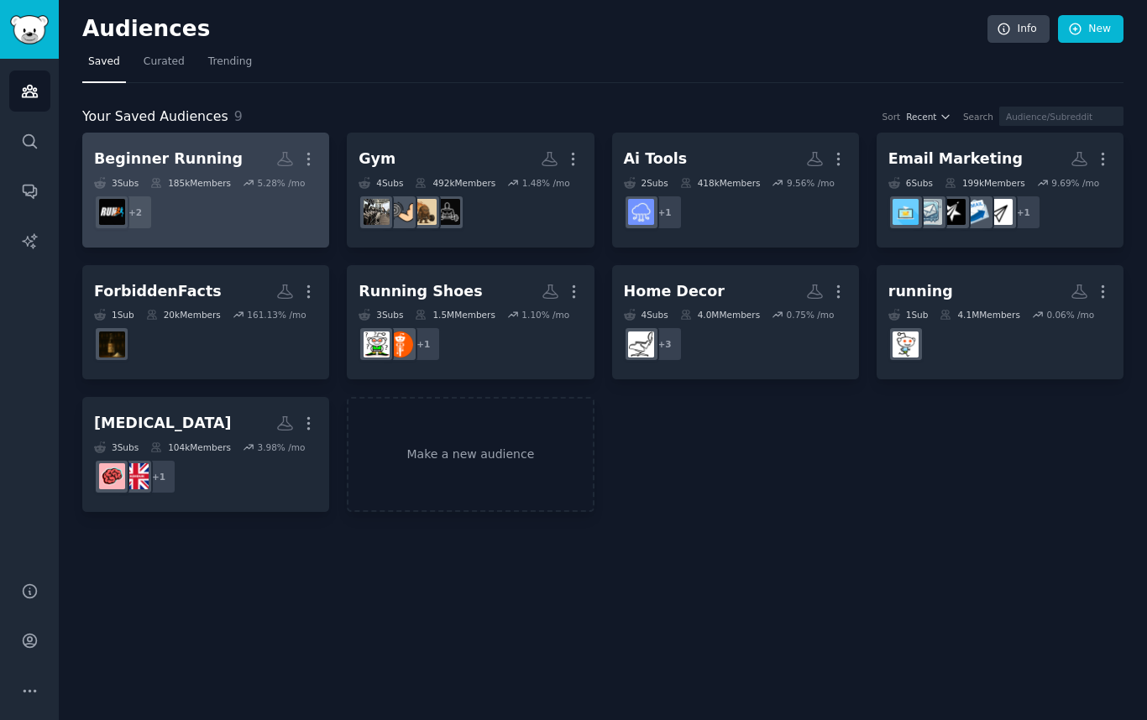
click at [246, 179] on icon at bounding box center [249, 183] width 12 height 12
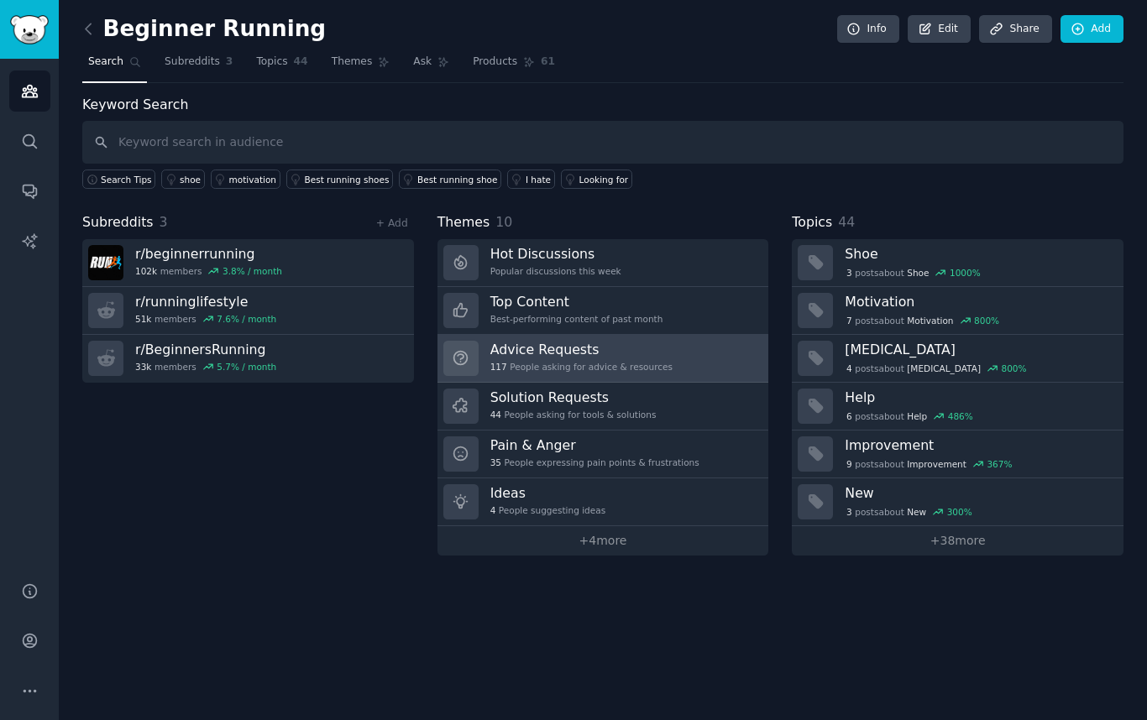
click at [619, 347] on h3 "Advice Requests" at bounding box center [581, 350] width 182 height 18
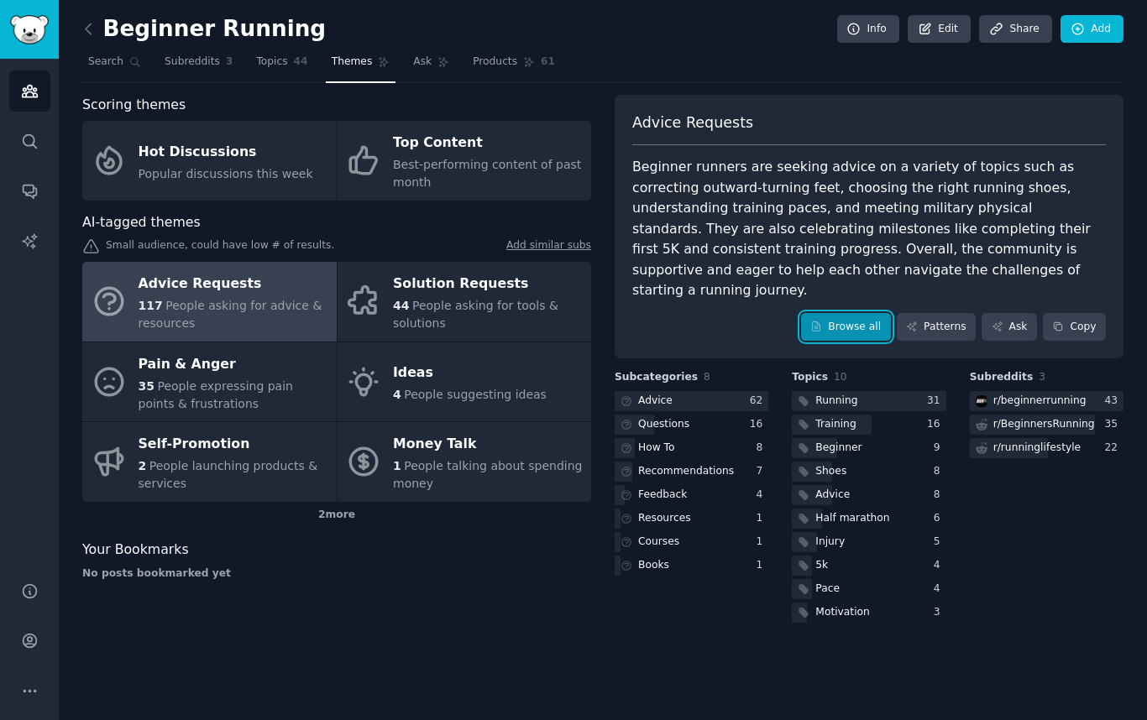
click at [814, 313] on link "Browse all" at bounding box center [846, 327] width 90 height 29
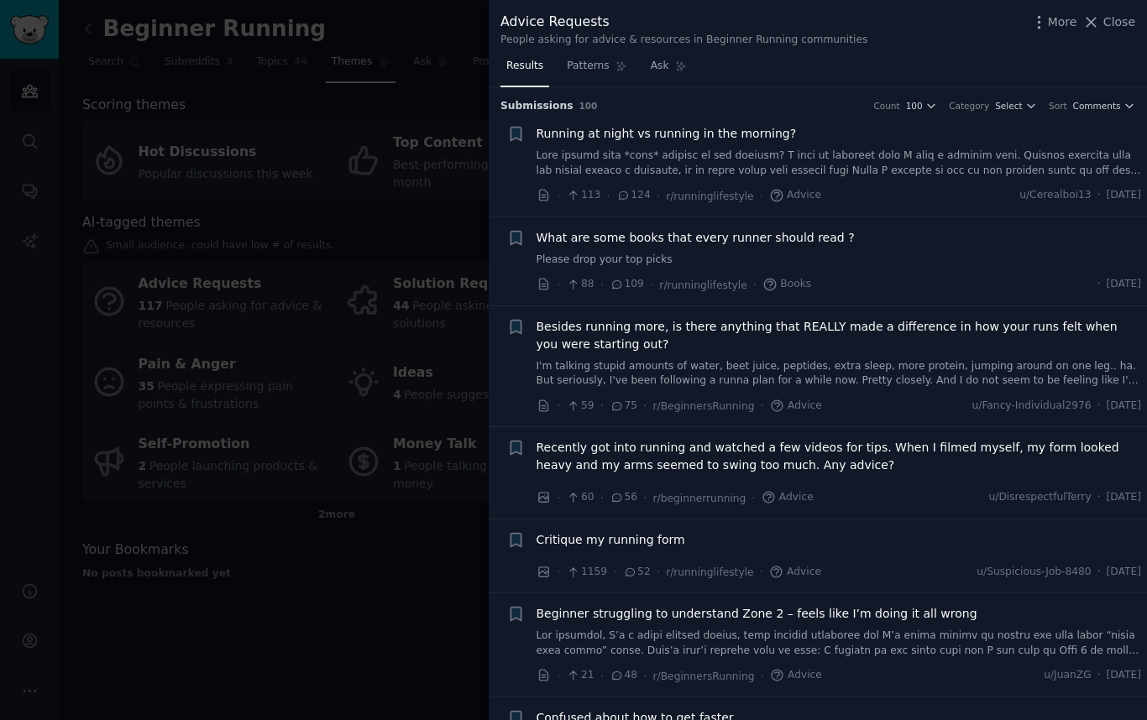
click at [330, 183] on div at bounding box center [573, 360] width 1147 height 720
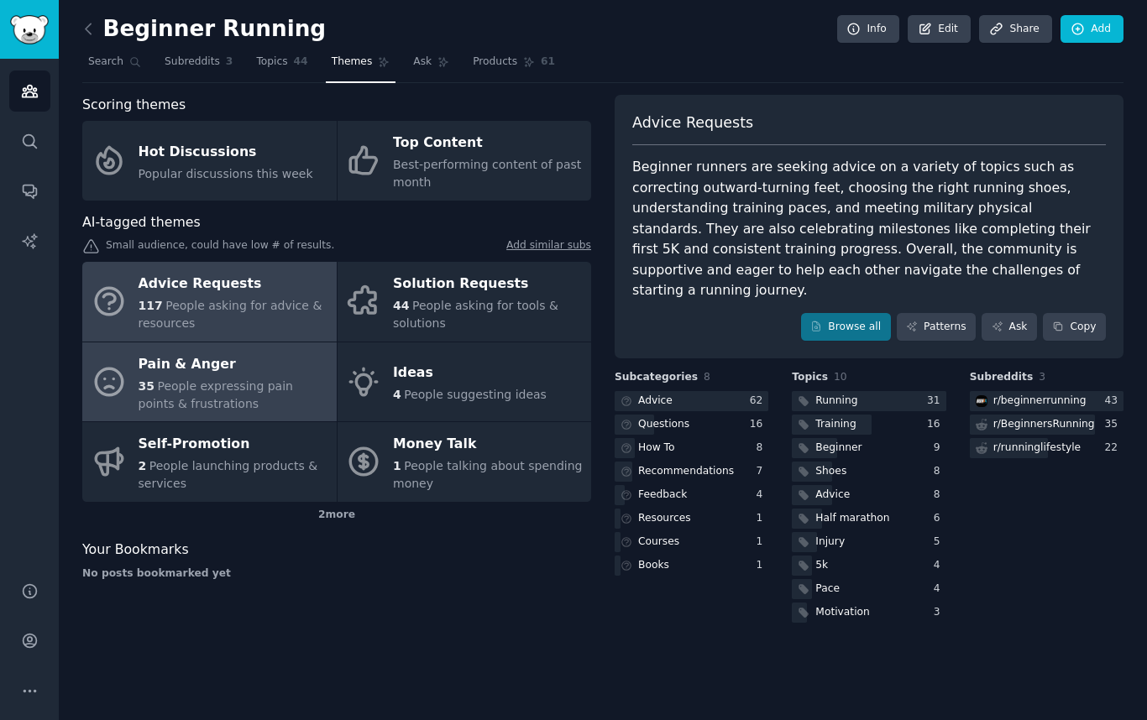
click at [217, 421] on link "Pain & Anger 35 People expressing pain points & frustrations" at bounding box center [209, 382] width 254 height 80
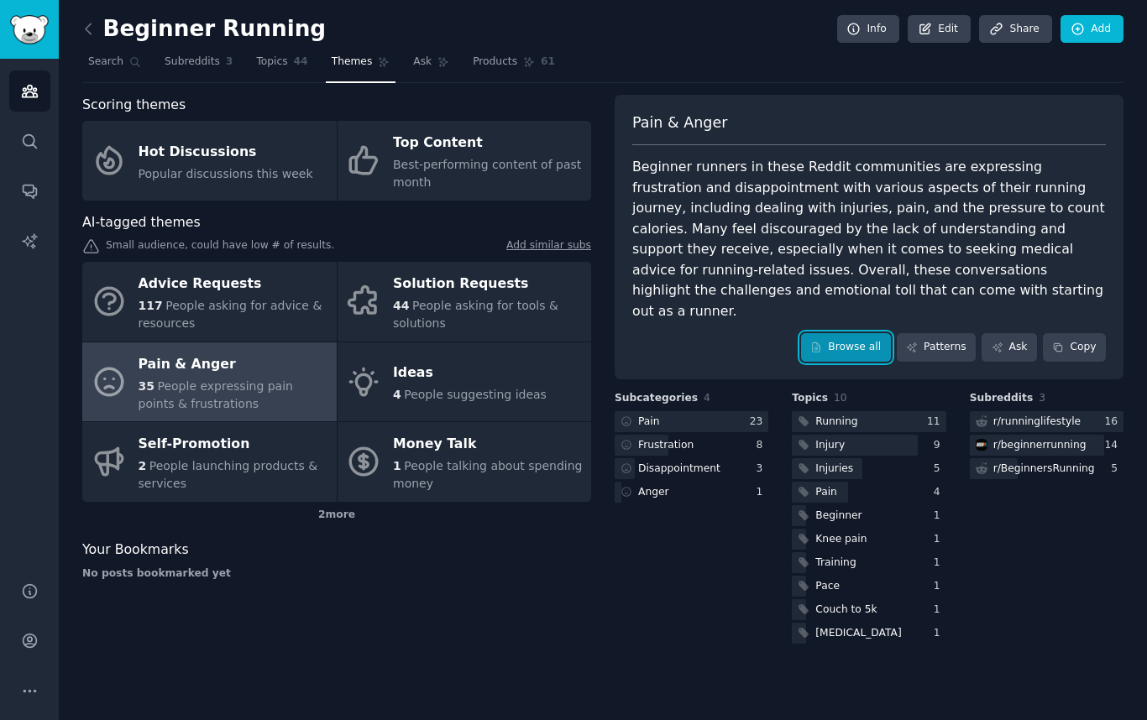
click at [837, 333] on link "Browse all" at bounding box center [846, 347] width 90 height 29
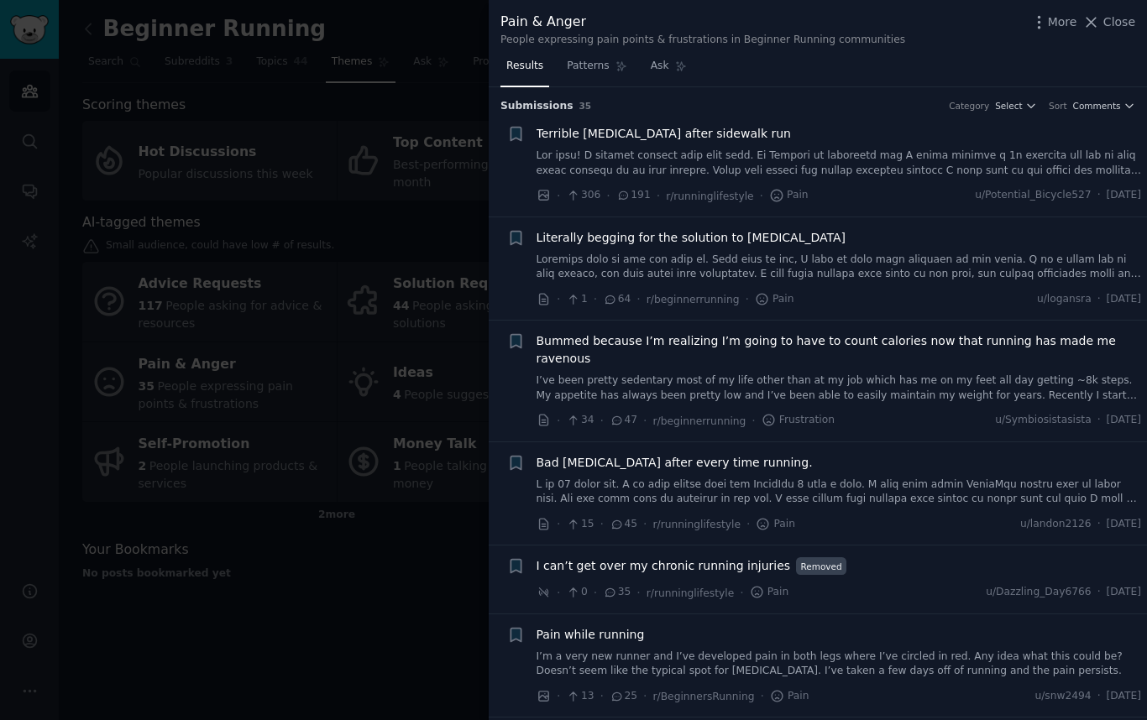
click at [332, 186] on div at bounding box center [573, 360] width 1147 height 720
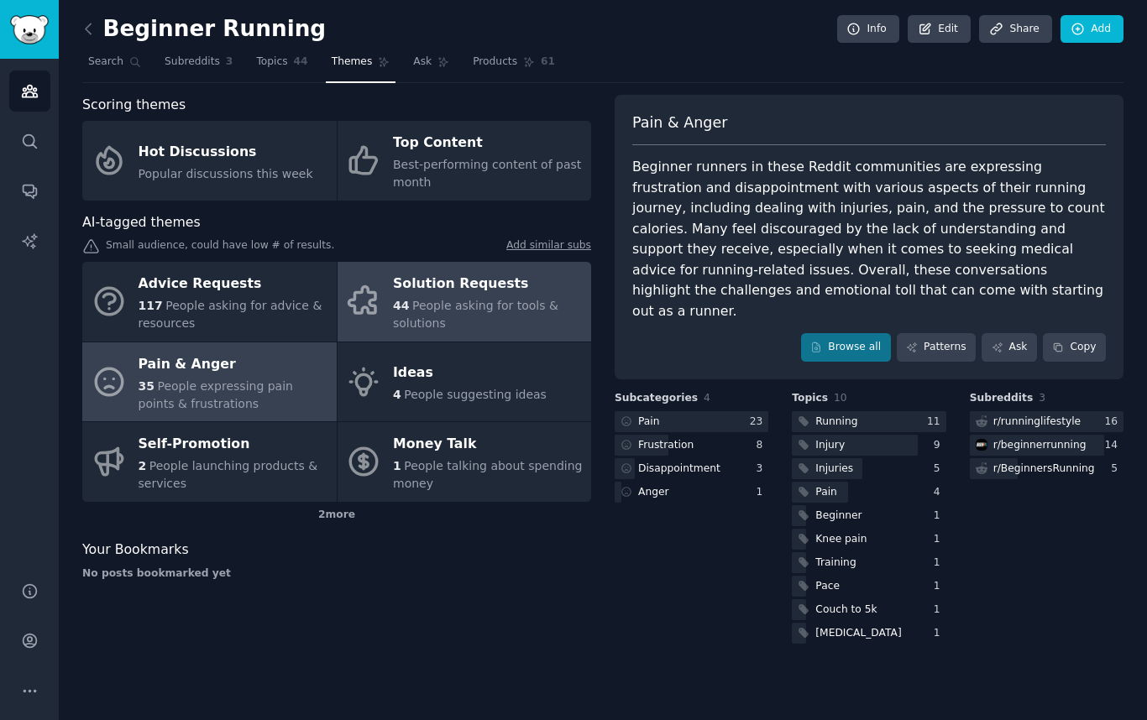
click at [477, 312] on span "People asking for tools & solutions" at bounding box center [475, 314] width 165 height 31
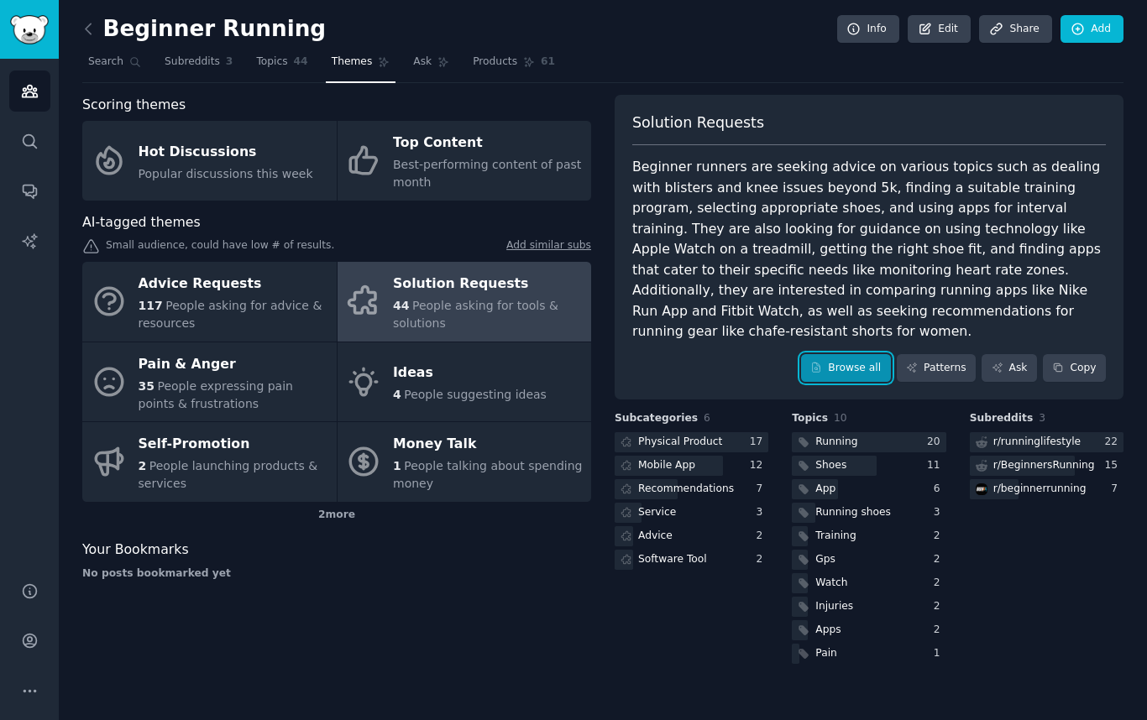
click at [870, 354] on link "Browse all" at bounding box center [846, 368] width 90 height 29
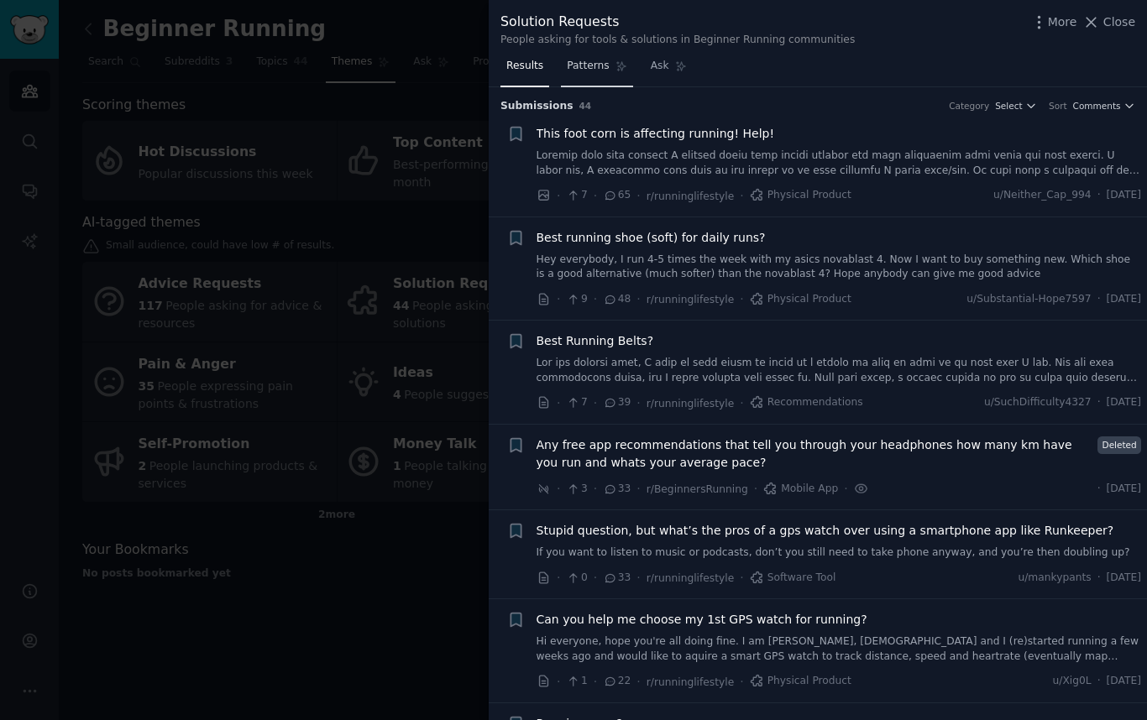
click at [594, 68] on span "Patterns" at bounding box center [588, 66] width 42 height 15
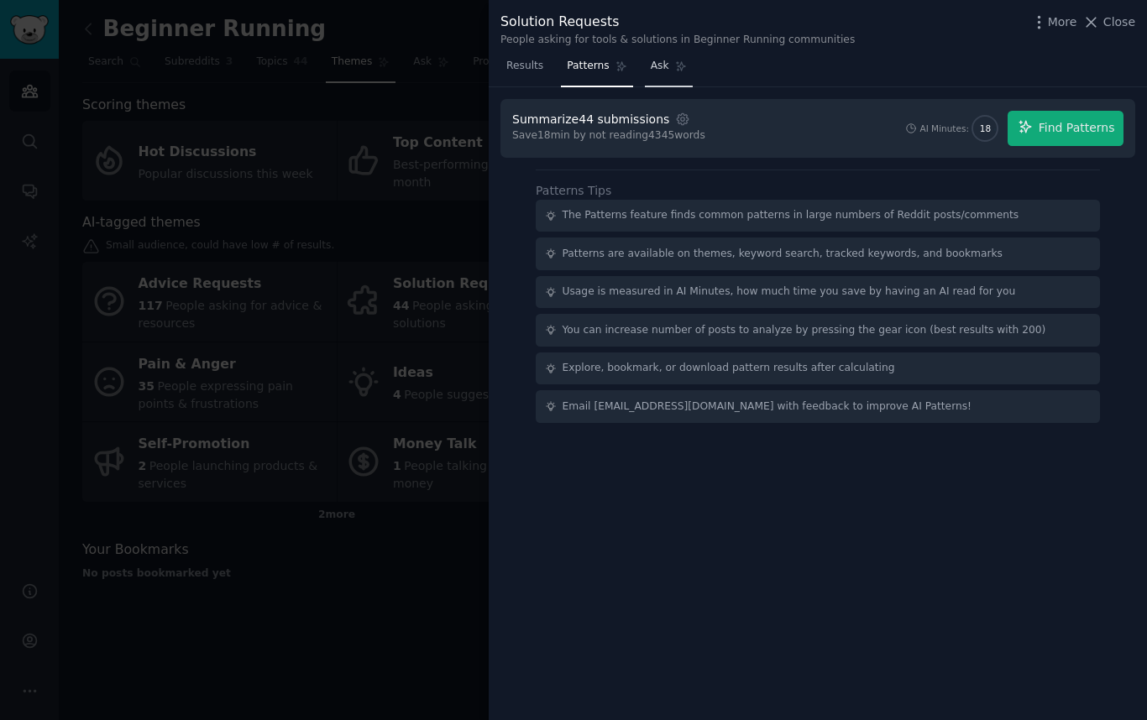
click at [669, 66] on link "Ask" at bounding box center [669, 70] width 48 height 34
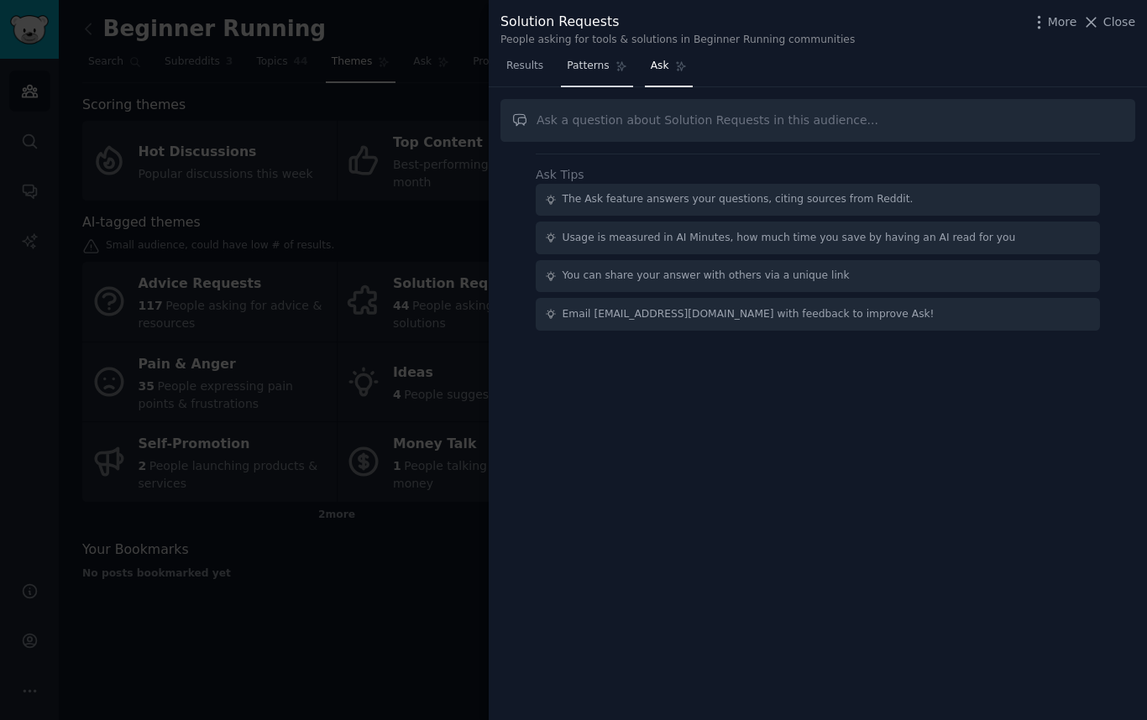
click at [605, 68] on span "Patterns" at bounding box center [588, 66] width 42 height 15
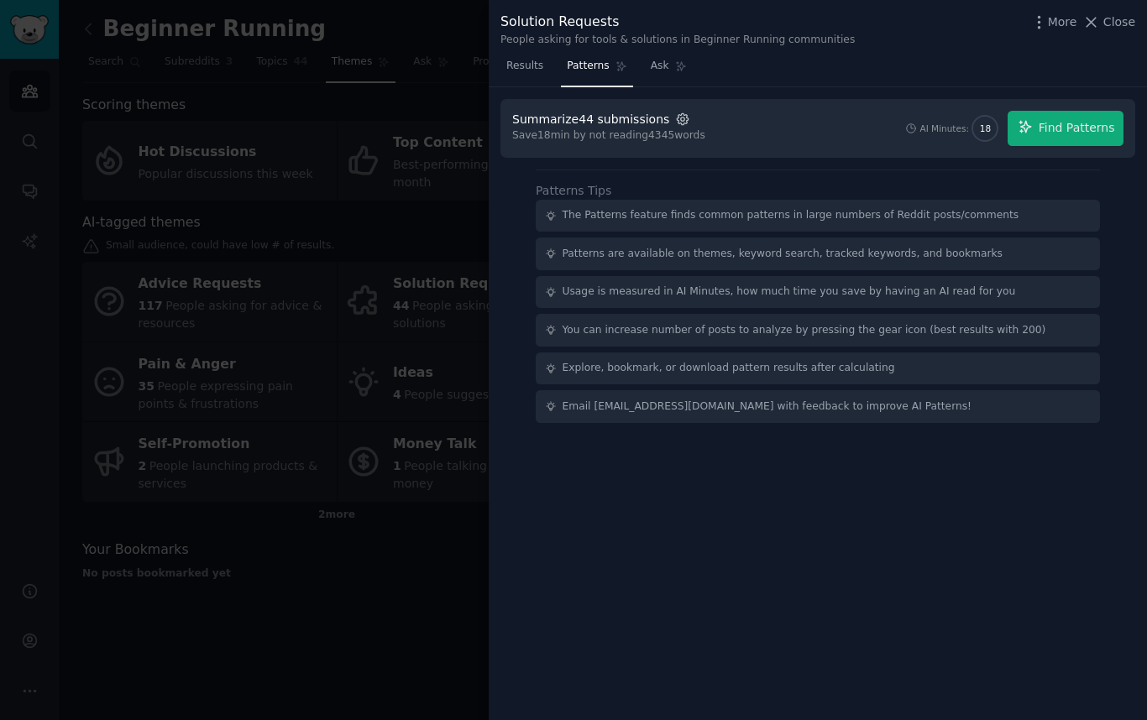
click at [675, 121] on icon "button" at bounding box center [682, 119] width 15 height 15
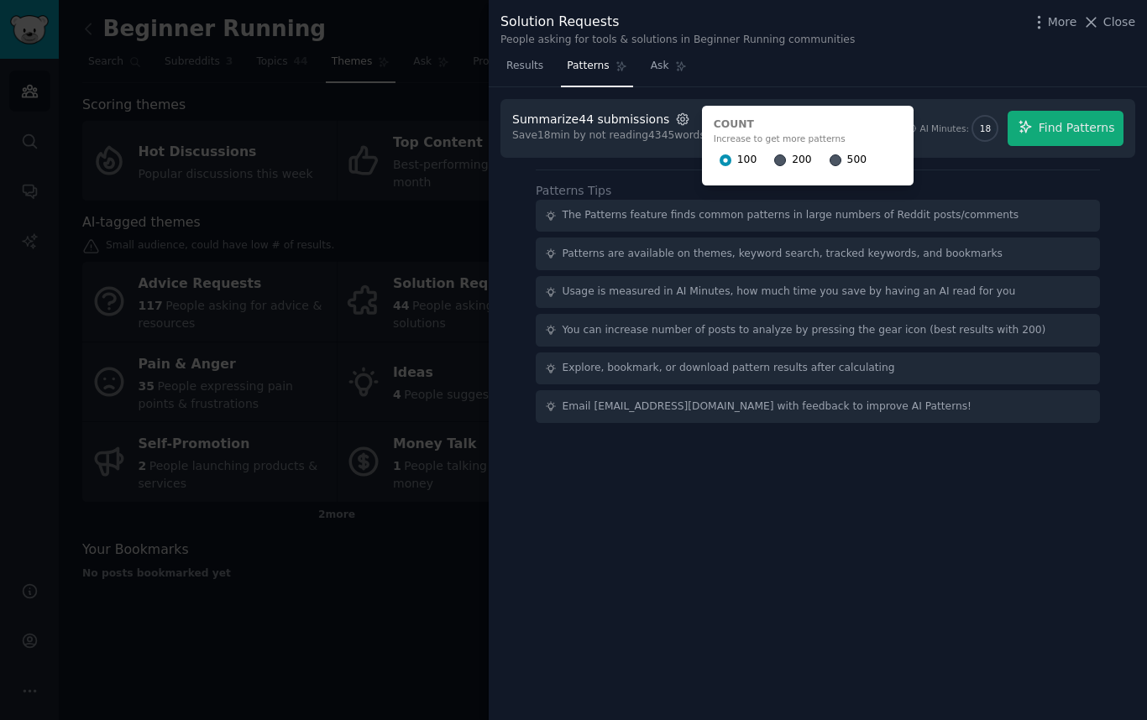
click at [675, 121] on icon "button" at bounding box center [682, 119] width 15 height 15
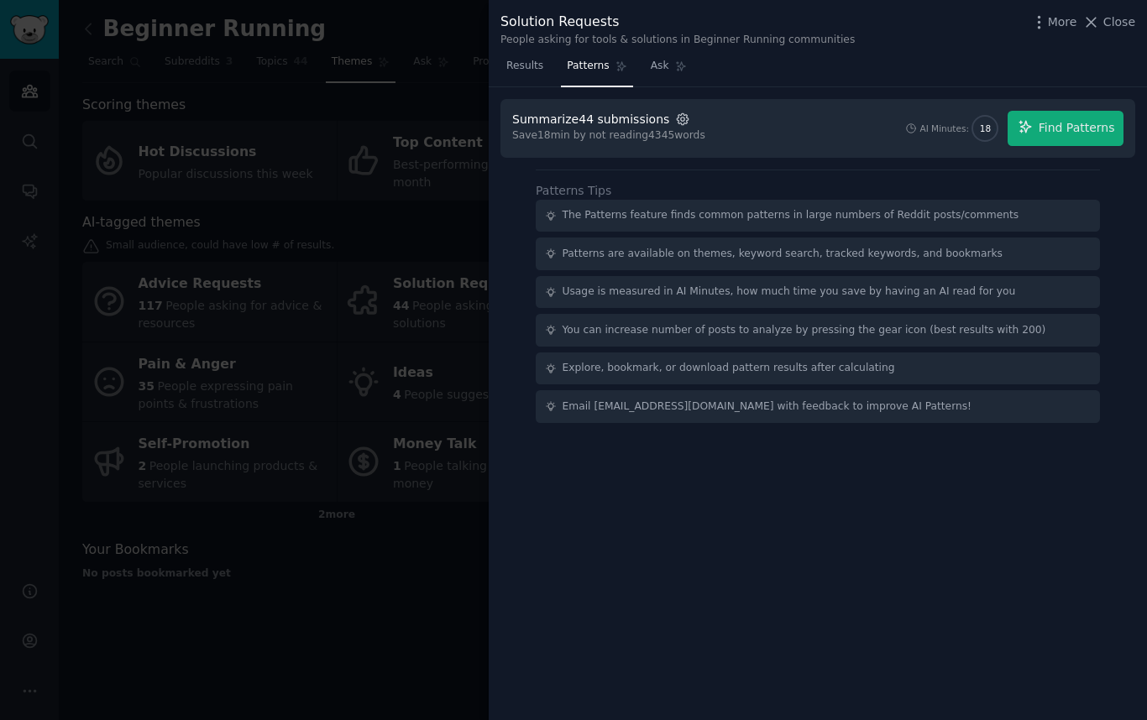
click at [677, 120] on icon "button" at bounding box center [682, 118] width 11 height 11
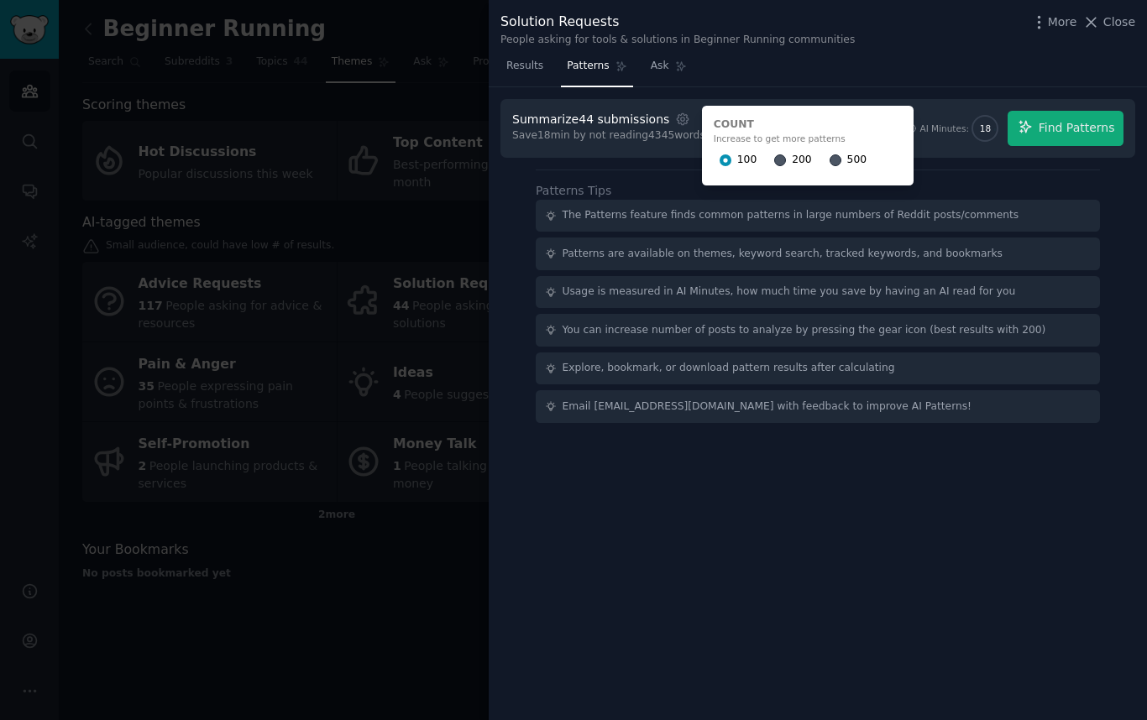
click at [804, 162] on div "100 200 500" at bounding box center [808, 160] width 188 height 27
click at [792, 159] on span "200" at bounding box center [801, 160] width 19 height 15
click at [786, 159] on input "200" at bounding box center [780, 160] width 12 height 12
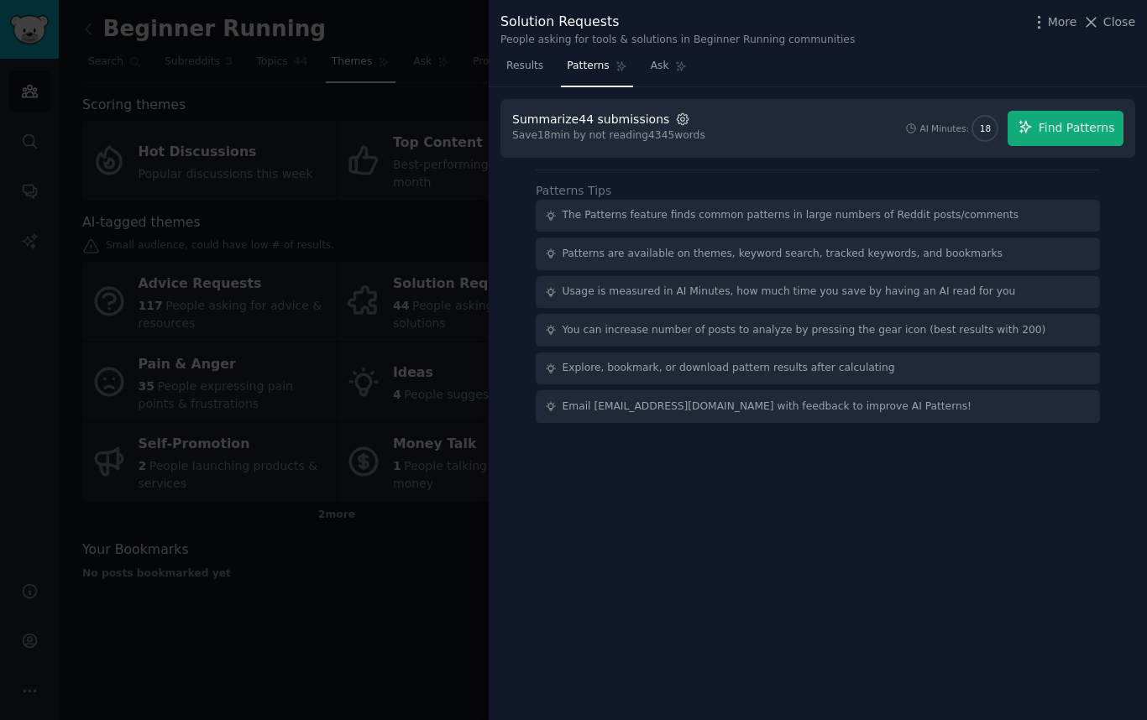
click at [675, 118] on icon "button" at bounding box center [682, 119] width 15 height 15
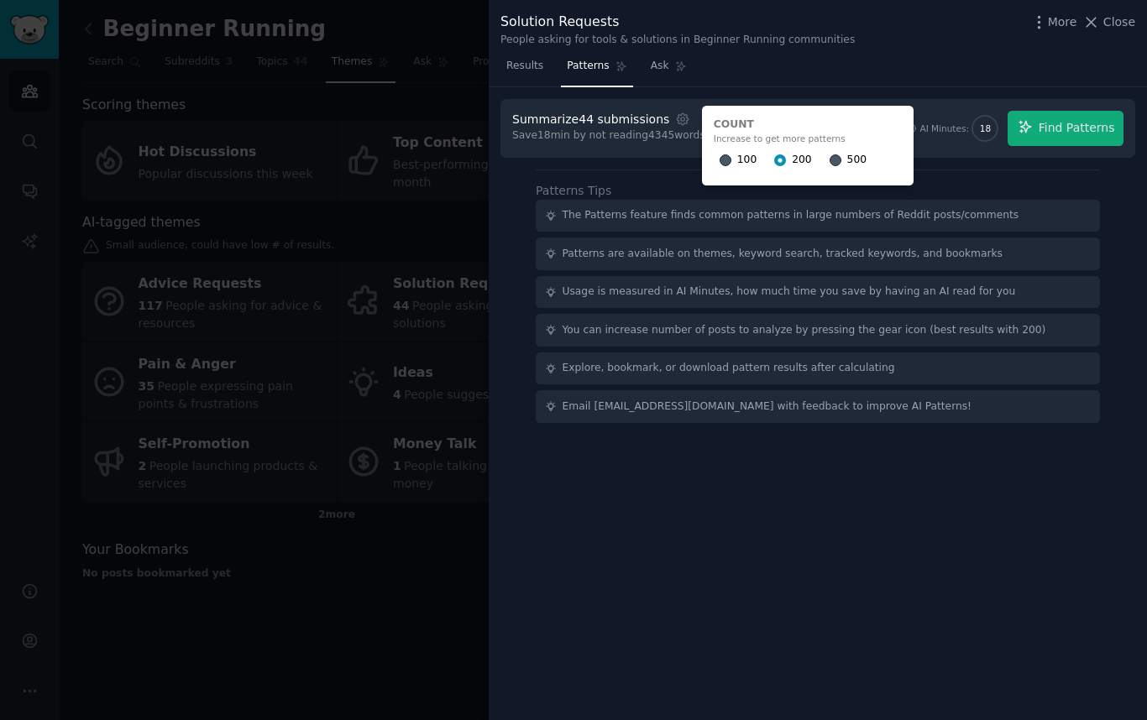
click at [856, 158] on div "100 200 500" at bounding box center [808, 160] width 188 height 27
click at [849, 159] on span "500" at bounding box center [856, 160] width 19 height 15
click at [841, 159] on input "500" at bounding box center [835, 160] width 12 height 12
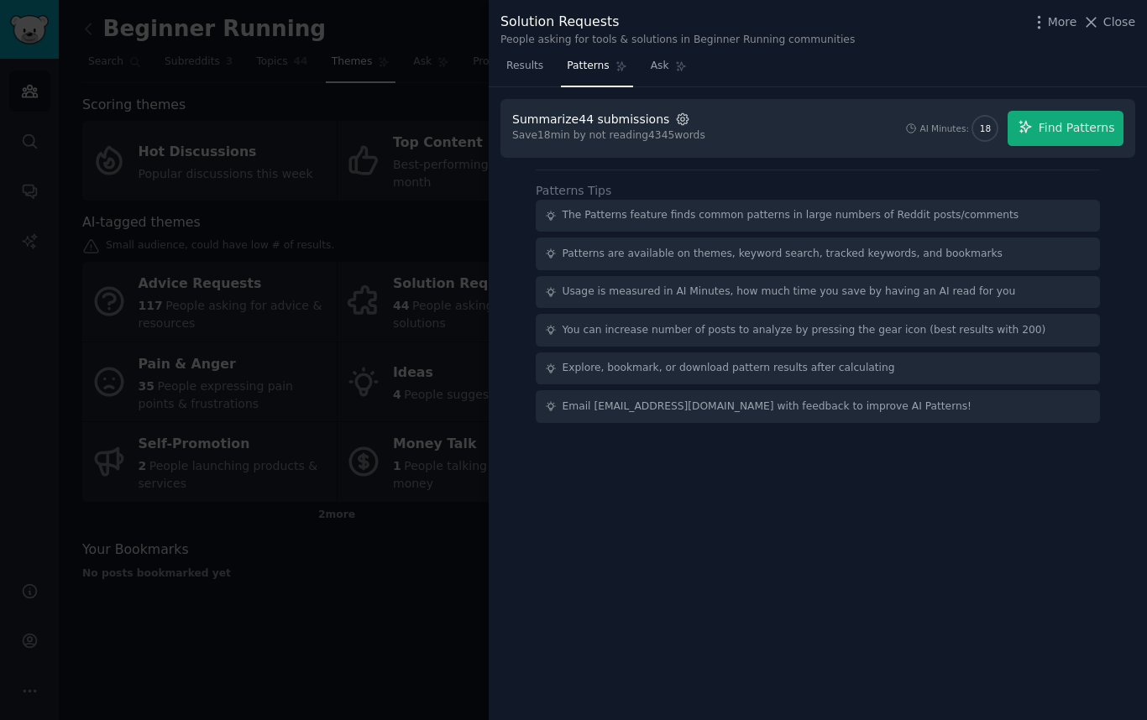
click at [675, 116] on icon "button" at bounding box center [682, 119] width 15 height 15
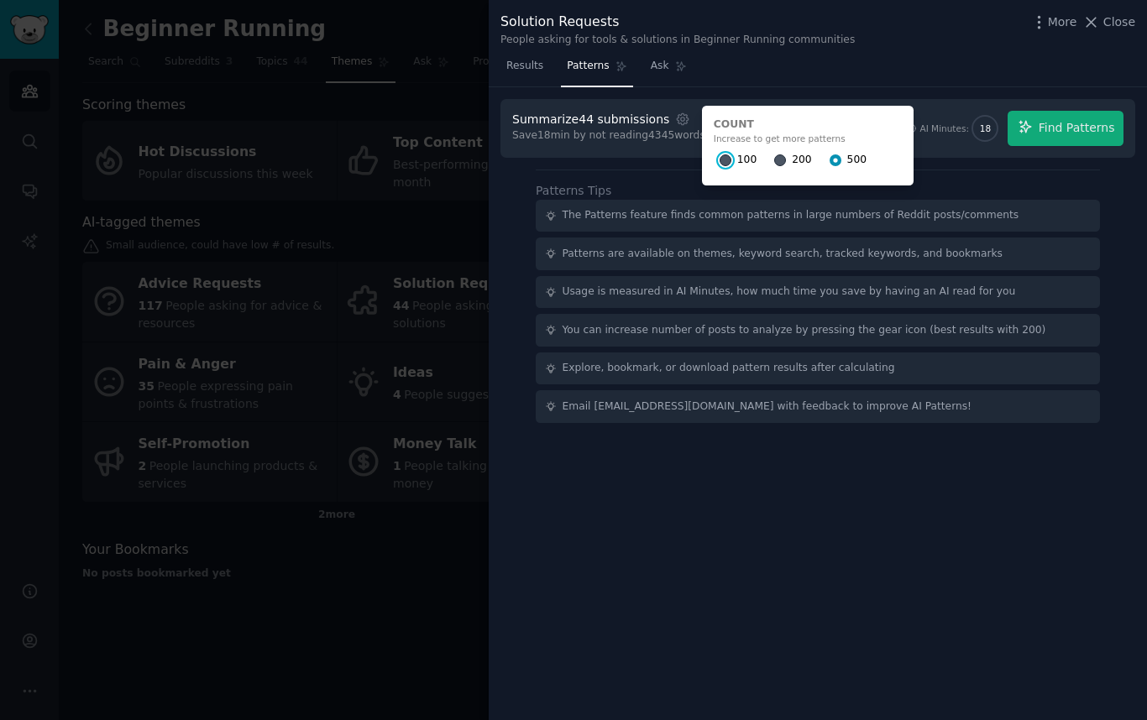
click at [721, 159] on input "100" at bounding box center [725, 160] width 12 height 12
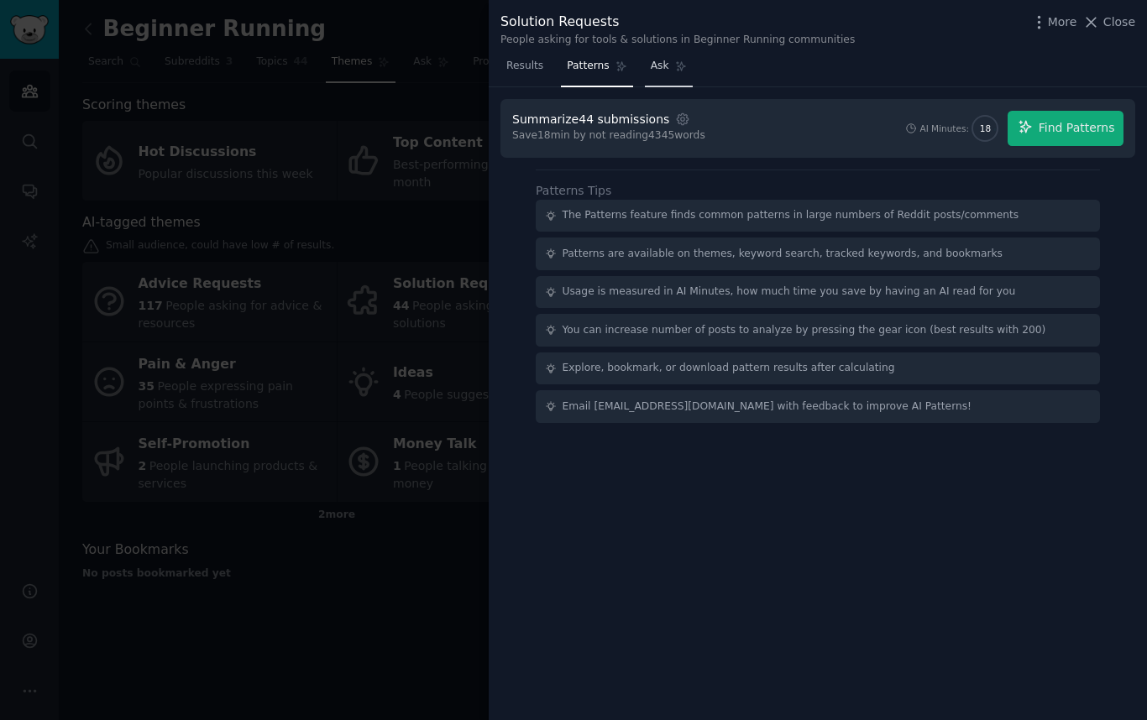
click at [651, 68] on span "Ask" at bounding box center [660, 66] width 18 height 15
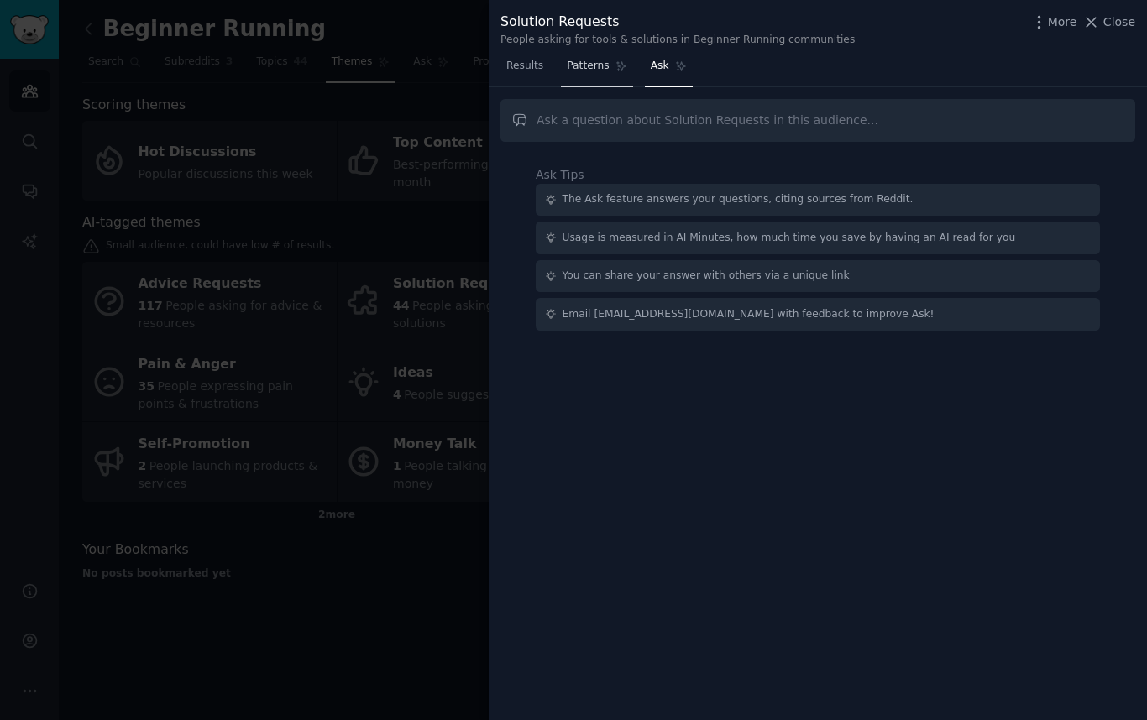
click at [599, 70] on span "Patterns" at bounding box center [588, 66] width 42 height 15
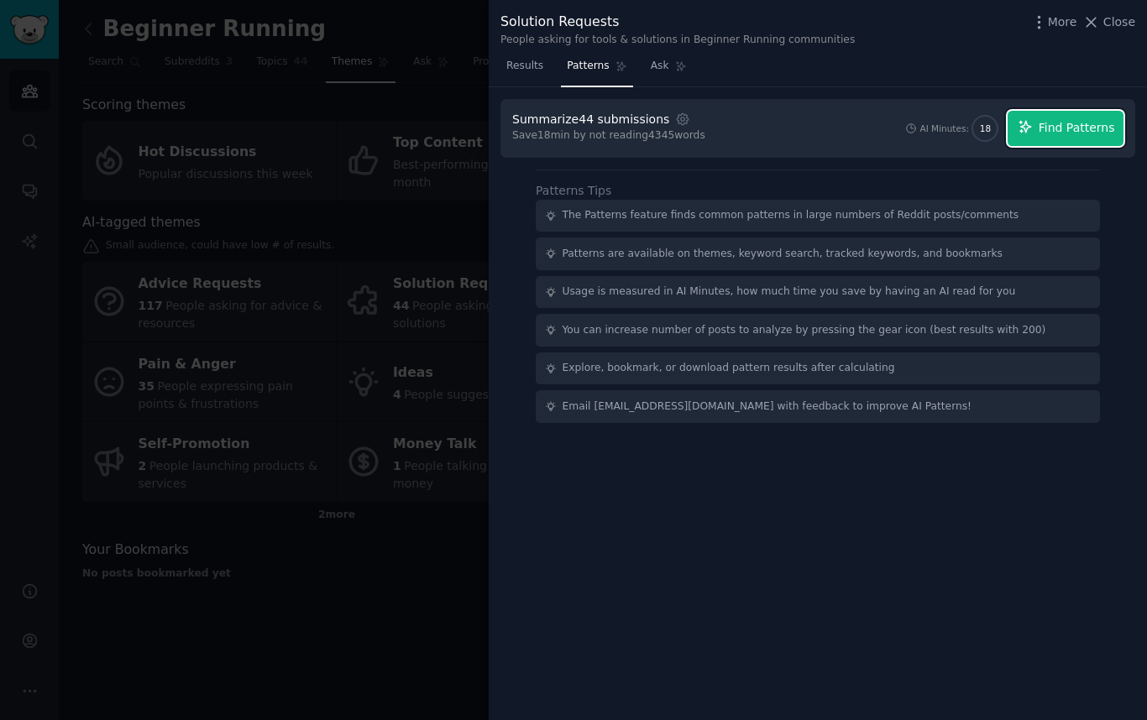
click at [1043, 122] on span "Find Patterns" at bounding box center [1076, 128] width 76 height 18
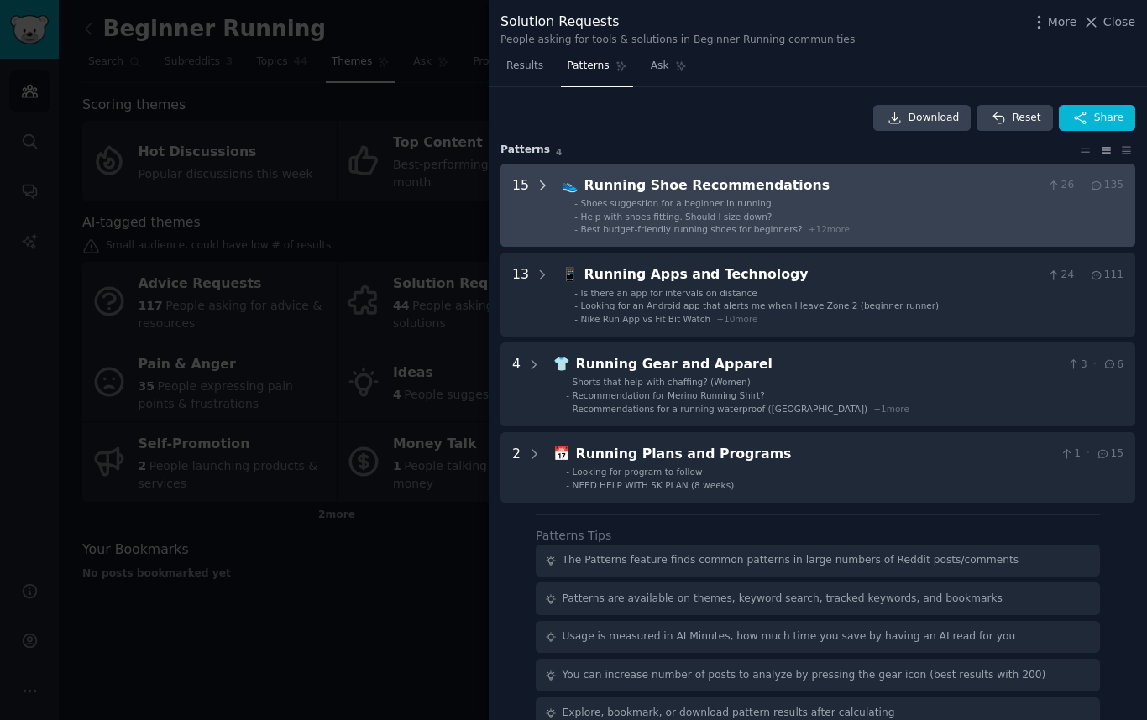
click at [541, 186] on icon at bounding box center [543, 185] width 4 height 8
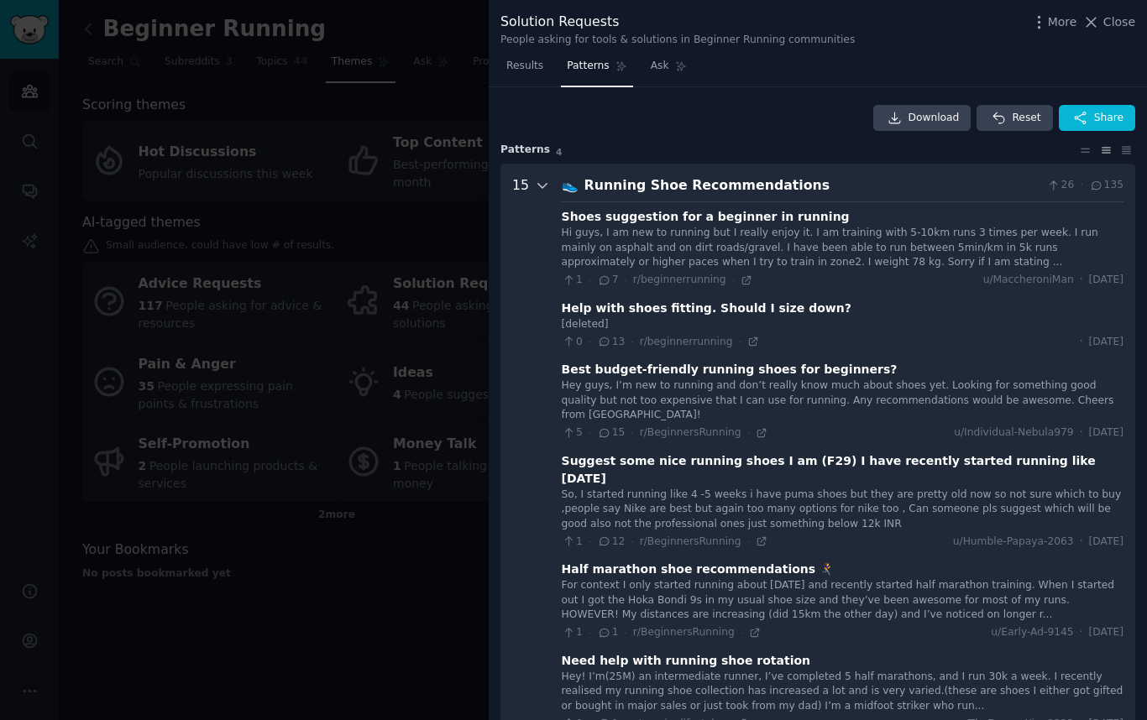
scroll to position [76, 0]
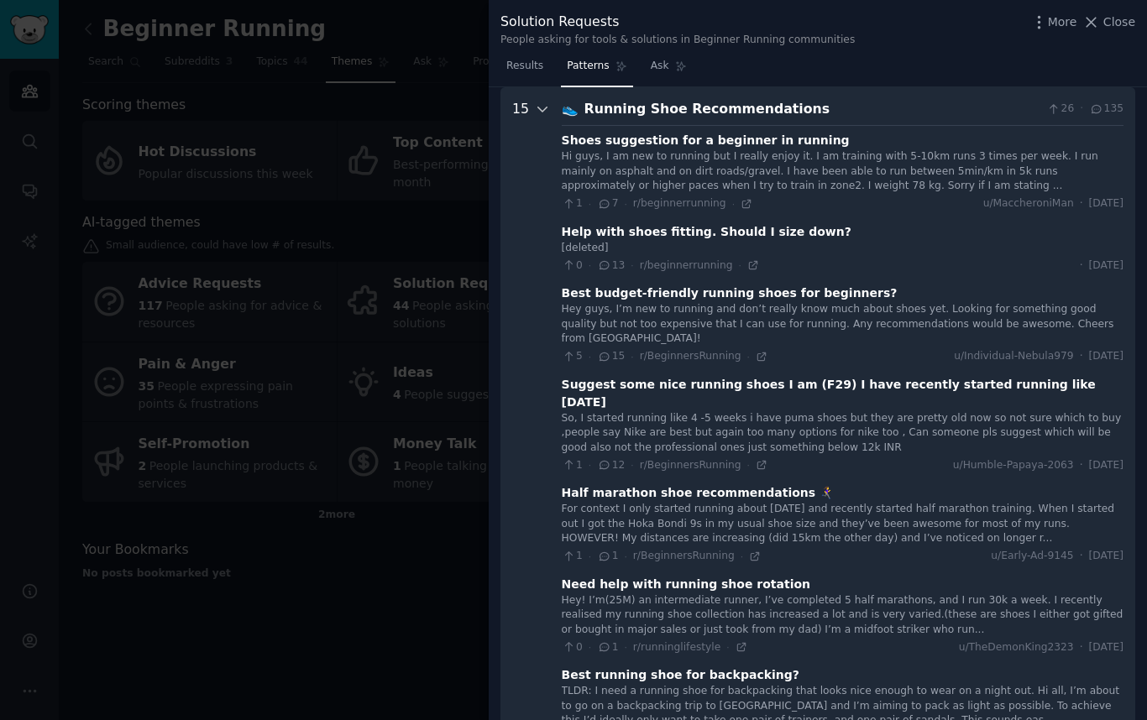
click at [535, 105] on icon at bounding box center [542, 109] width 15 height 15
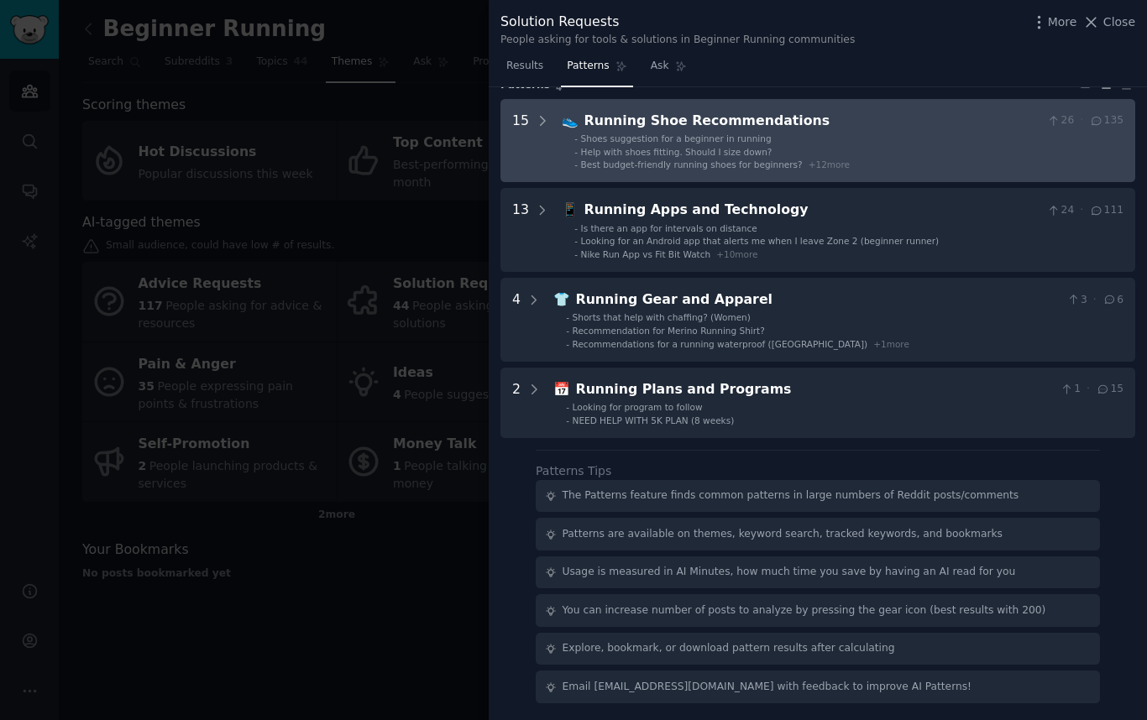
scroll to position [65, 0]
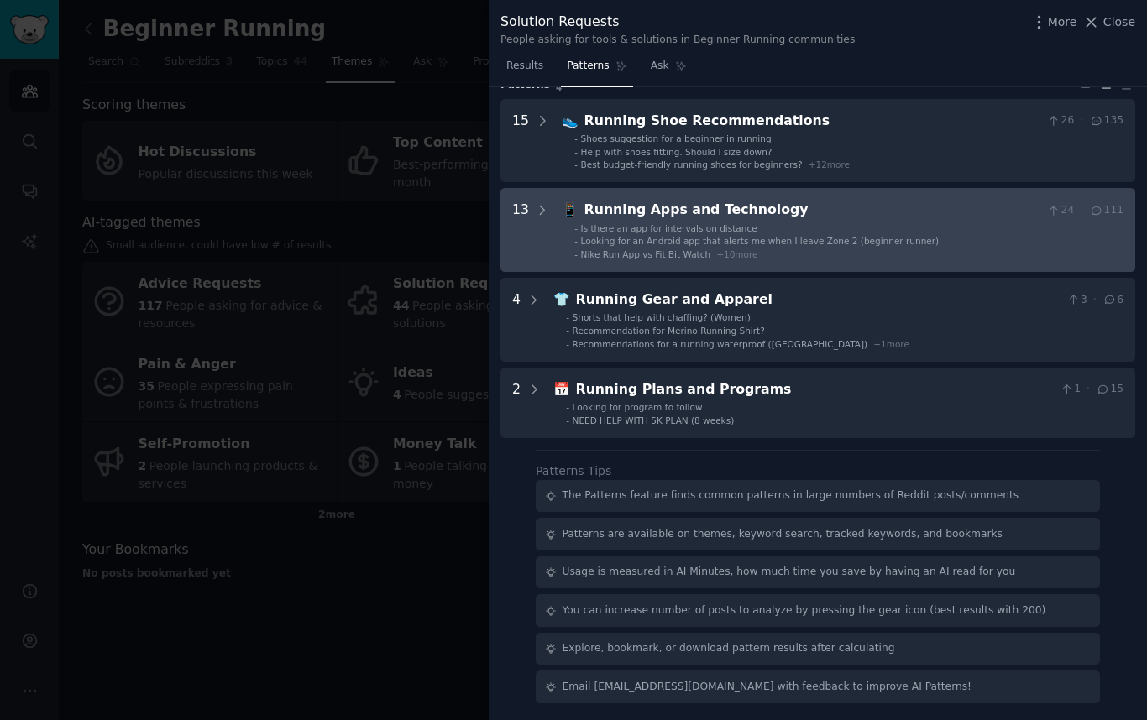
click at [642, 249] on span "Nike Run App vs Fit Bit Watch" at bounding box center [646, 254] width 130 height 10
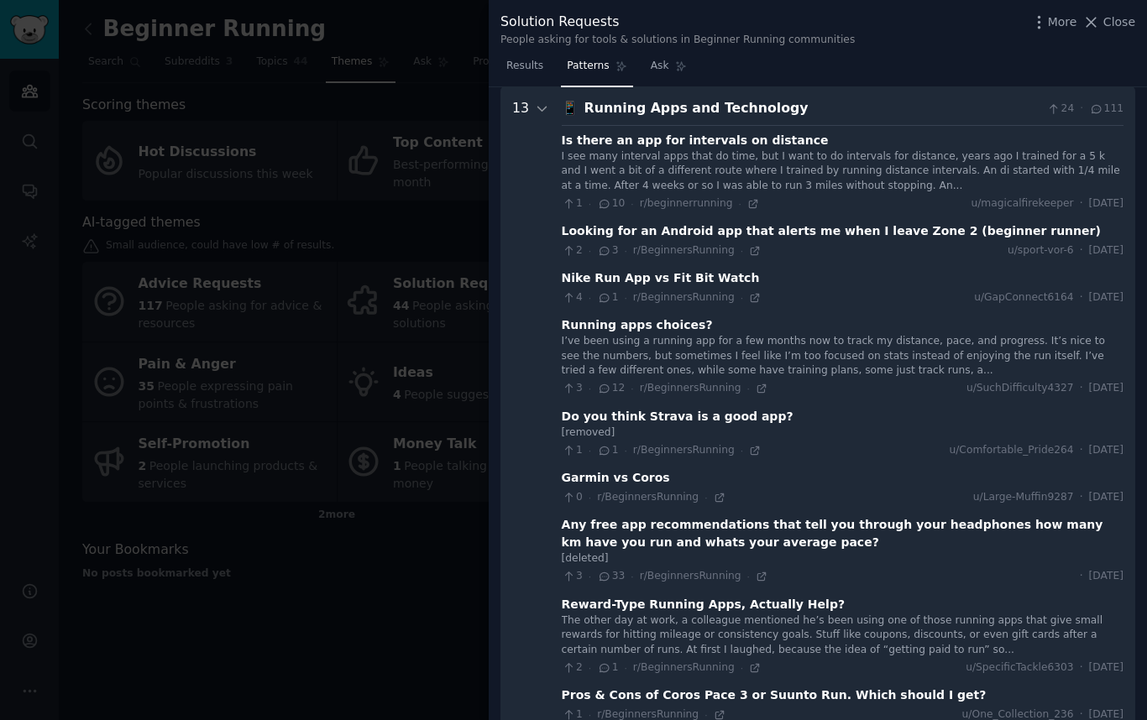
scroll to position [0, 0]
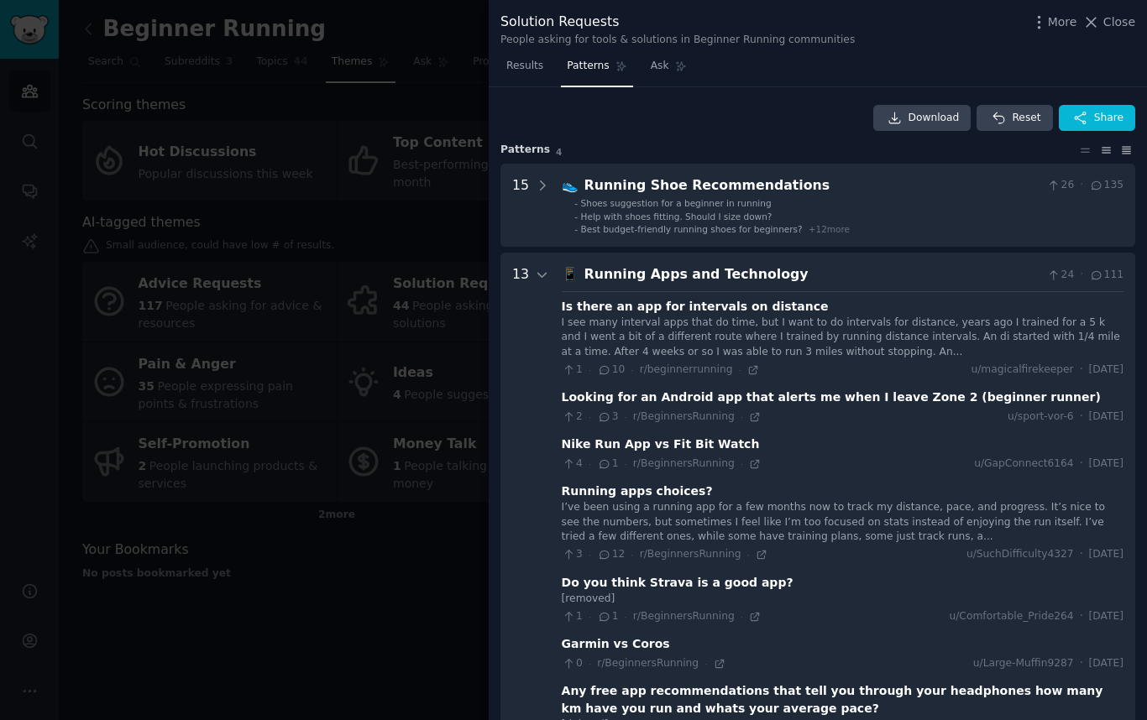
click at [1117, 154] on icon at bounding box center [1126, 150] width 18 height 12
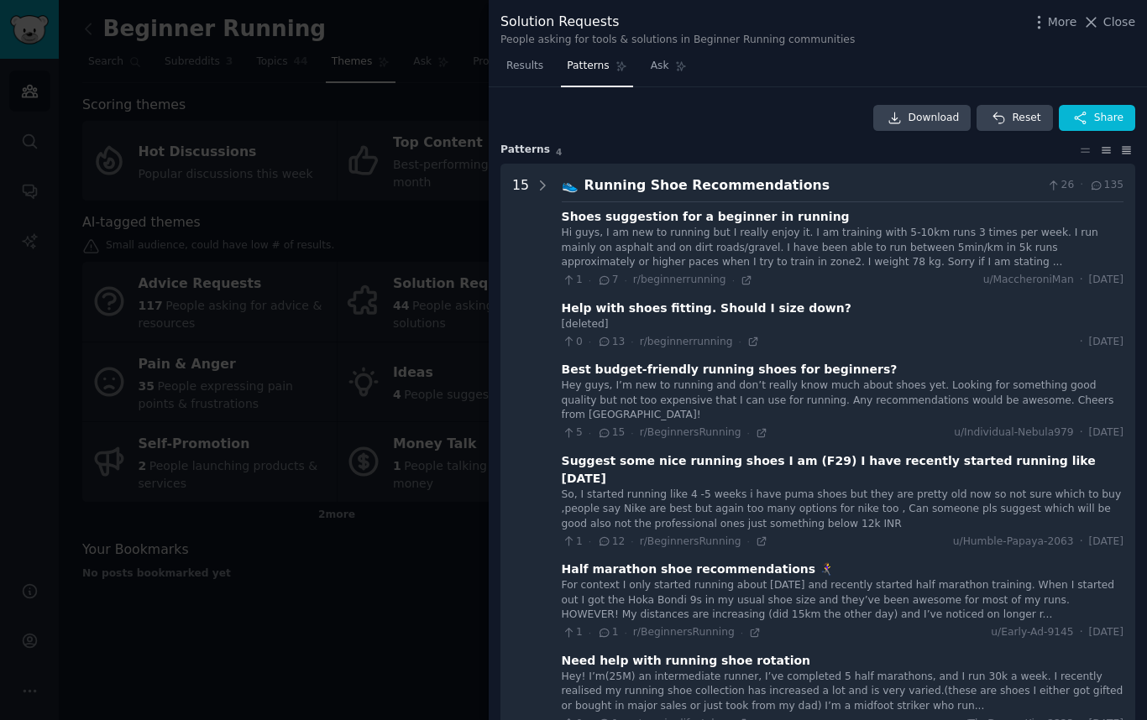
click at [1101, 152] on icon at bounding box center [1105, 150] width 8 height 5
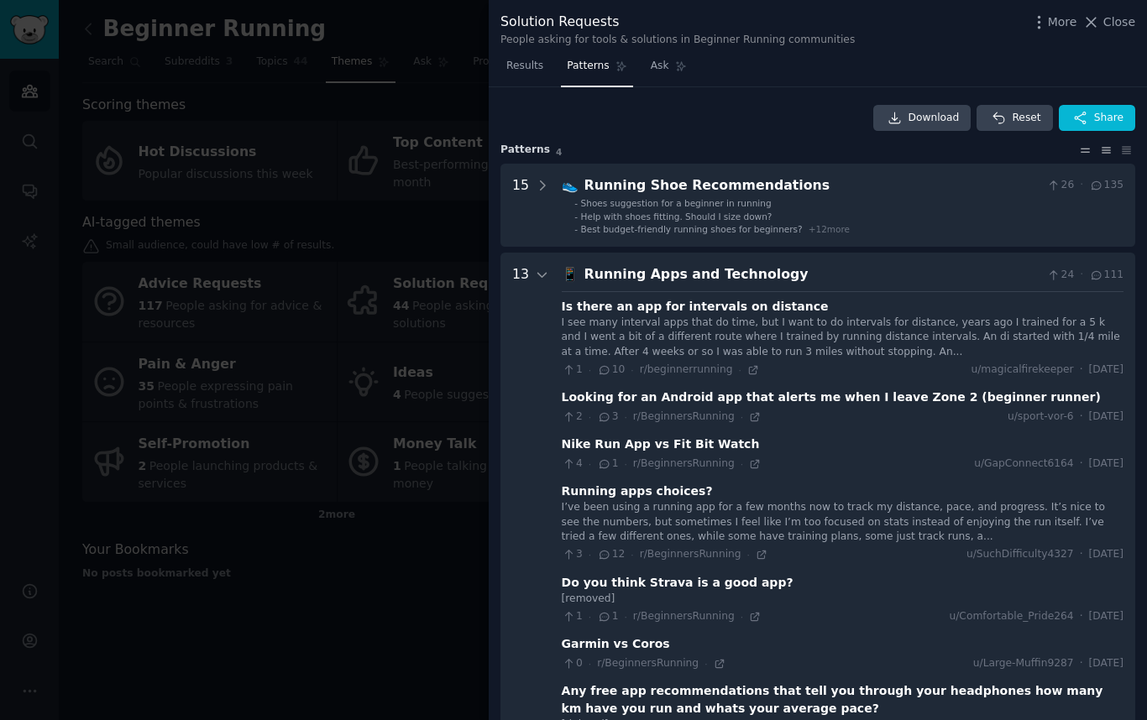
click at [1076, 155] on icon at bounding box center [1085, 150] width 18 height 12
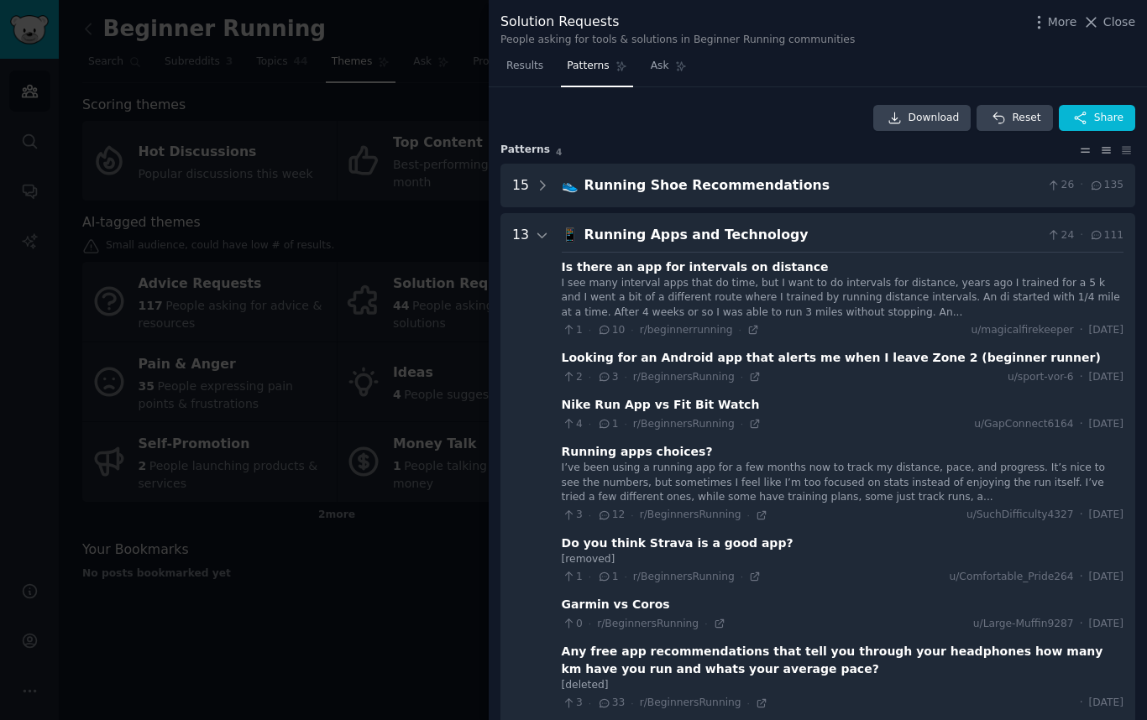
click at [1097, 151] on icon at bounding box center [1106, 150] width 18 height 12
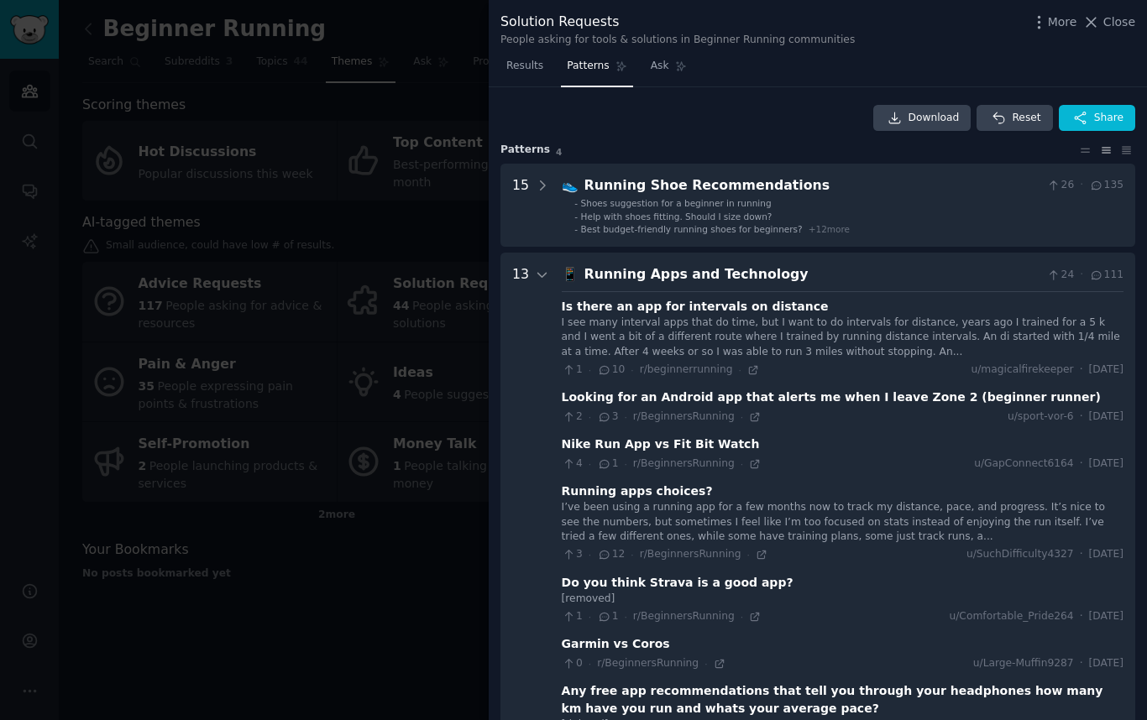
click at [1135, 152] on div "Download Reset Share Pattern s 4 15 👟 Running Shoe Recommendations 26 · 135 - S…" at bounding box center [818, 404] width 658 height 634
click at [1126, 151] on icon at bounding box center [1126, 150] width 18 height 12
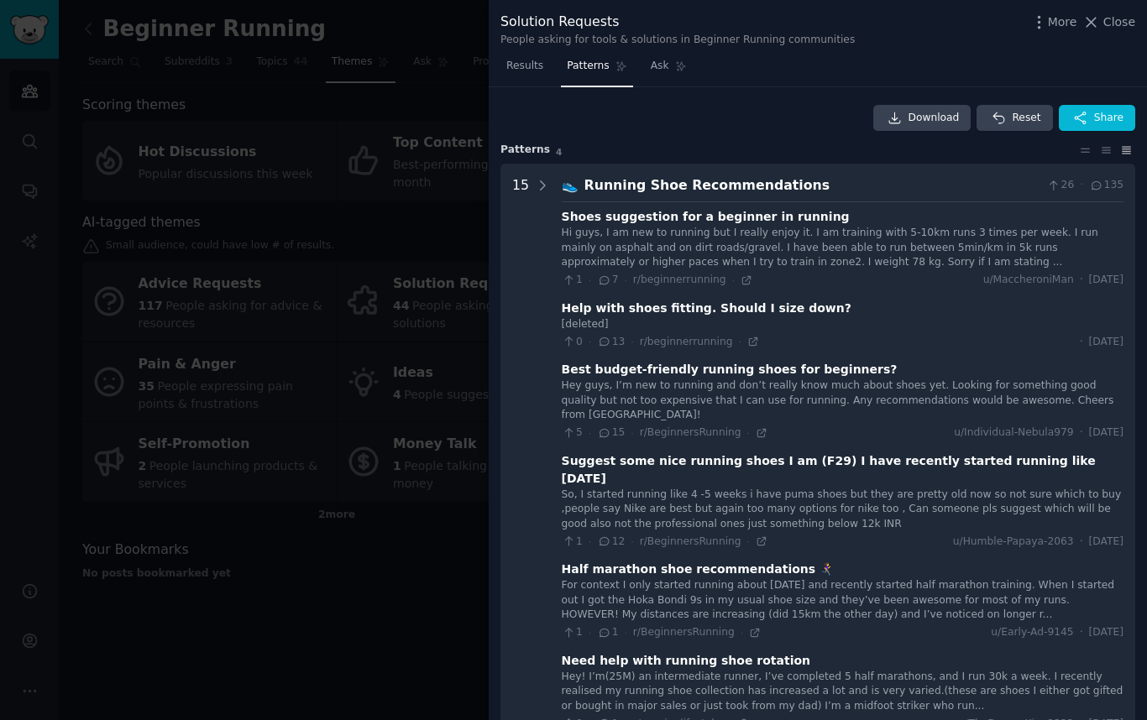
click at [1123, 151] on icon at bounding box center [1126, 150] width 18 height 12
click at [1108, 152] on icon at bounding box center [1106, 150] width 18 height 12
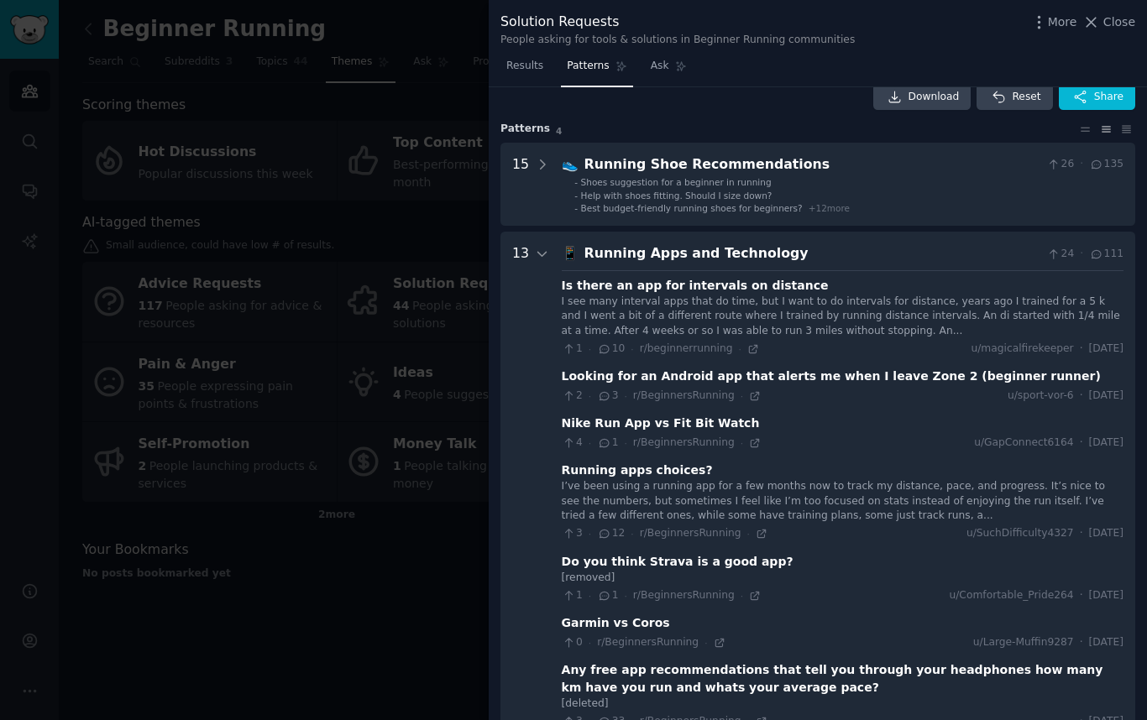
scroll to position [32, 0]
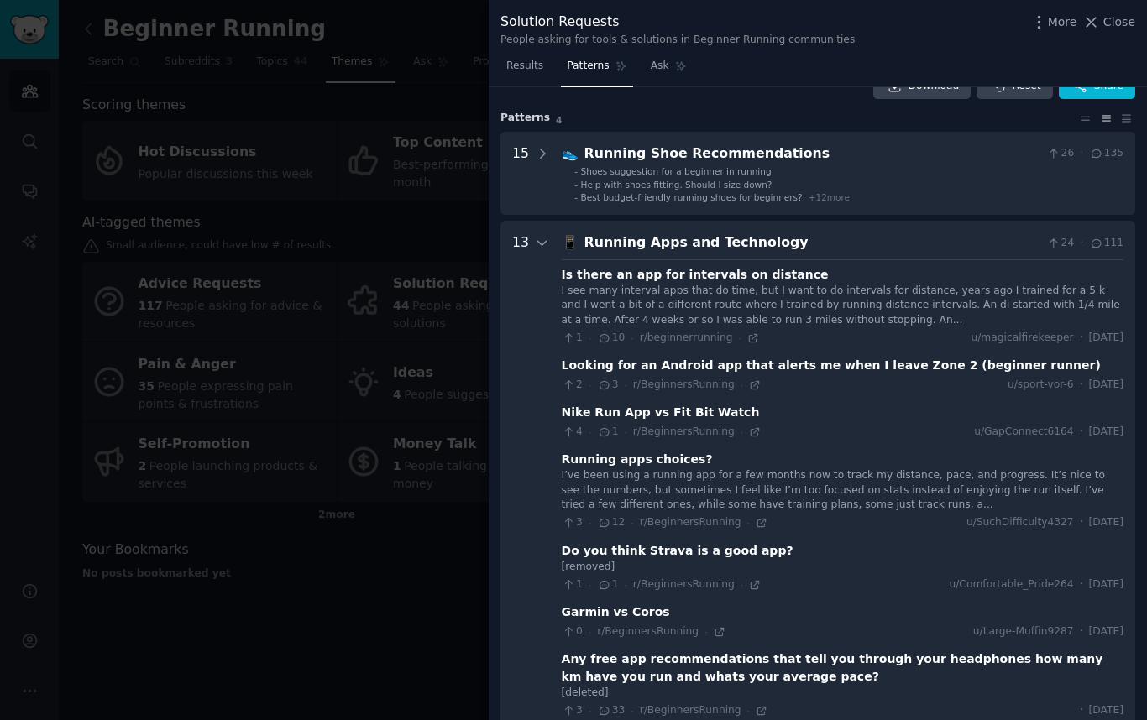
click at [1069, 243] on span "24" at bounding box center [1060, 243] width 28 height 15
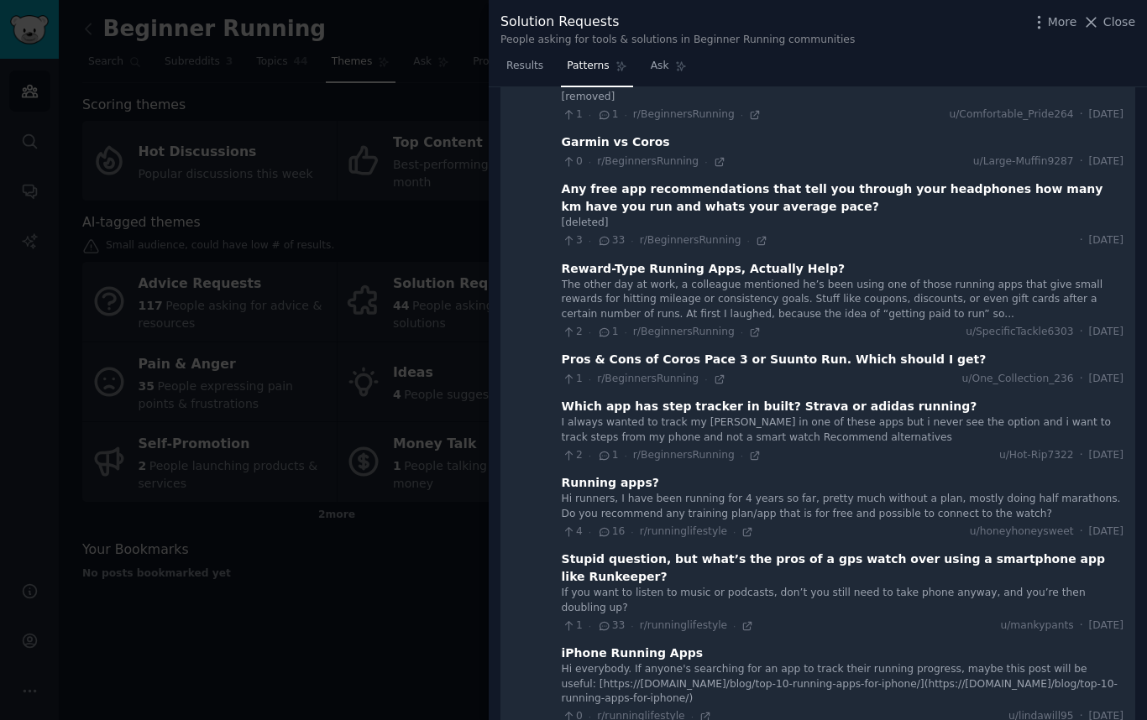
scroll to position [679, 0]
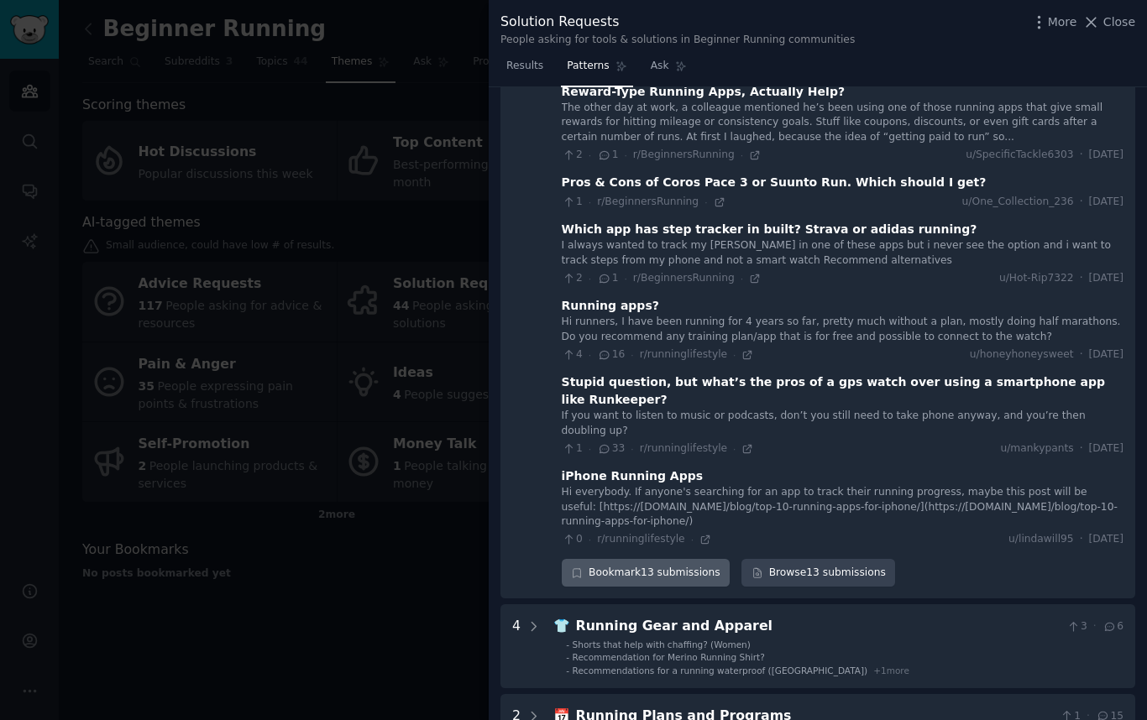
click at [651, 559] on div "Bookmark 13 submissions" at bounding box center [646, 573] width 169 height 29
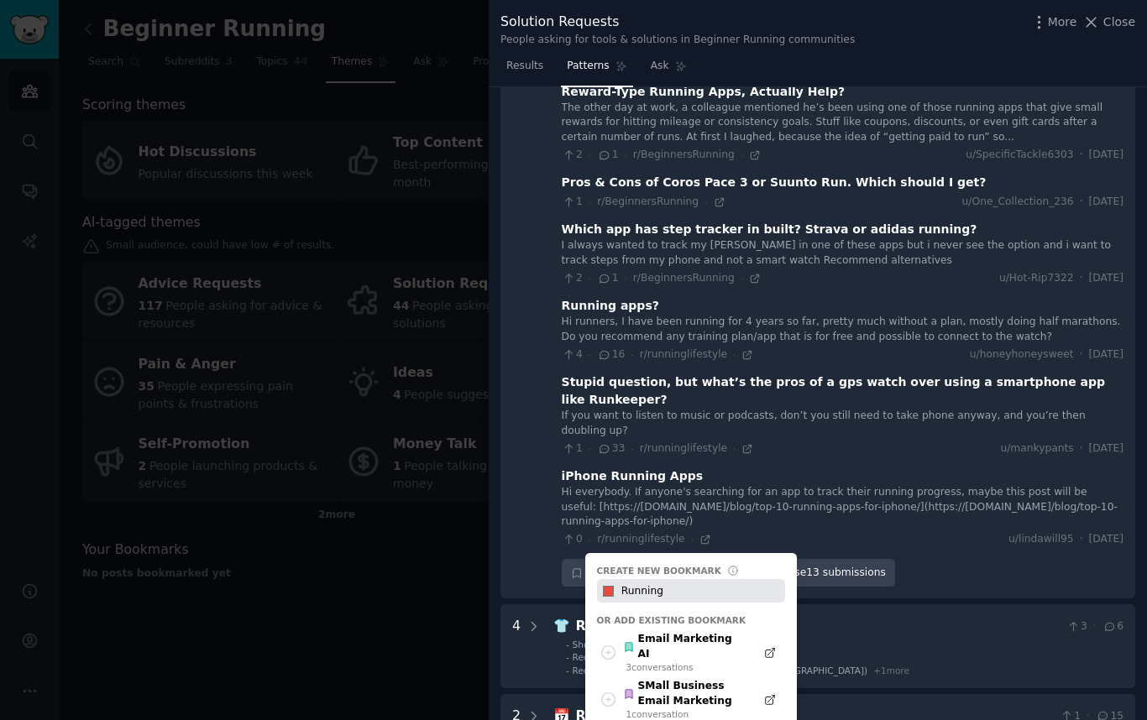
type input "Running"
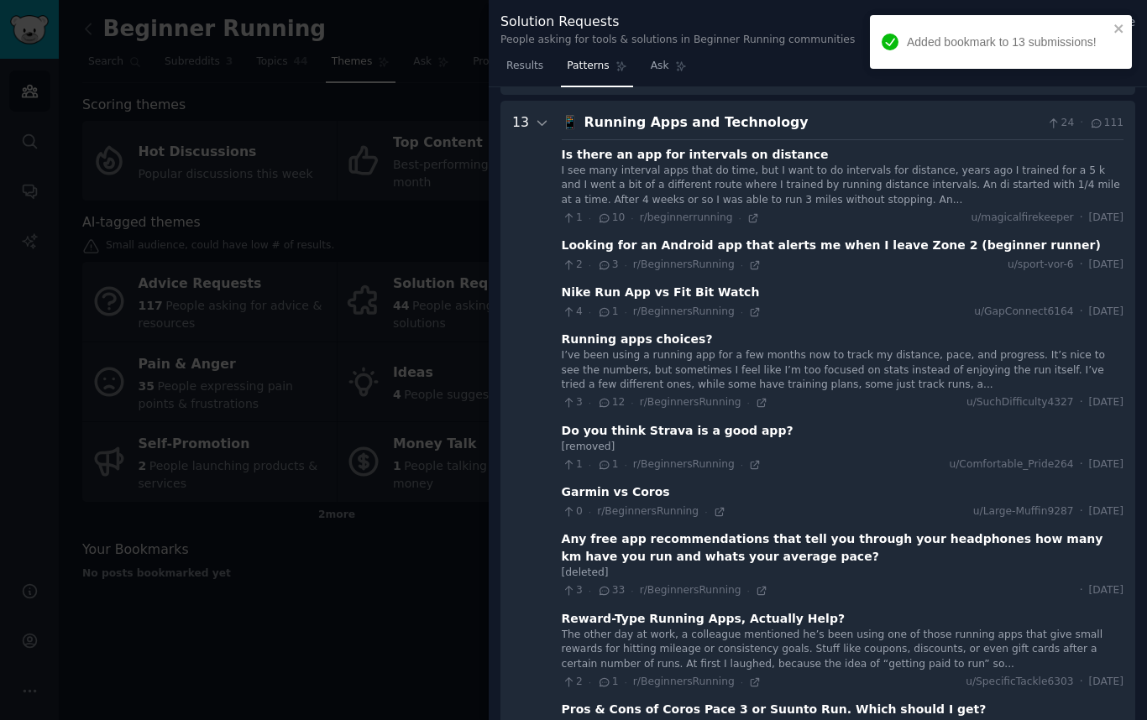
scroll to position [67, 0]
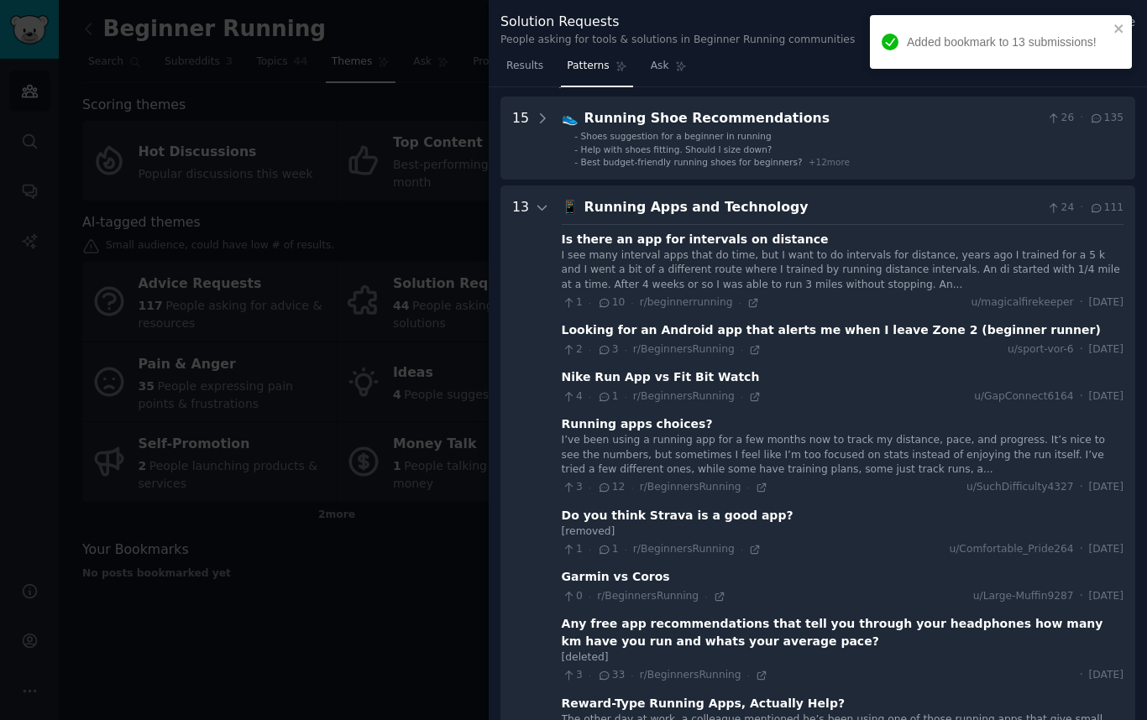
click at [587, 284] on div "I see many interval apps that do time, but I want to do intervals for distance,…" at bounding box center [843, 270] width 562 height 44
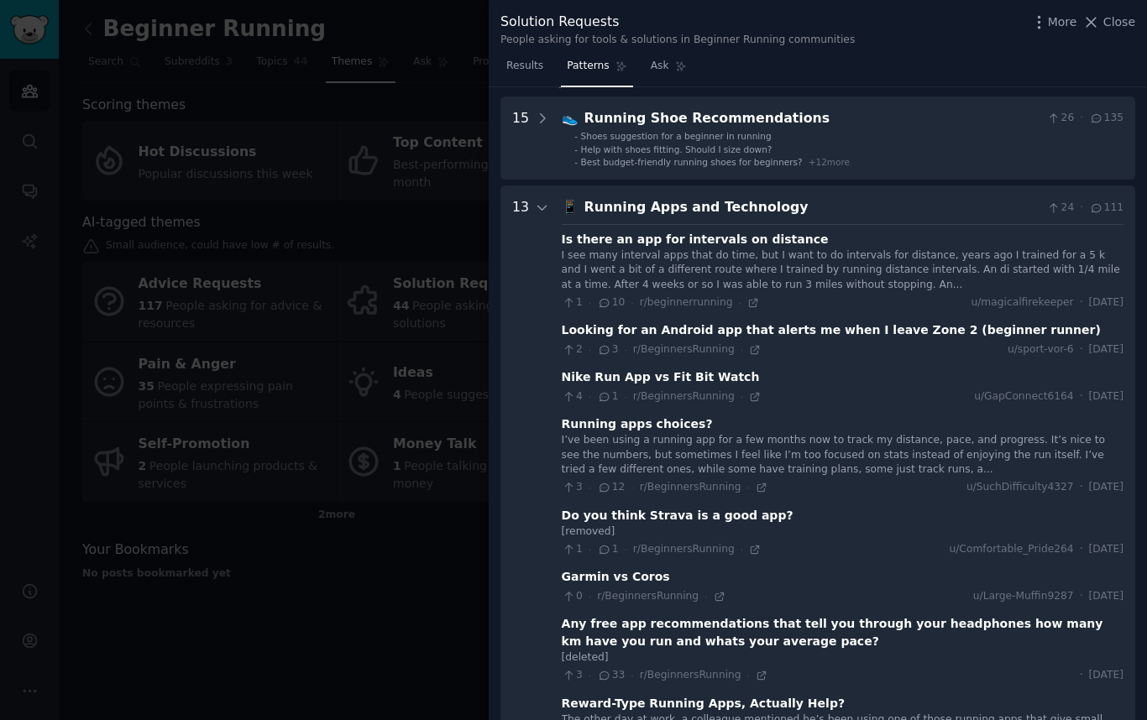
click at [614, 234] on div "Is there an app for intervals on distance" at bounding box center [695, 240] width 267 height 18
click at [616, 238] on div "Is there an app for intervals on distance" at bounding box center [695, 240] width 267 height 18
click at [604, 298] on icon at bounding box center [604, 303] width 15 height 12
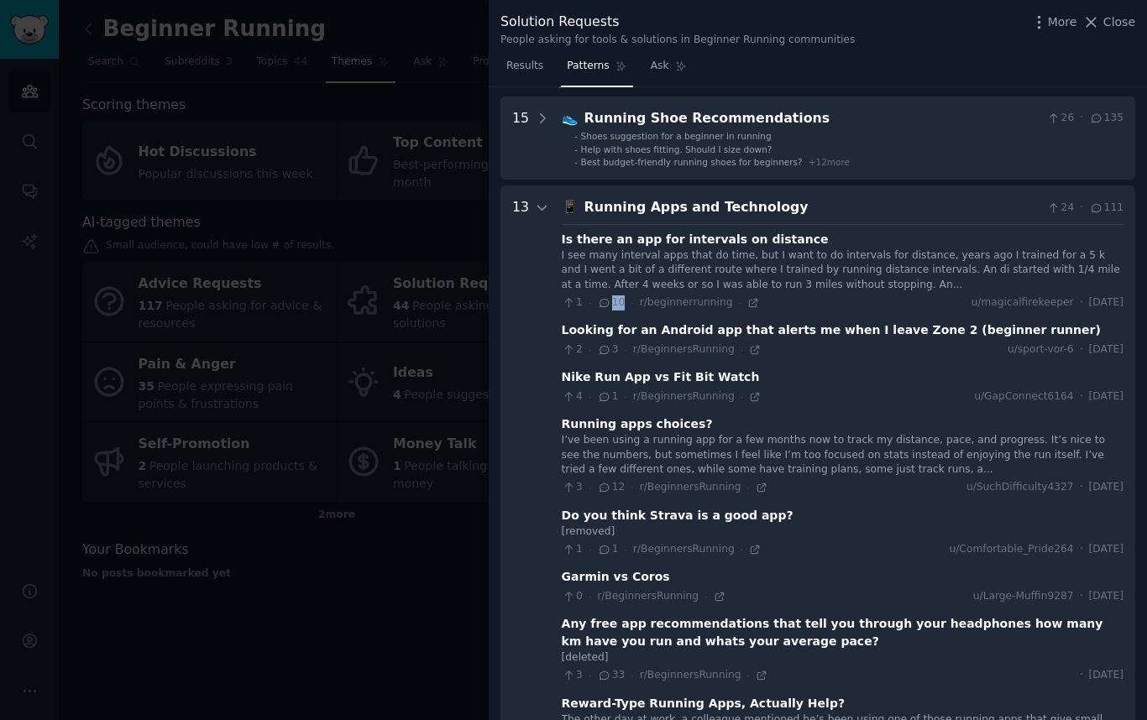
click at [604, 300] on icon at bounding box center [604, 303] width 15 height 12
click at [600, 302] on icon at bounding box center [604, 303] width 15 height 12
click at [771, 299] on div "1 · 10 · r/beginnerrunning · u/magicalfirekeeper · [DATE]" at bounding box center [843, 302] width 562 height 15
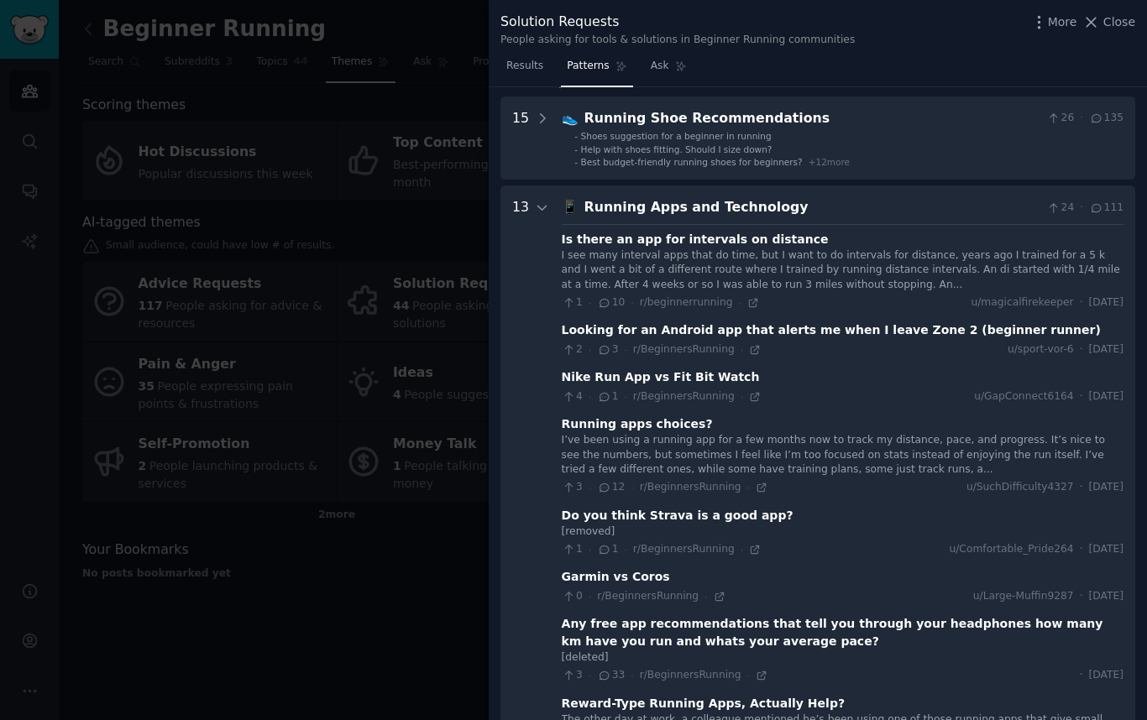
click at [722, 242] on div "Is there an app for intervals on distance" at bounding box center [695, 240] width 267 height 18
click at [1090, 206] on icon at bounding box center [1096, 208] width 15 height 12
click at [1116, 210] on span "111" at bounding box center [1106, 208] width 34 height 15
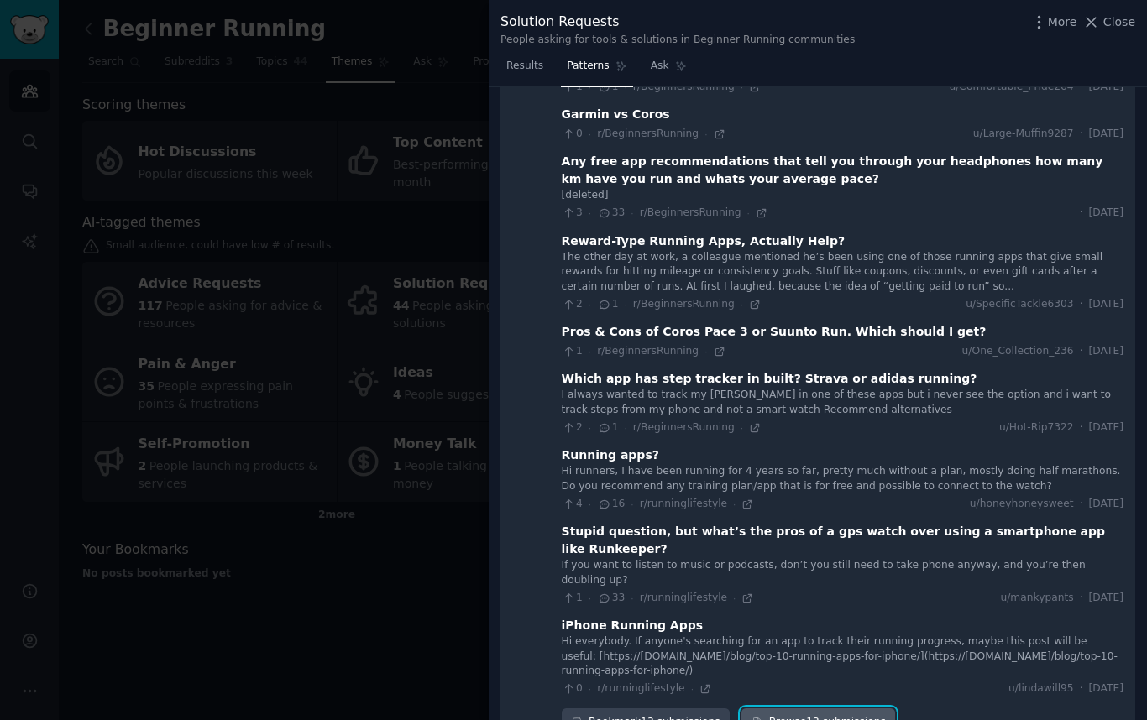
click at [797, 708] on link "Browse 13 submissions" at bounding box center [818, 722] width 154 height 29
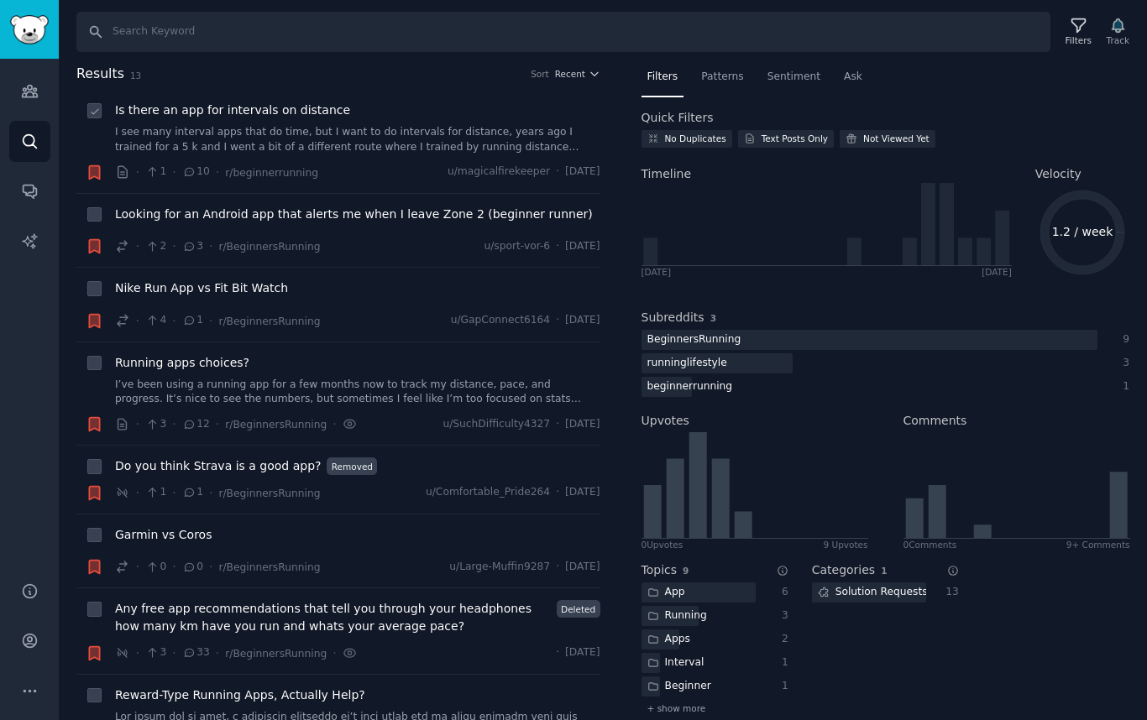
click at [199, 171] on span "10" at bounding box center [196, 172] width 28 height 15
click at [189, 170] on icon at bounding box center [189, 172] width 15 height 12
click at [124, 175] on icon at bounding box center [122, 171] width 8 height 11
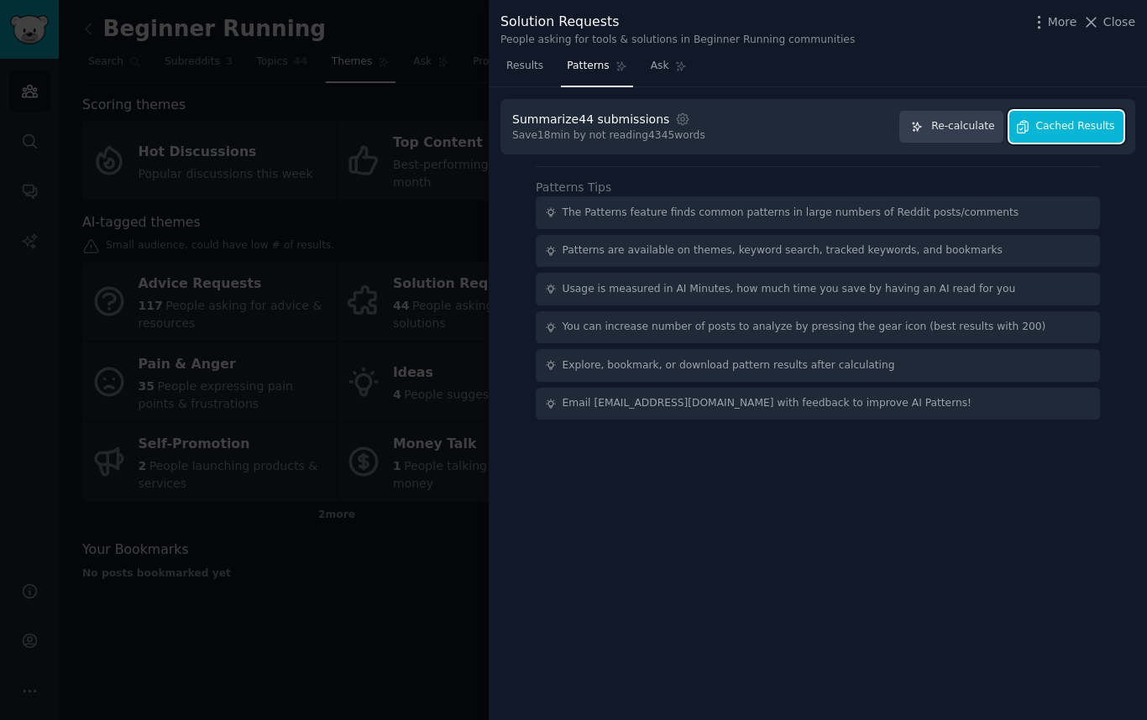
click at [1042, 125] on span "Cached Results" at bounding box center [1075, 126] width 79 height 15
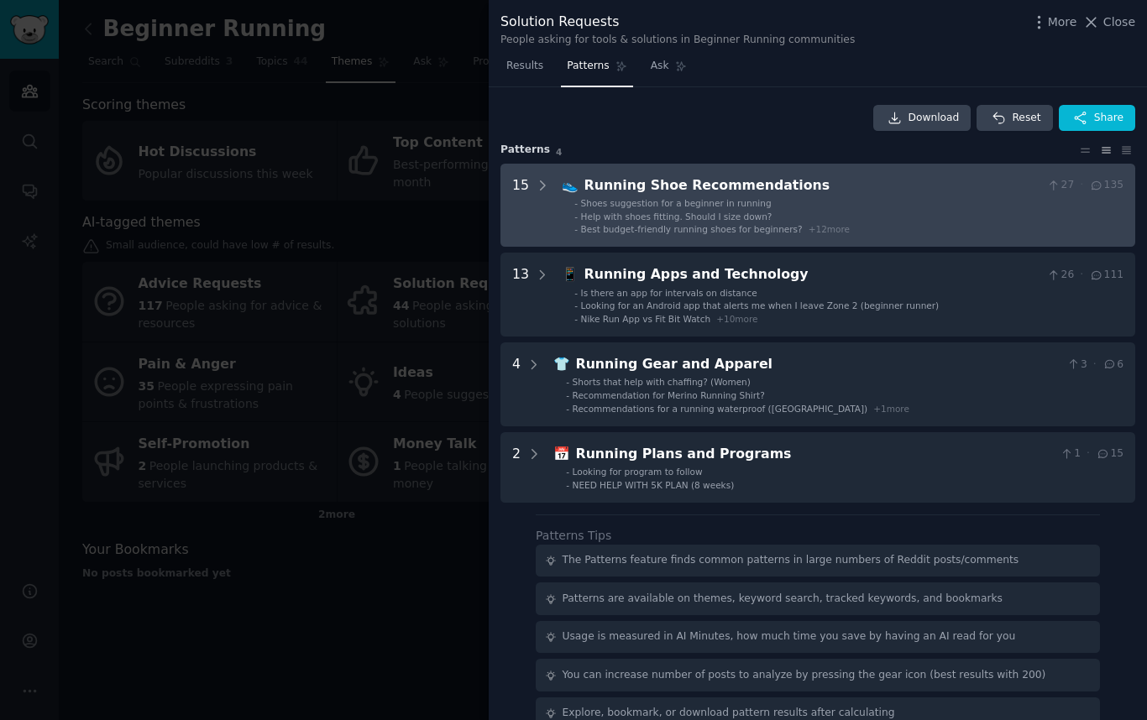
click at [705, 217] on span "Help with shoes fitting. Should I size down?" at bounding box center [676, 217] width 191 height 10
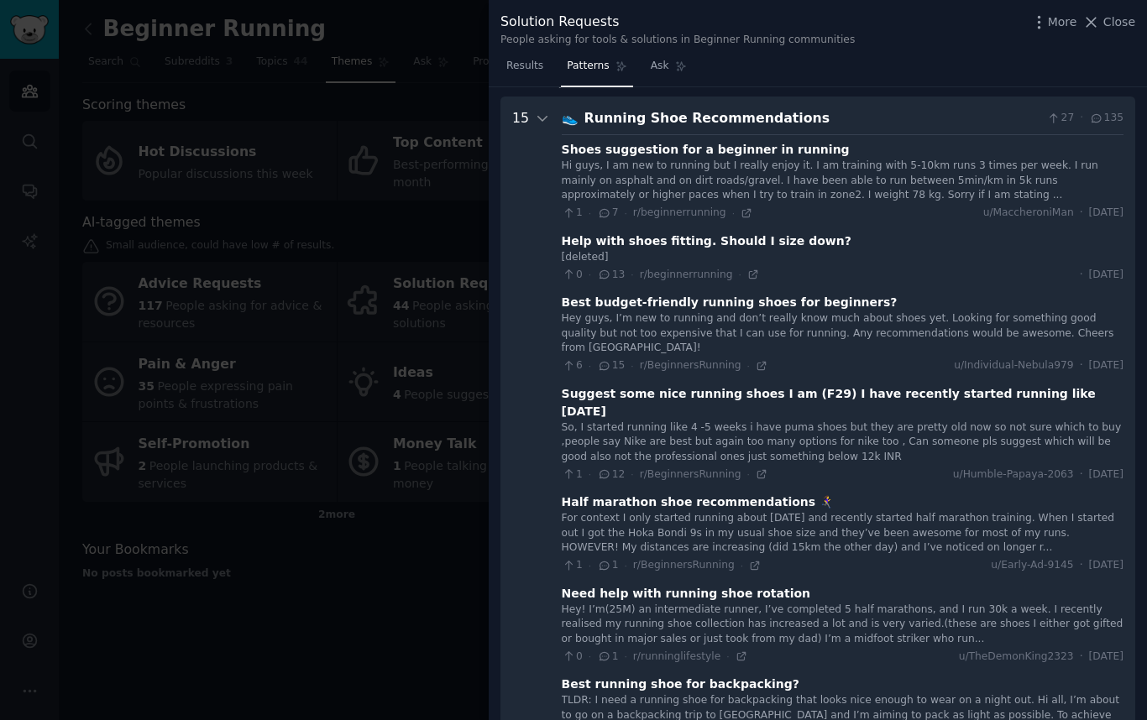
scroll to position [76, 0]
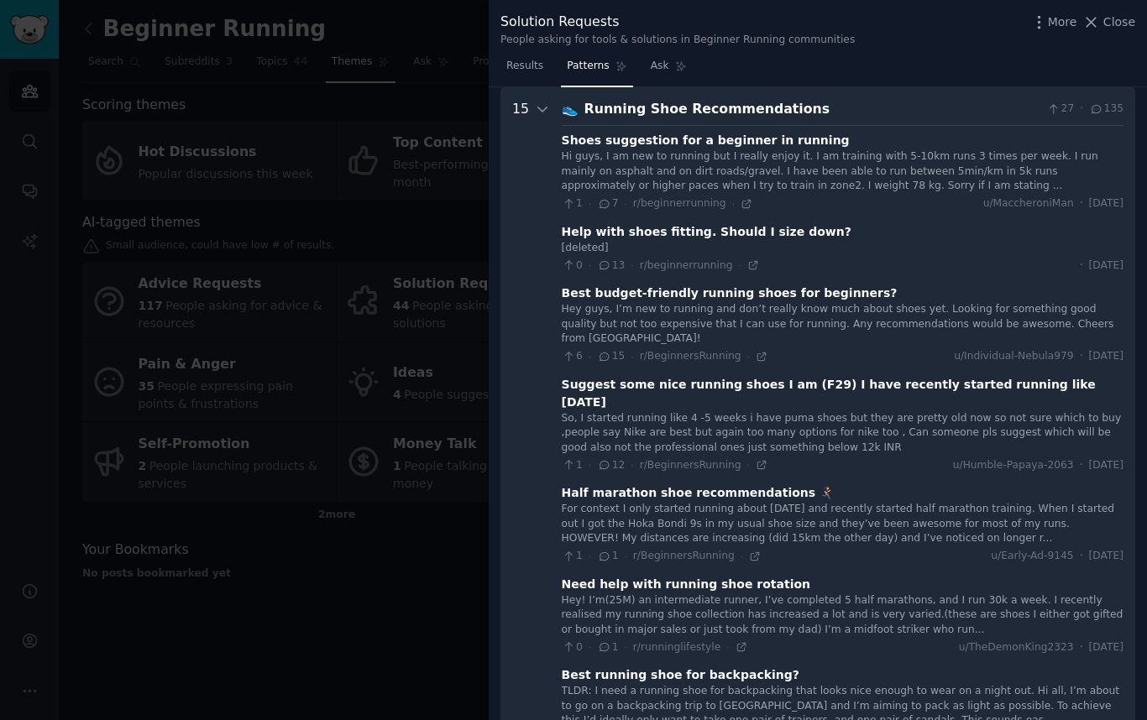
click at [1046, 106] on icon at bounding box center [1053, 109] width 15 height 12
click at [1054, 106] on icon at bounding box center [1053, 109] width 15 height 12
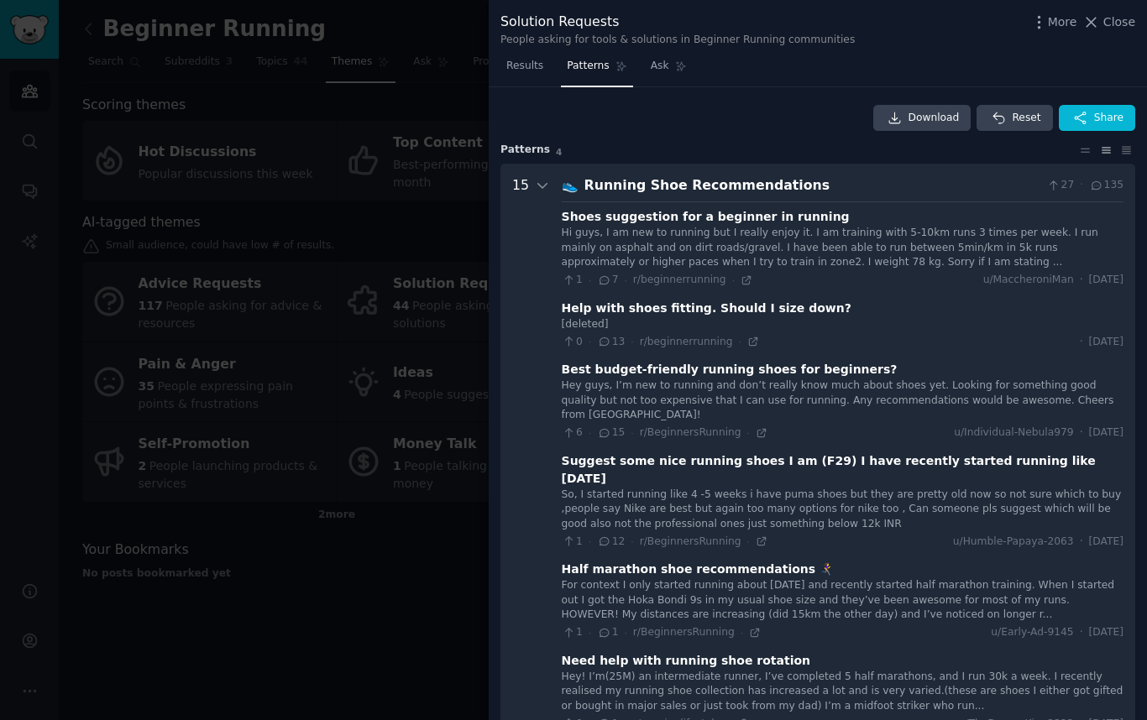
click at [597, 281] on icon at bounding box center [604, 280] width 15 height 12
click at [545, 181] on icon at bounding box center [542, 185] width 15 height 15
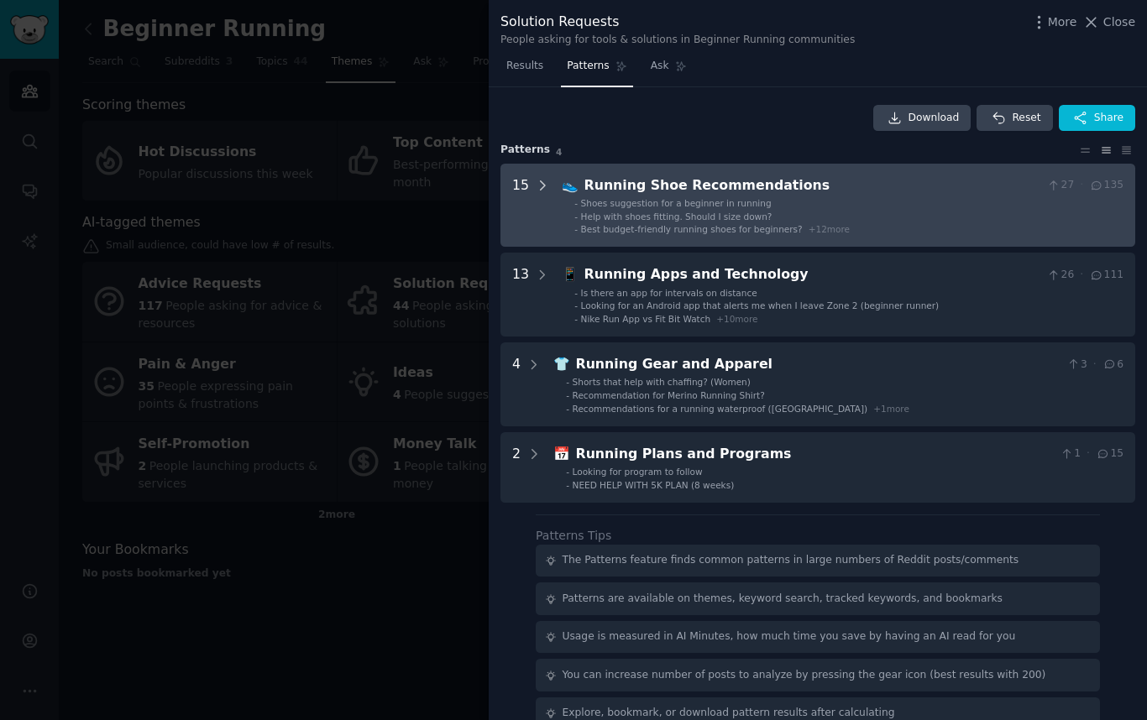
click at [542, 182] on icon at bounding box center [542, 185] width 15 height 15
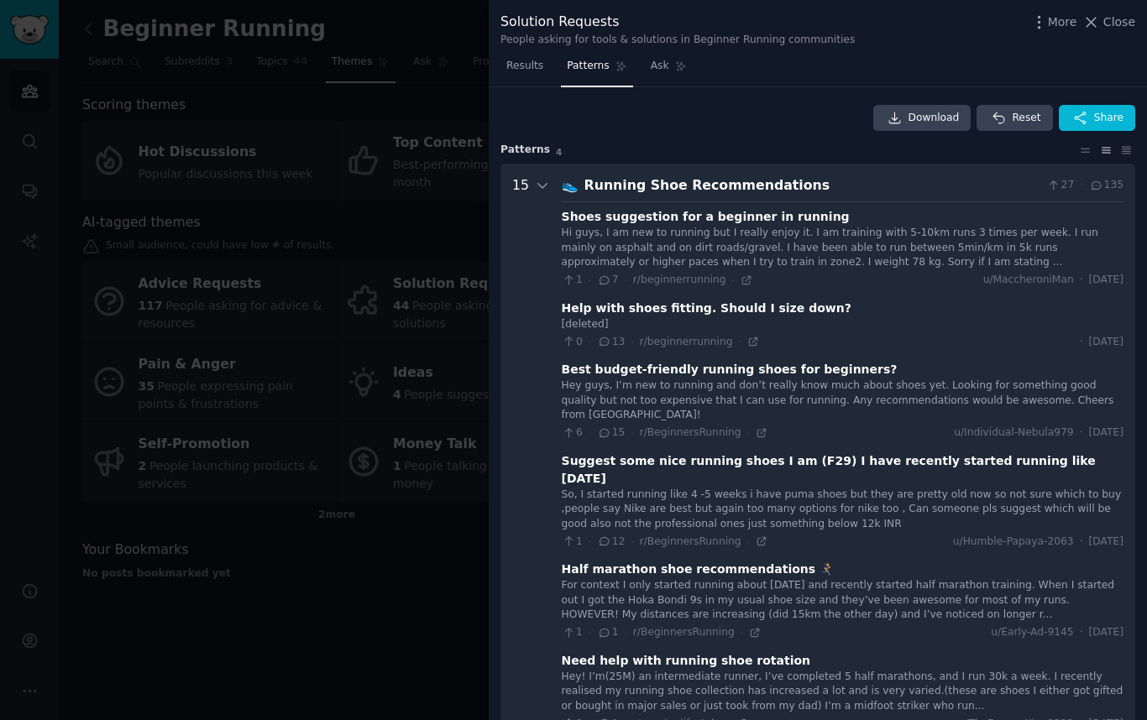
scroll to position [76, 0]
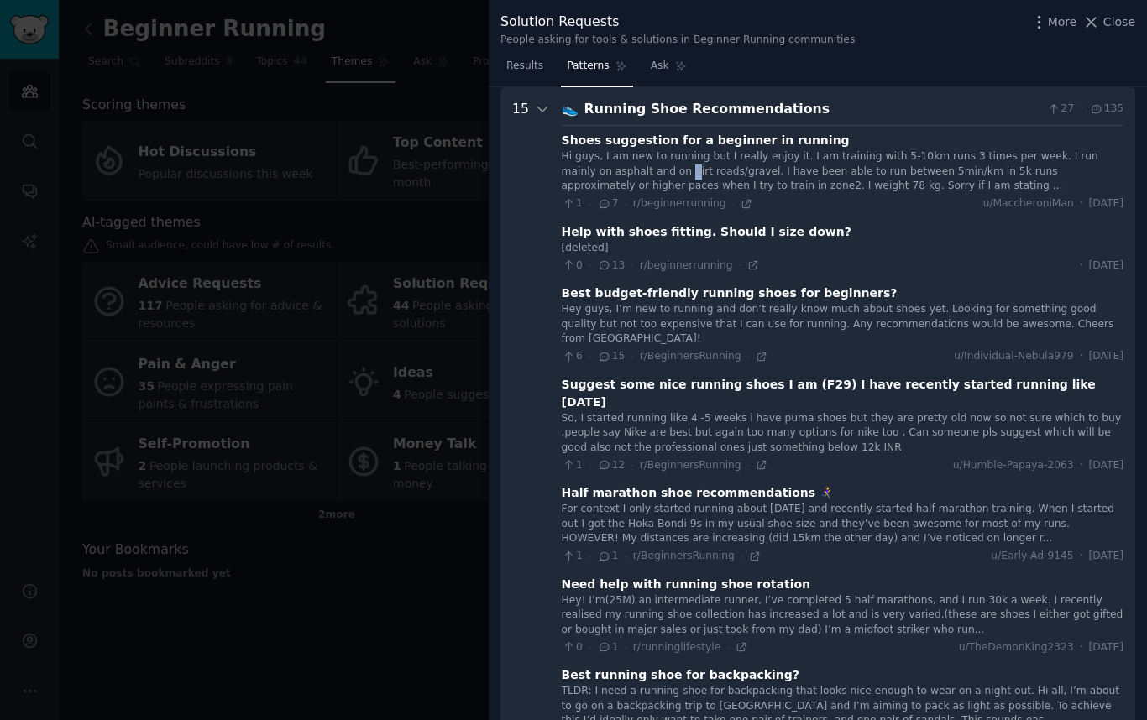
click at [635, 165] on div "Hi guys, I am new to running but I really enjoy it. I am training with 5-10km r…" at bounding box center [843, 171] width 562 height 44
click at [1066, 118] on div "27 · 135" at bounding box center [1084, 109] width 77 height 21
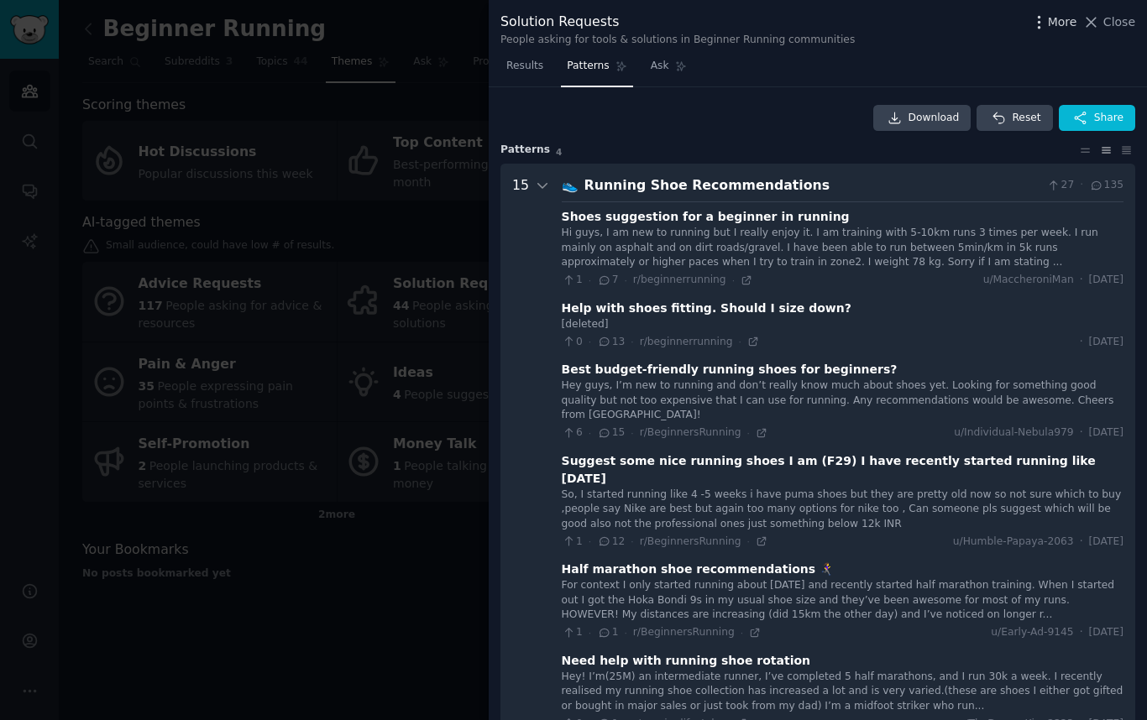
click at [1048, 30] on icon "button" at bounding box center [1039, 22] width 18 height 18
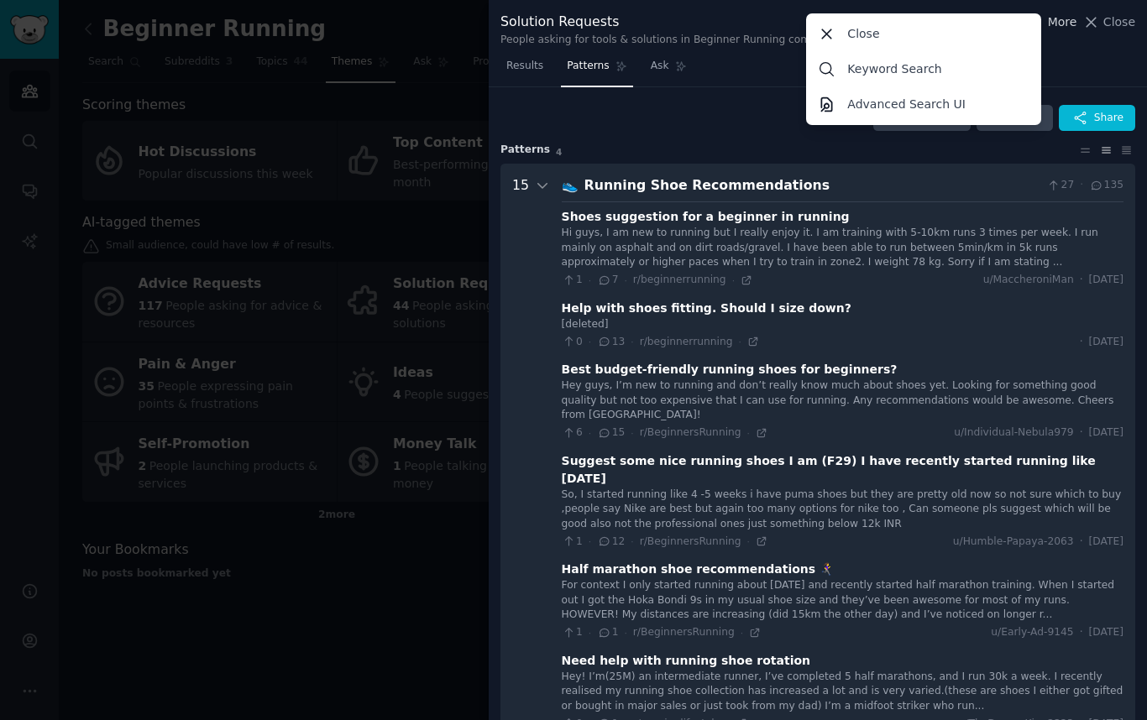
click at [1055, 23] on span "More" at bounding box center [1062, 22] width 29 height 18
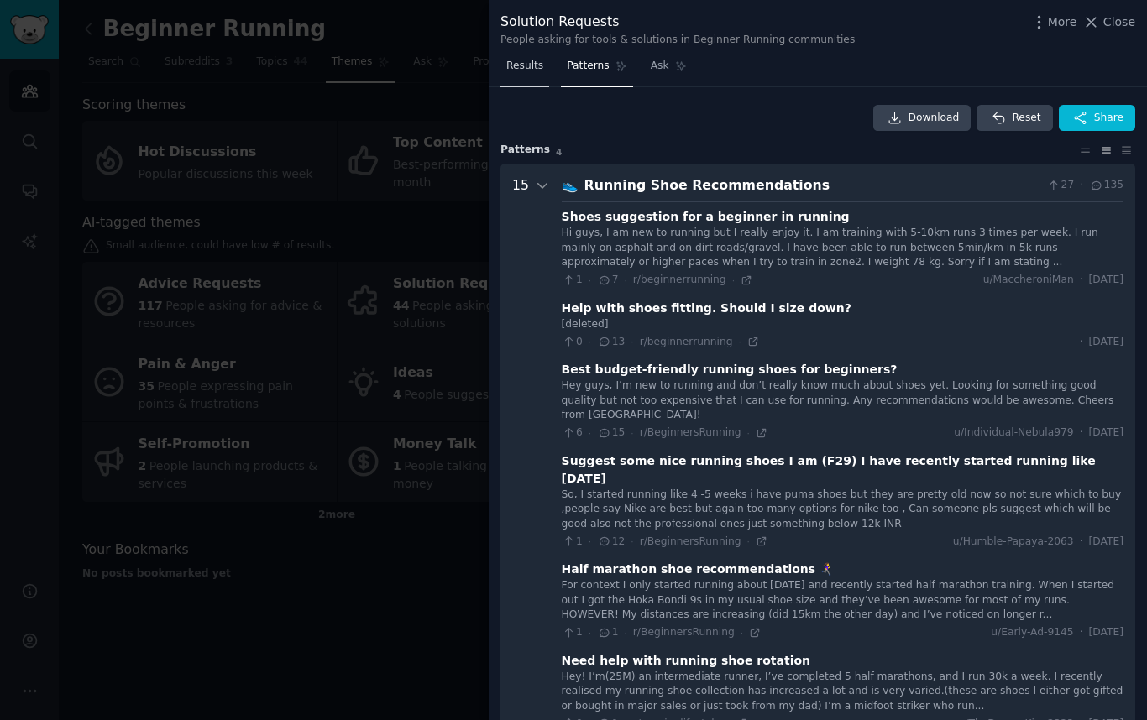
click at [501, 78] on link "Results" at bounding box center [524, 70] width 49 height 34
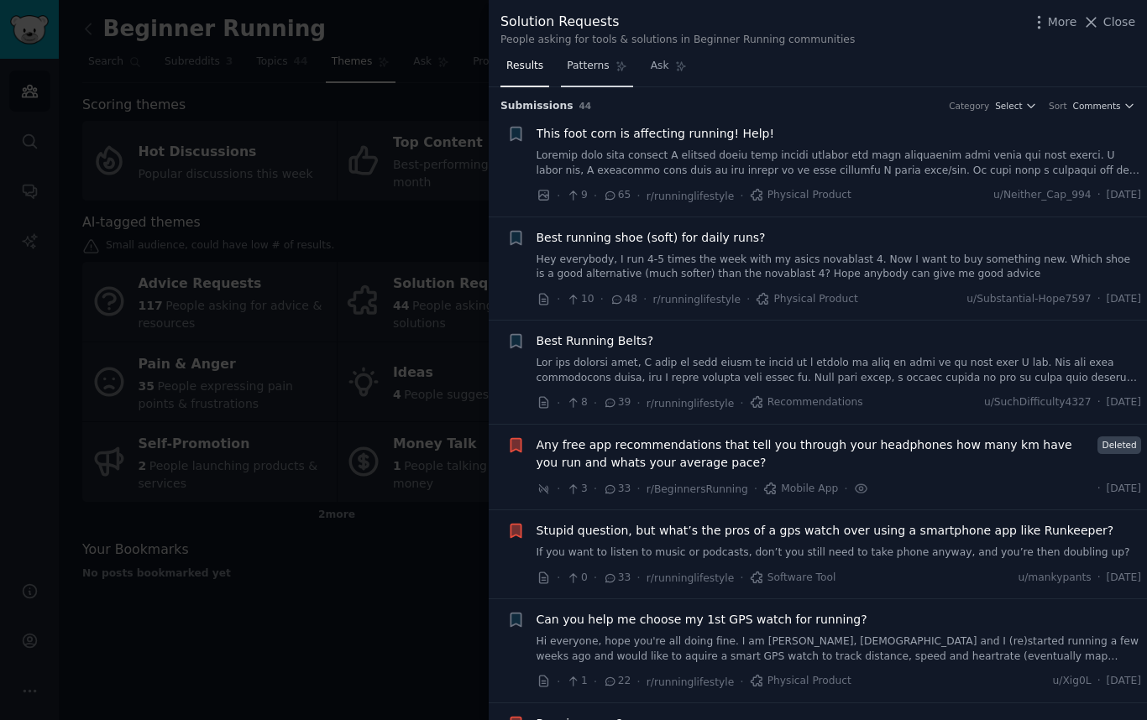
click at [594, 74] on link "Patterns" at bounding box center [596, 70] width 71 height 34
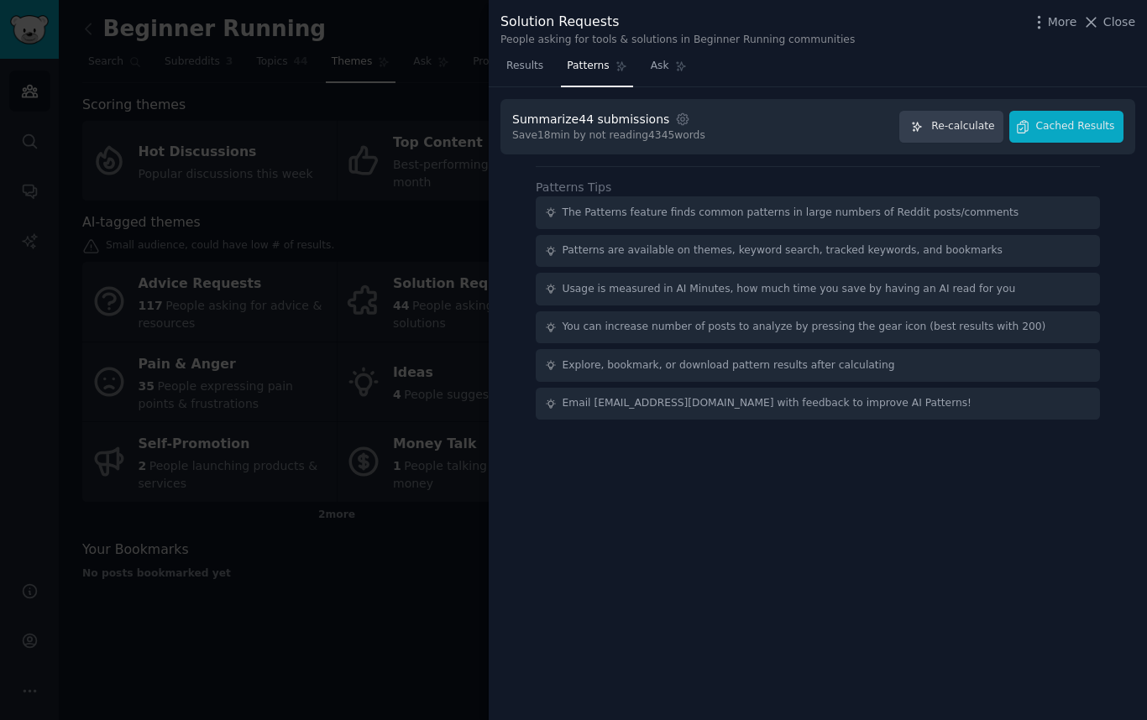
click at [1104, 143] on div "Summarize 44 submissions Settings Save 18 min by not reading 4345 words Re-calc…" at bounding box center [817, 127] width 635 height 56
click at [1100, 129] on span "Cached Results" at bounding box center [1075, 126] width 79 height 15
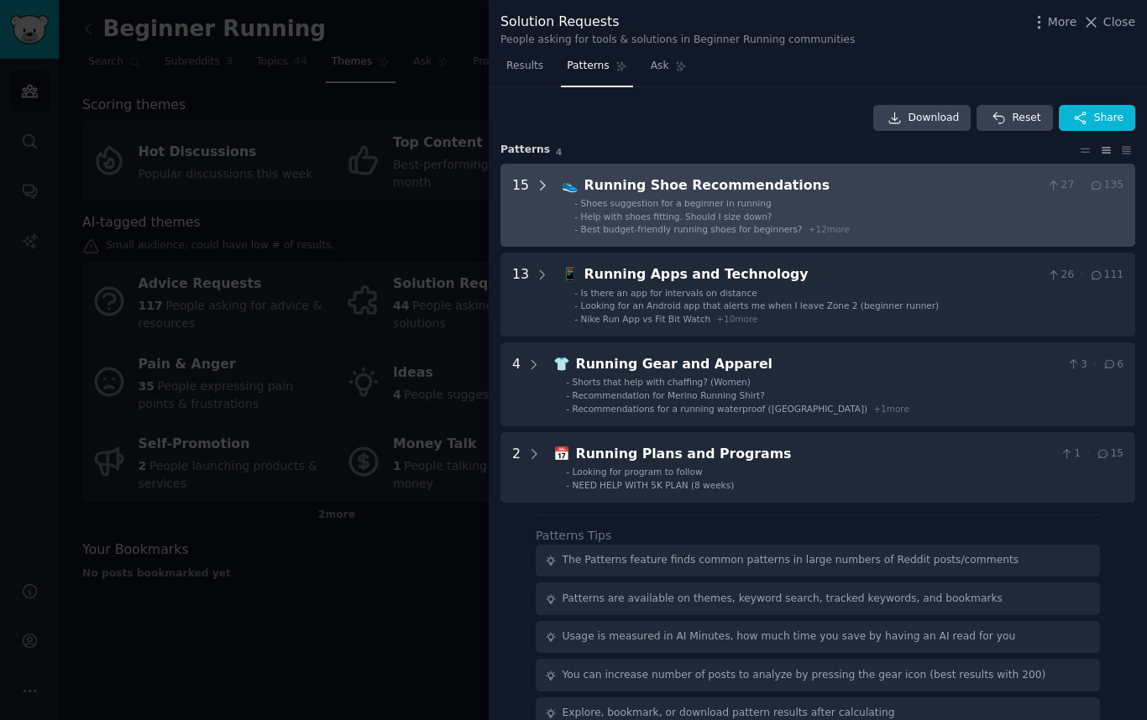
click at [539, 185] on icon at bounding box center [542, 185] width 15 height 15
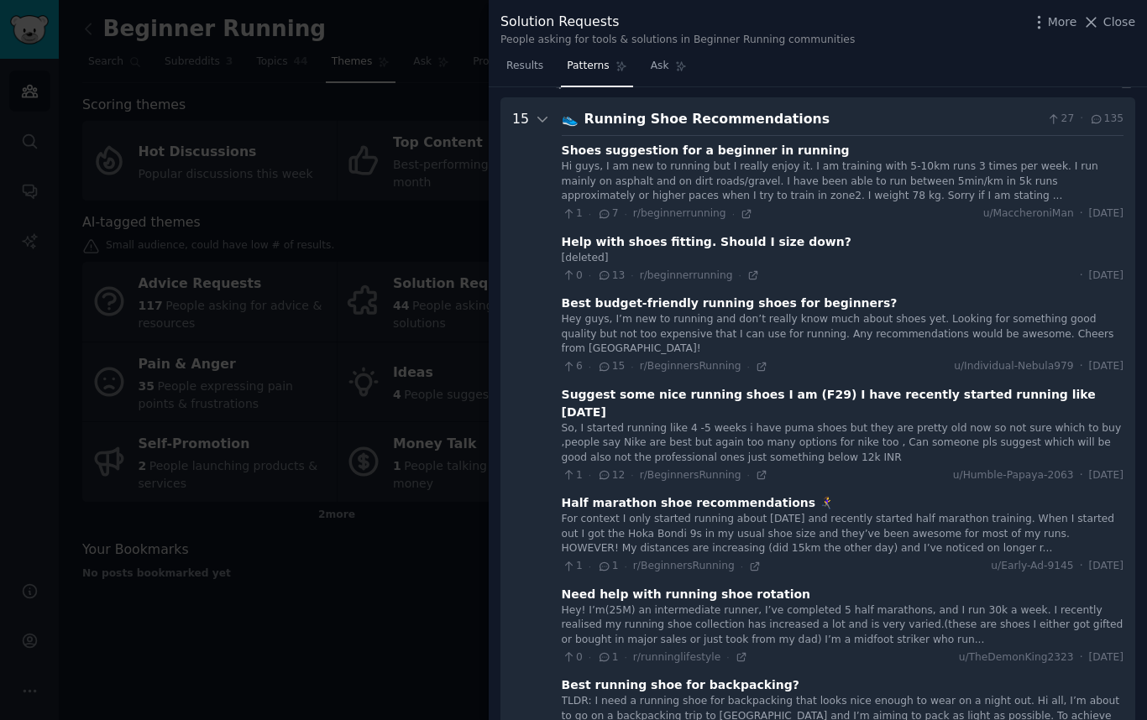
scroll to position [76, 0]
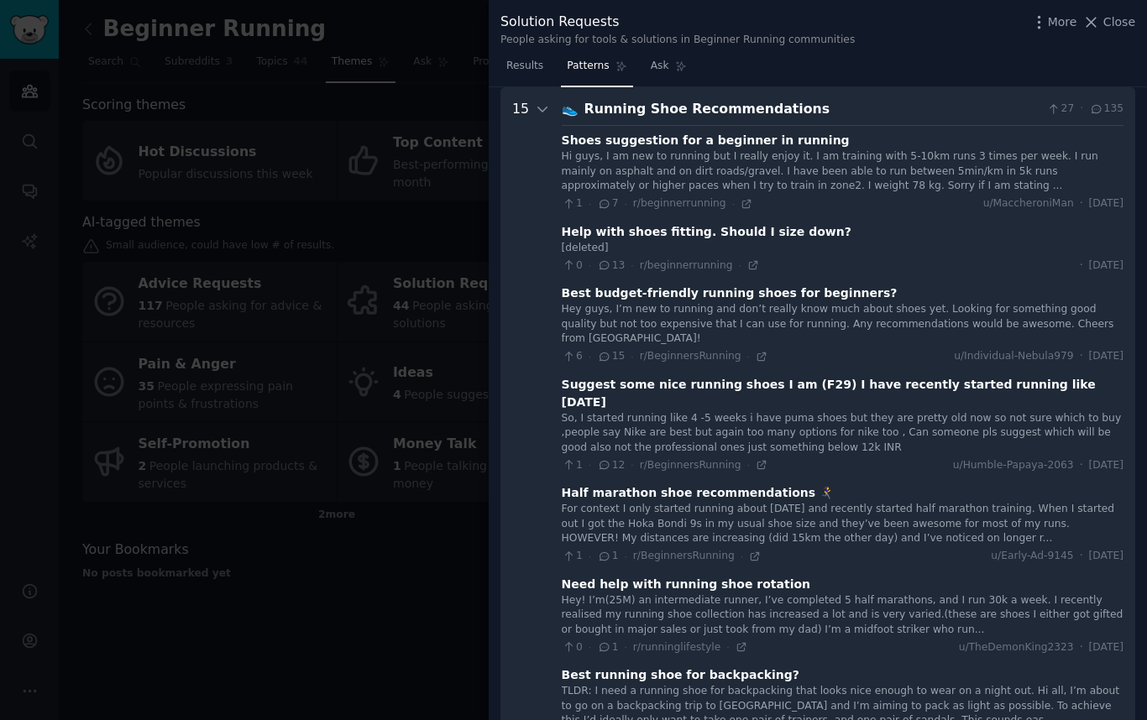
click at [580, 238] on div "Help with shoes fitting. Should I size down?" at bounding box center [707, 232] width 290 height 18
click at [942, 195] on div "Hi guys, I am new to running but I really enjoy it. I am training with 5-10km r…" at bounding box center [843, 180] width 562 height 62
click at [943, 195] on div "Hi guys, I am new to running but I really enjoy it. I am training with 5-10km r…" at bounding box center [843, 180] width 562 height 62
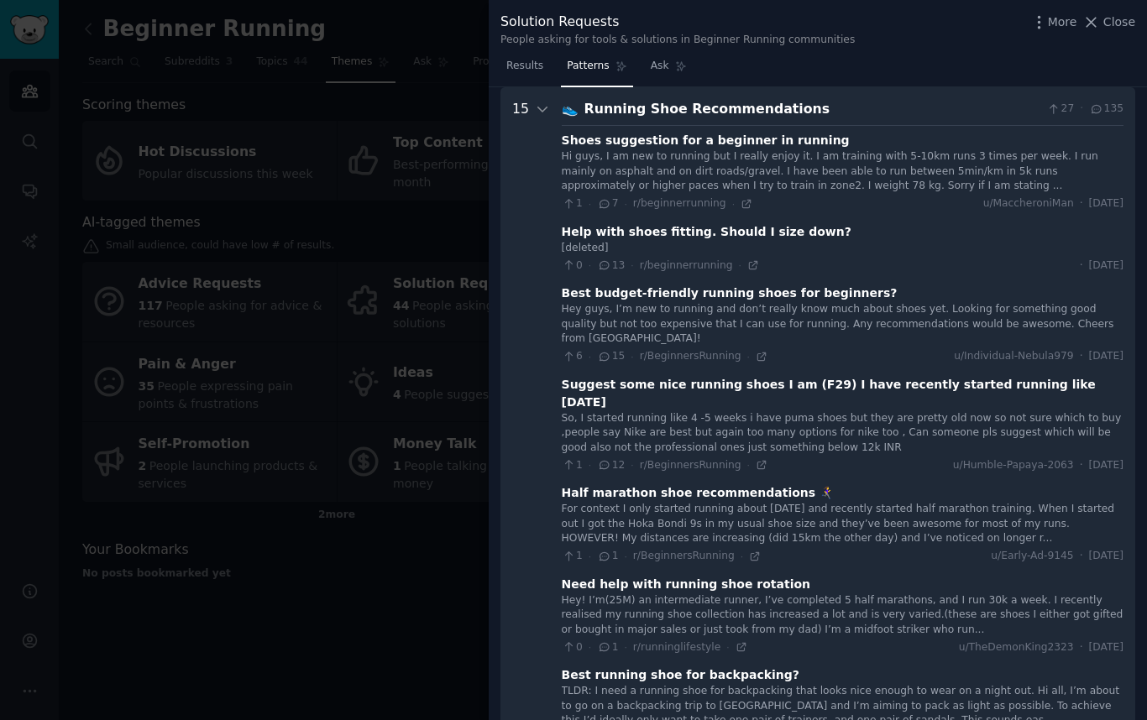
drag, startPoint x: 800, startPoint y: 185, endPoint x: 745, endPoint y: 200, distance: 56.6
click at [800, 185] on div "Hi guys, I am new to running but I really enjoy it. I am training with 5-10km r…" at bounding box center [843, 171] width 562 height 44
click at [742, 207] on icon at bounding box center [746, 204] width 8 height 8
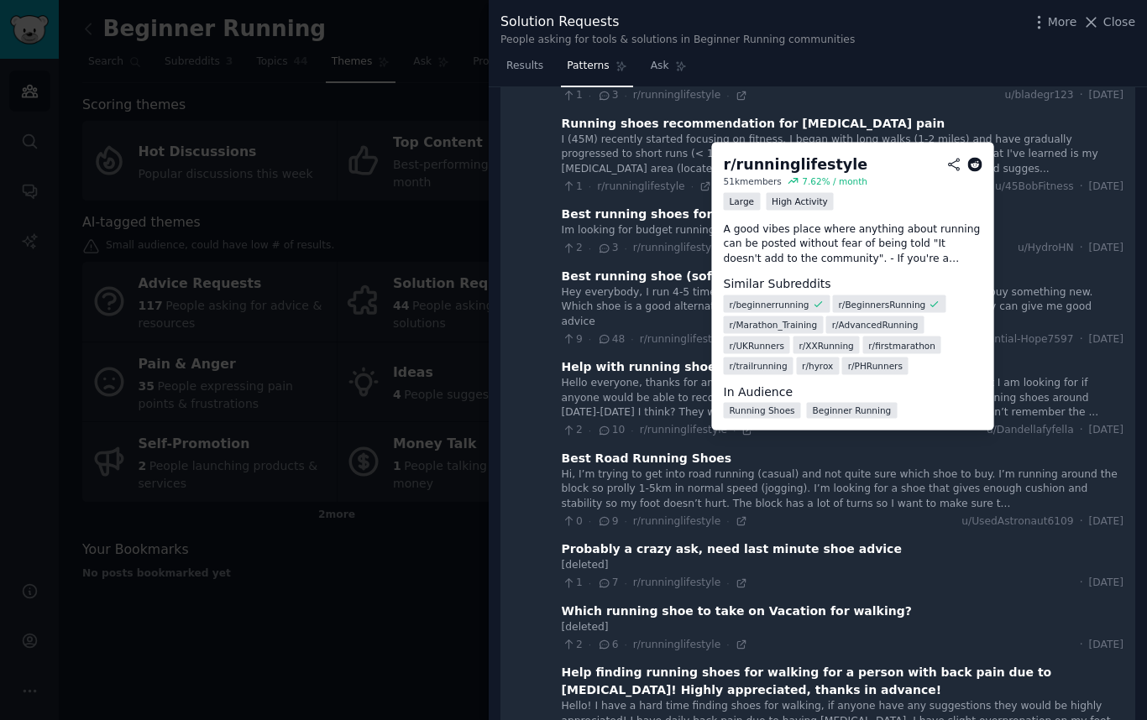
scroll to position [806, 0]
